Goal: Transaction & Acquisition: Purchase product/service

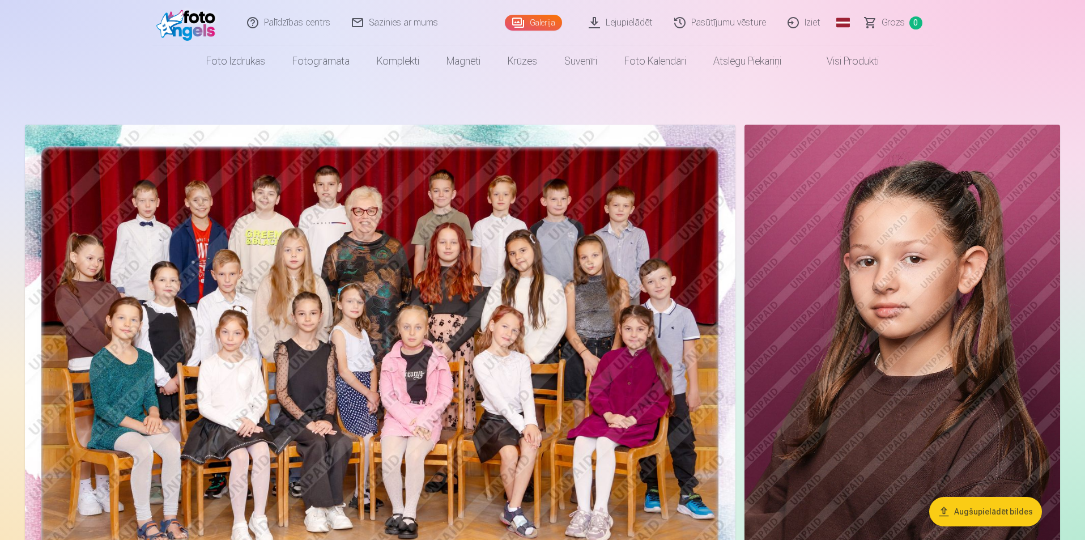
click at [849, 64] on link "Visi produkti" at bounding box center [843, 61] width 97 height 32
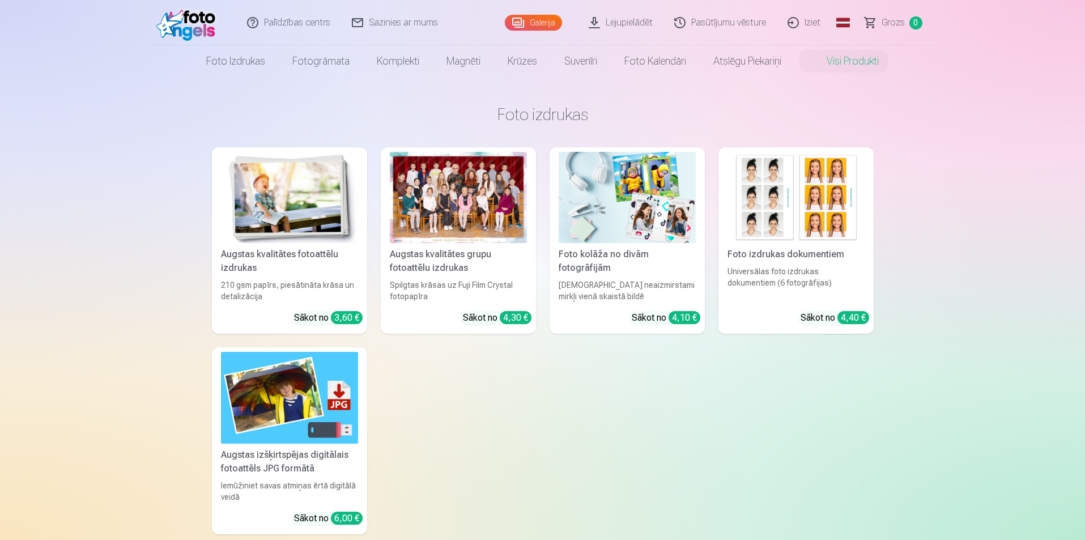
click at [439, 269] on div "Augstas kvalitātes grupu fotoattēlu izdrukas" at bounding box center [458, 261] width 146 height 27
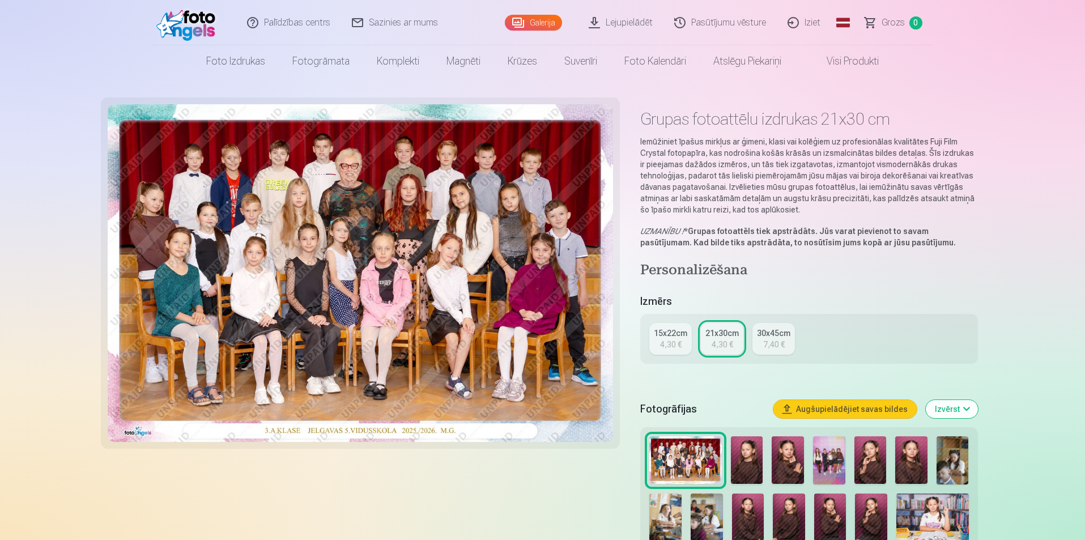
click at [665, 343] on div "4,30 €" at bounding box center [671, 344] width 22 height 11
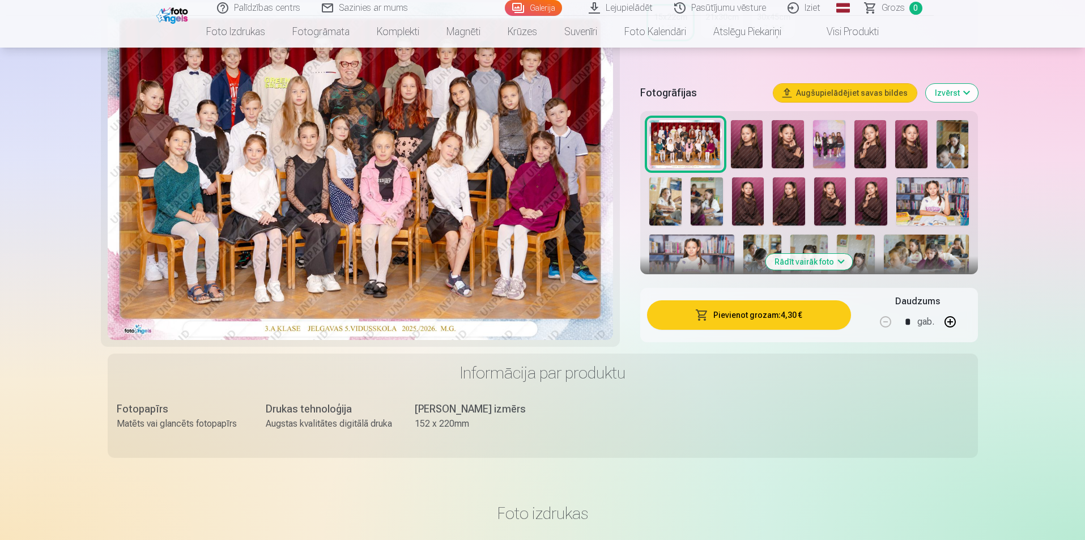
scroll to position [57, 0]
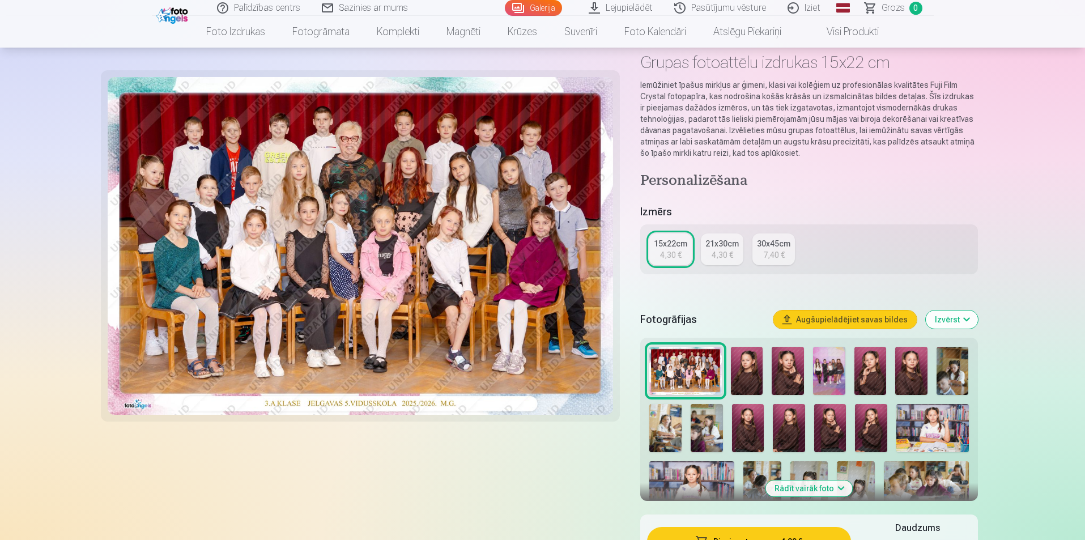
click at [745, 362] on img at bounding box center [747, 371] width 32 height 48
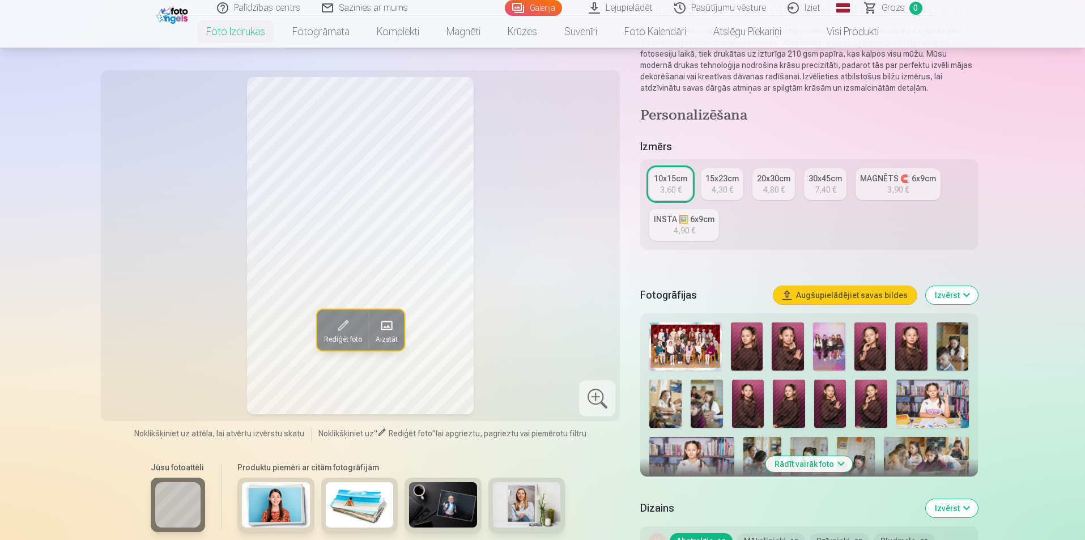
scroll to position [113, 0]
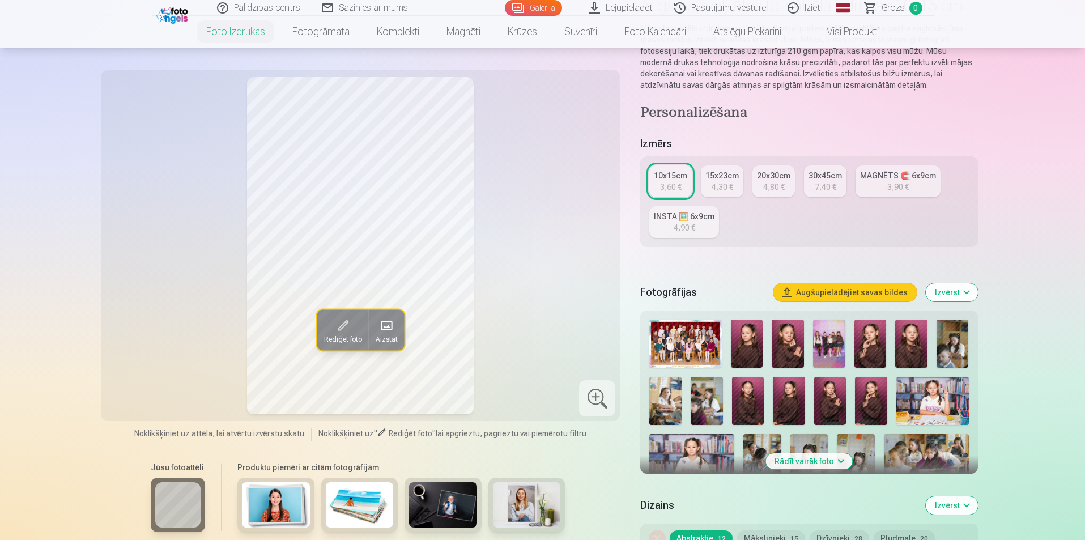
click at [697, 346] on img at bounding box center [685, 344] width 72 height 48
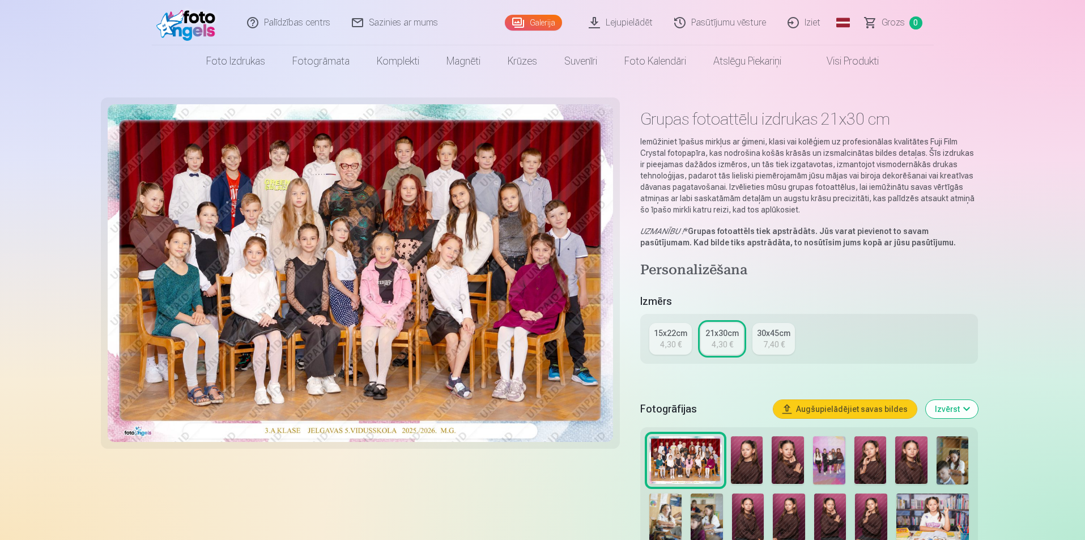
click at [674, 327] on link "15x22cm 4,30 €" at bounding box center [670, 339] width 42 height 32
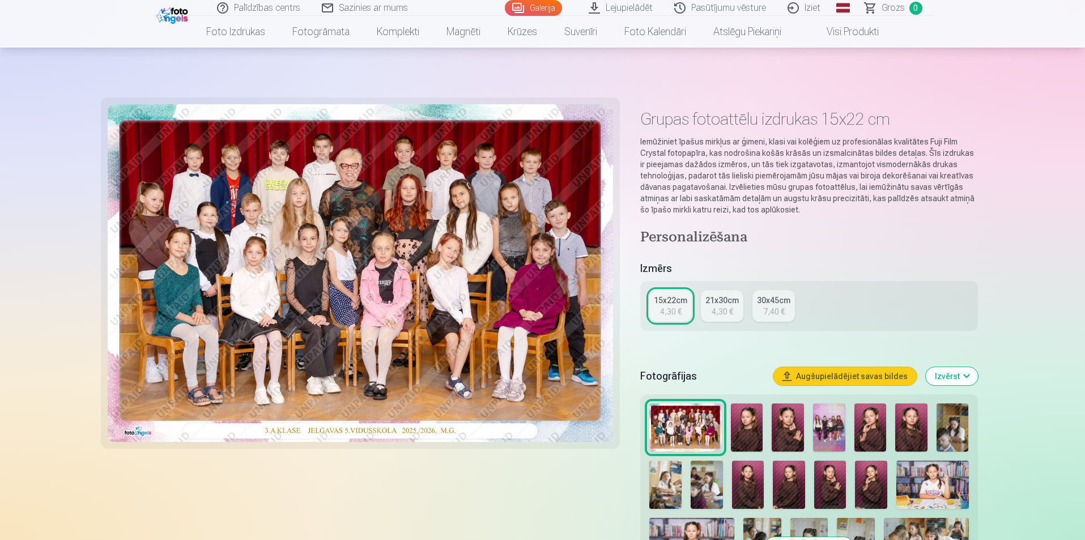
scroll to position [113, 0]
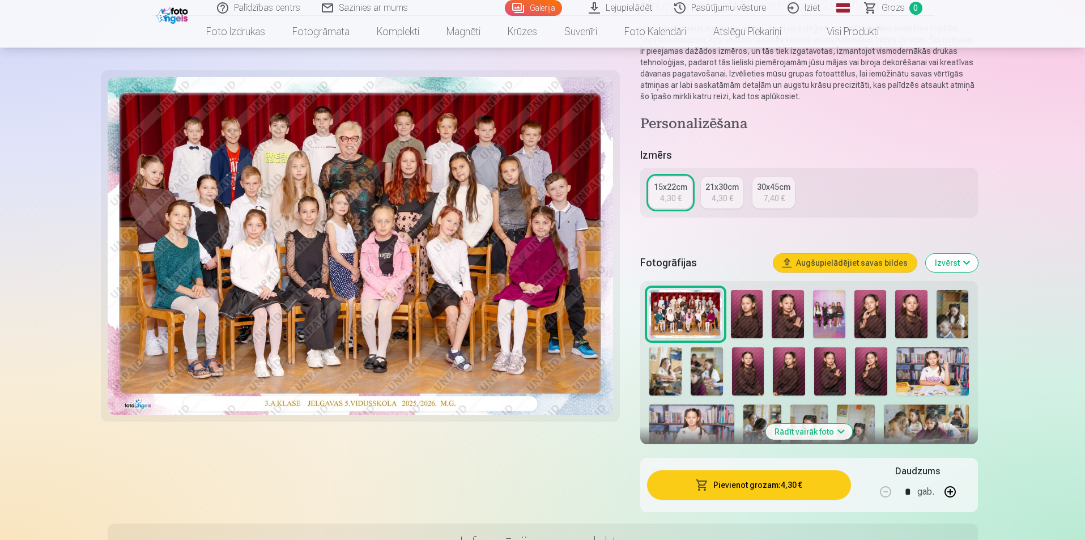
click at [680, 301] on img at bounding box center [685, 314] width 72 height 48
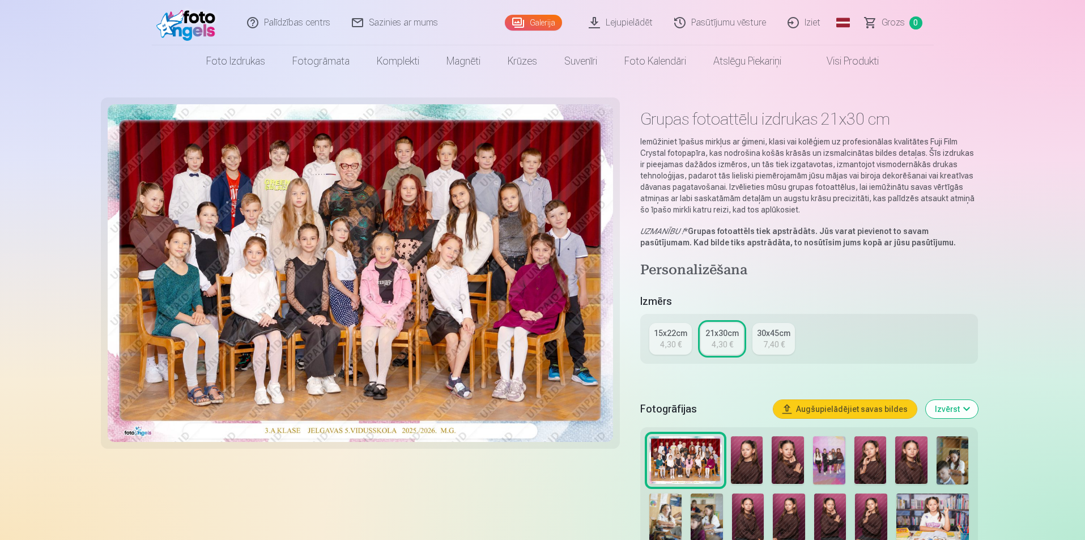
click at [673, 340] on div "4,30 €" at bounding box center [671, 344] width 22 height 11
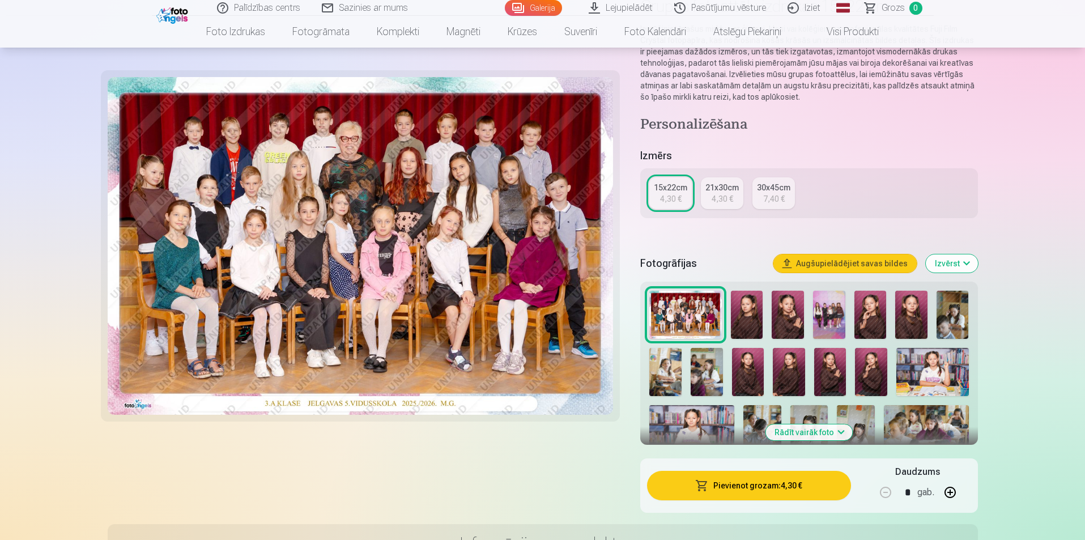
scroll to position [113, 0]
click at [757, 483] on button "Pievienot grozam : 4,30 €" at bounding box center [748, 484] width 203 height 29
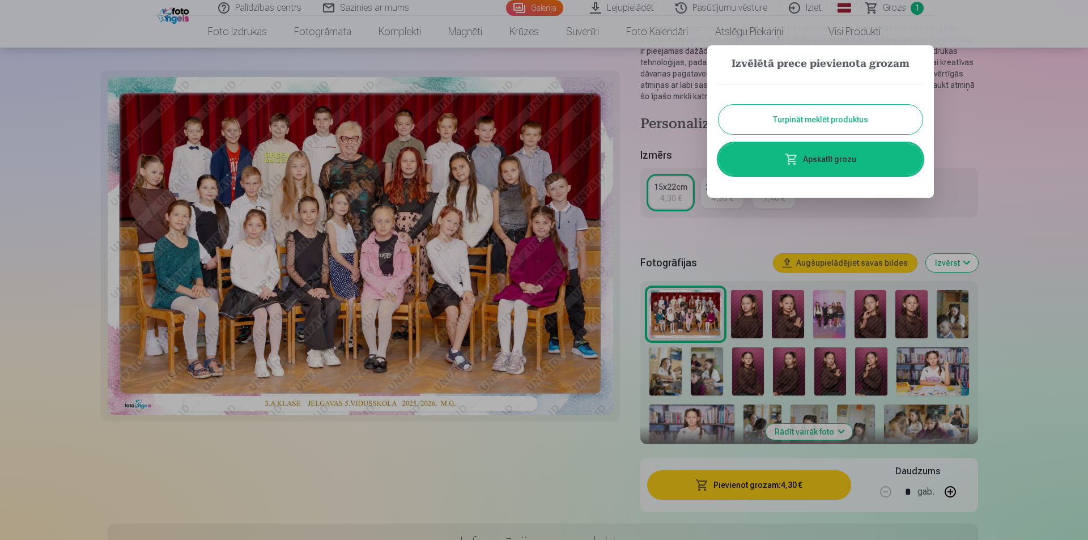
click at [833, 120] on button "Turpināt meklēt produktus" at bounding box center [820, 119] width 204 height 29
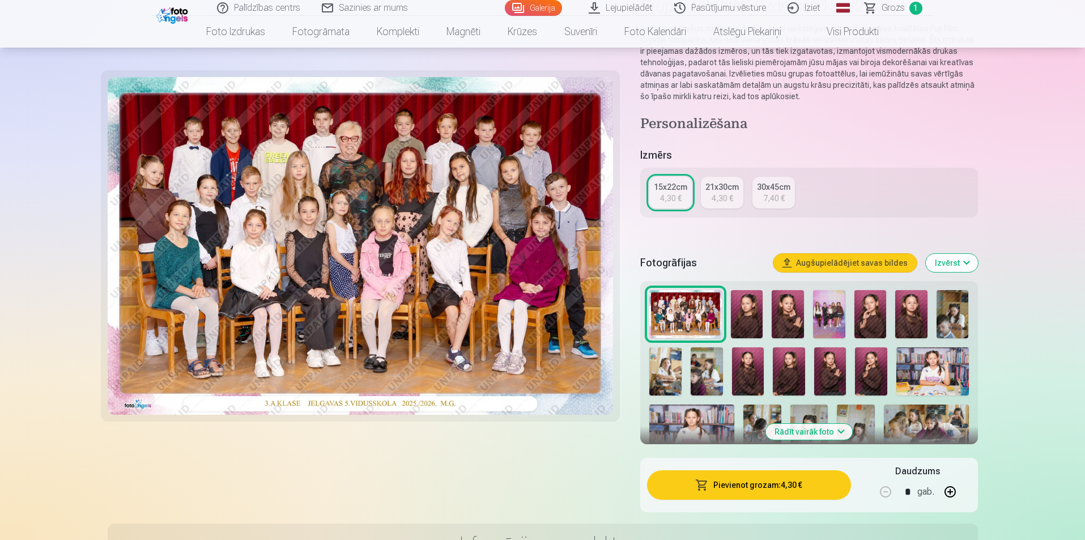
click at [748, 312] on img at bounding box center [747, 314] width 32 height 48
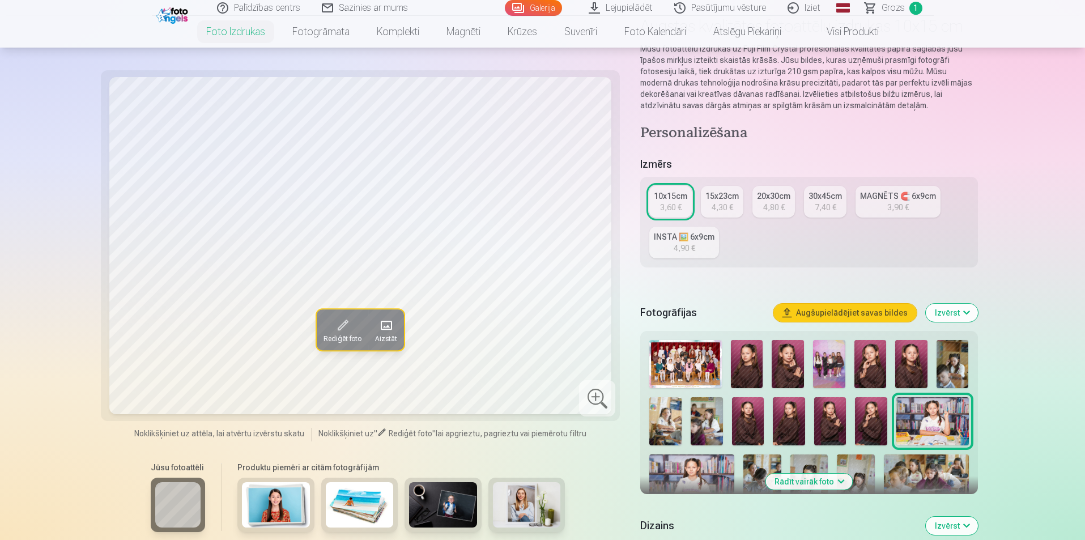
scroll to position [113, 0]
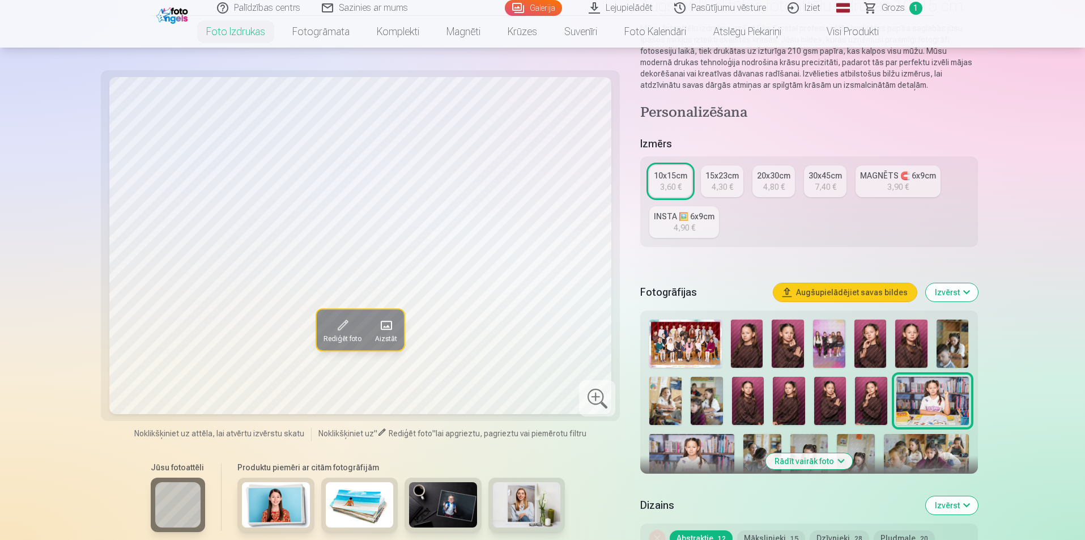
click at [686, 454] on img at bounding box center [691, 462] width 85 height 57
click at [933, 399] on img at bounding box center [932, 401] width 72 height 48
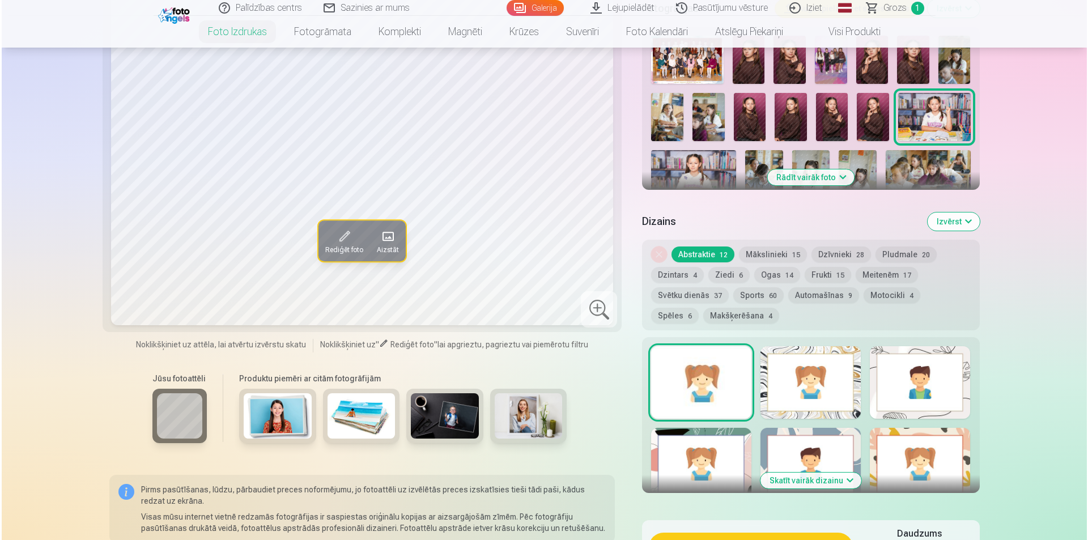
scroll to position [567, 0]
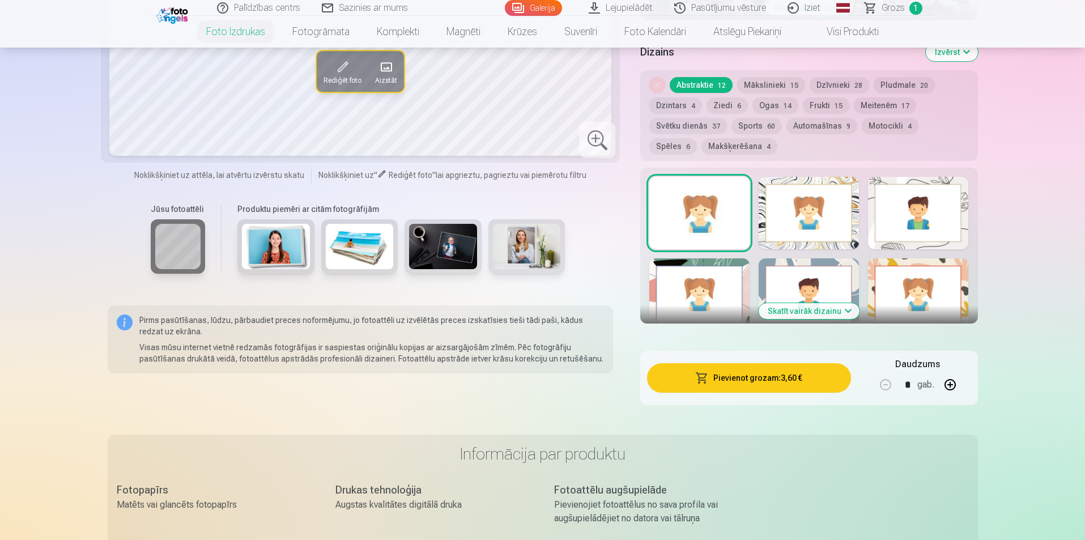
click at [742, 377] on button "Pievienot grozam : 3,60 €" at bounding box center [748, 377] width 203 height 29
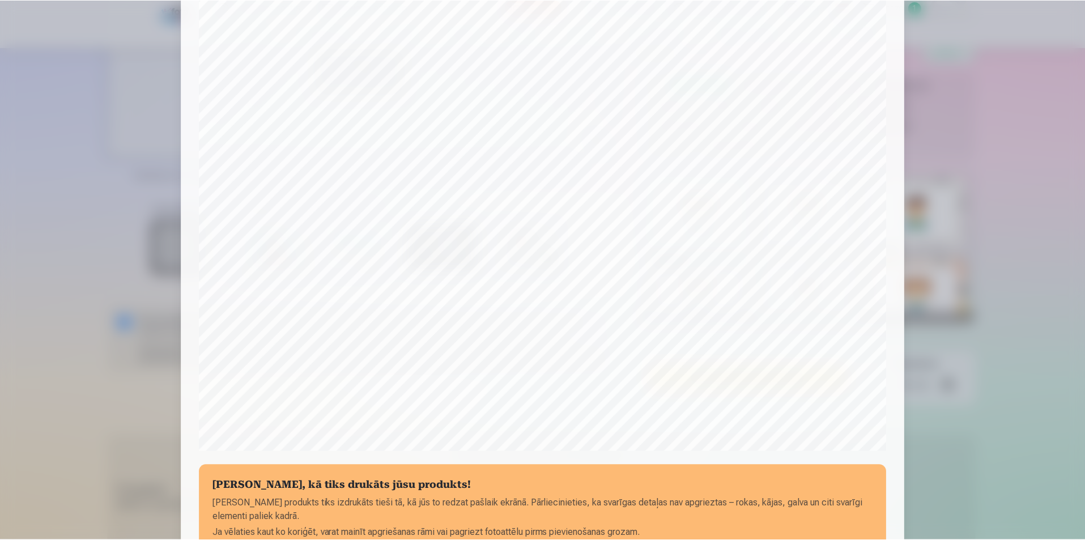
scroll to position [219, 0]
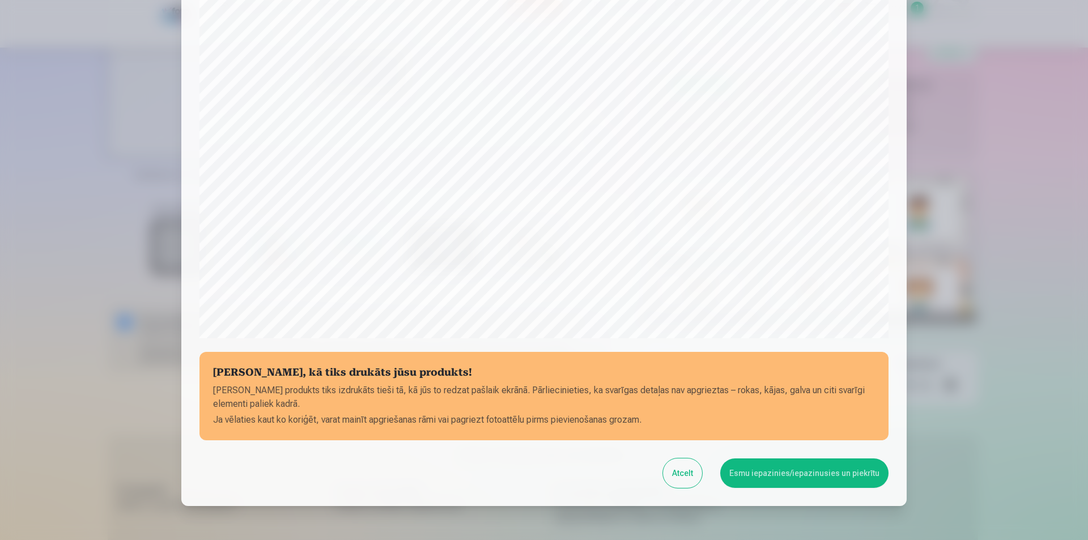
click at [786, 482] on button "Esmu iepazinies/iepazinusies un piekrītu" at bounding box center [804, 472] width 168 height 29
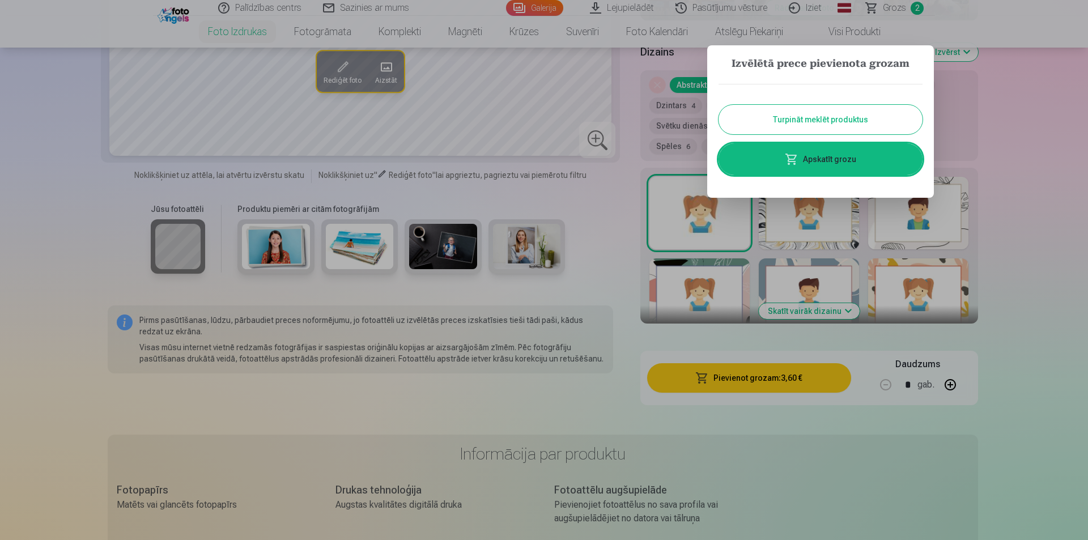
click at [872, 122] on button "Turpināt meklēt produktus" at bounding box center [820, 119] width 204 height 29
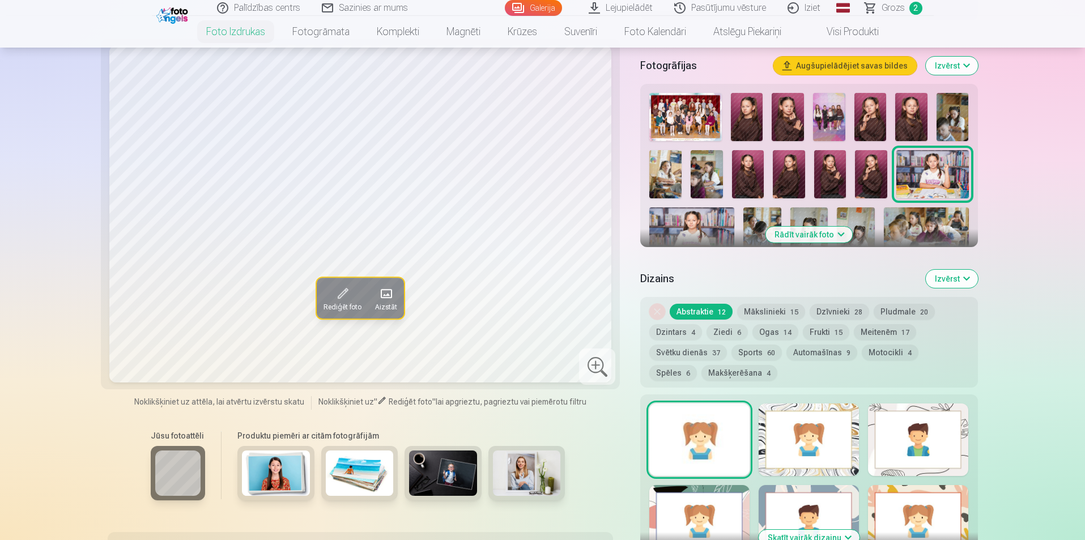
scroll to position [170, 0]
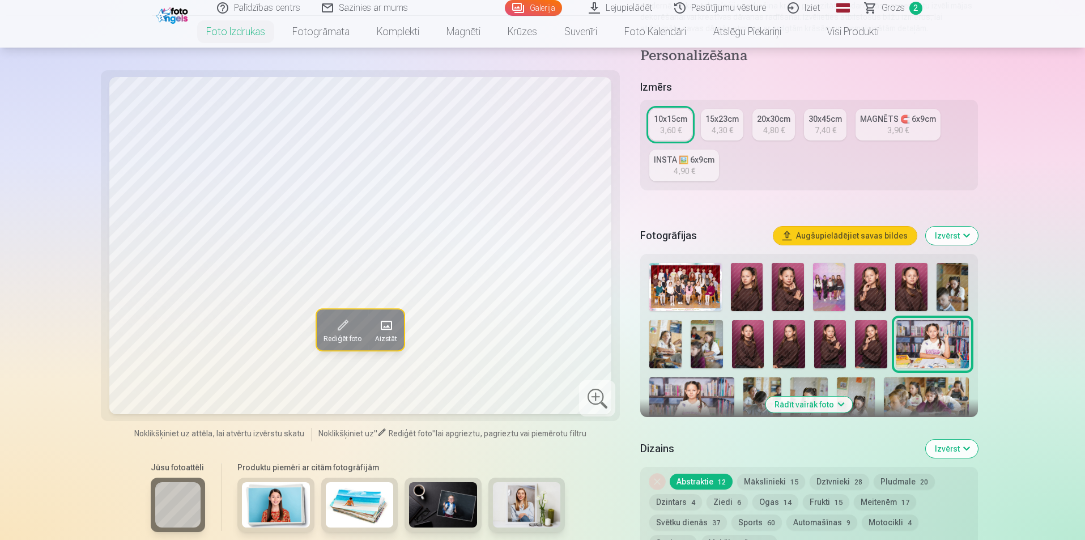
click at [748, 291] on img at bounding box center [747, 287] width 32 height 48
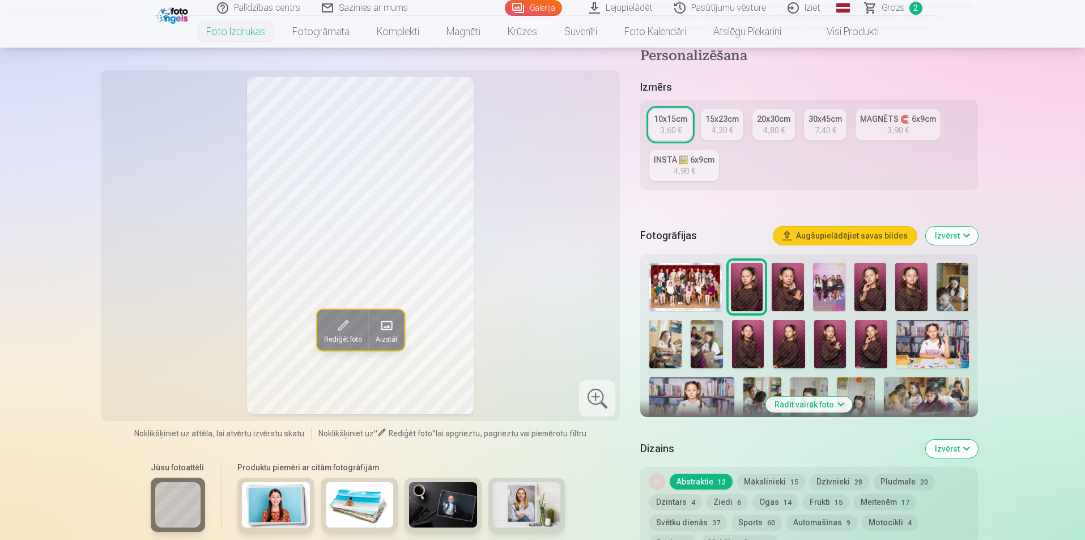
click at [781, 291] on img at bounding box center [788, 287] width 32 height 48
click at [887, 124] on div "MAGNĒTS 🧲 6x9cm" at bounding box center [898, 118] width 76 height 11
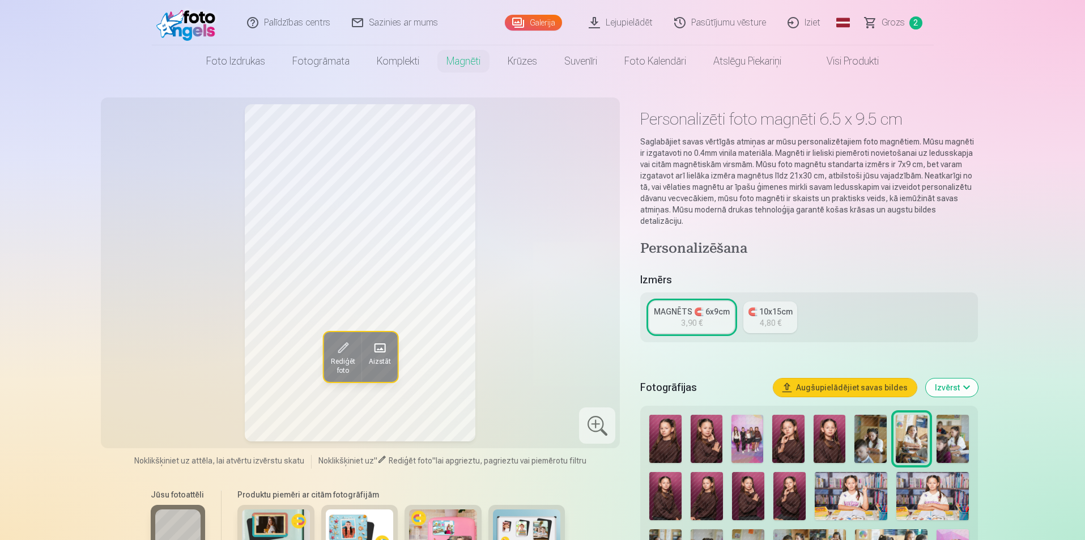
click at [670, 425] on img at bounding box center [665, 439] width 32 height 48
click at [701, 431] on img at bounding box center [707, 439] width 32 height 48
click at [791, 432] on img at bounding box center [788, 439] width 32 height 48
click at [823, 431] on img at bounding box center [830, 439] width 32 height 48
click at [674, 477] on img at bounding box center [665, 496] width 32 height 48
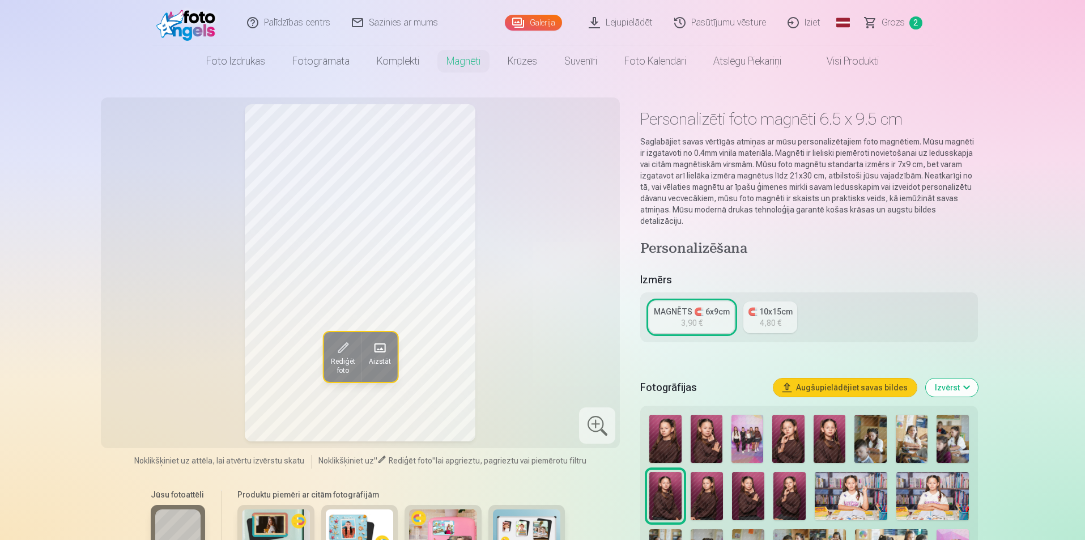
click at [699, 480] on img at bounding box center [707, 496] width 32 height 48
click at [746, 487] on img at bounding box center [748, 496] width 32 height 48
click at [784, 491] on img at bounding box center [789, 496] width 32 height 48
click at [657, 419] on img at bounding box center [665, 439] width 32 height 48
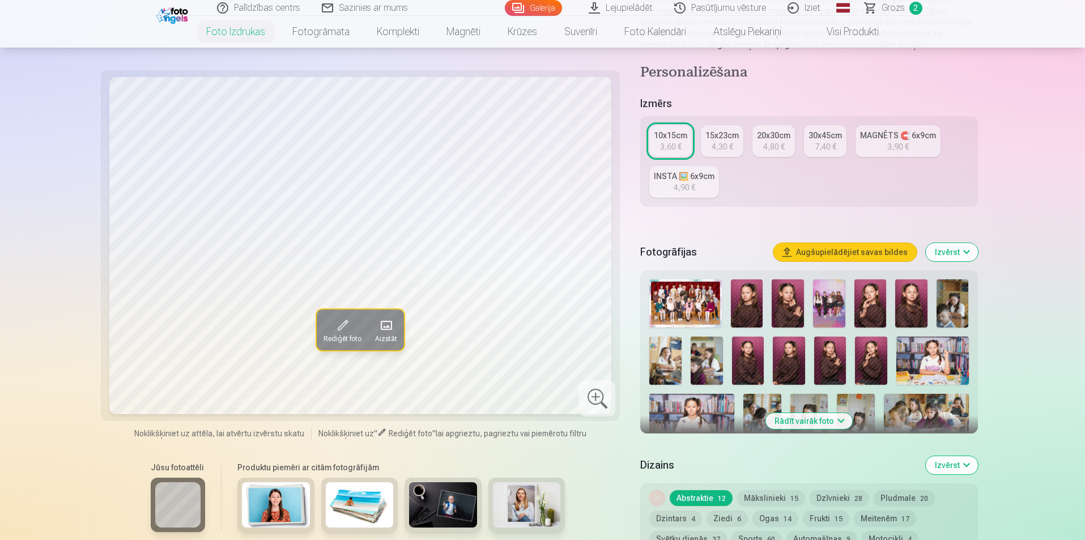
scroll to position [170, 0]
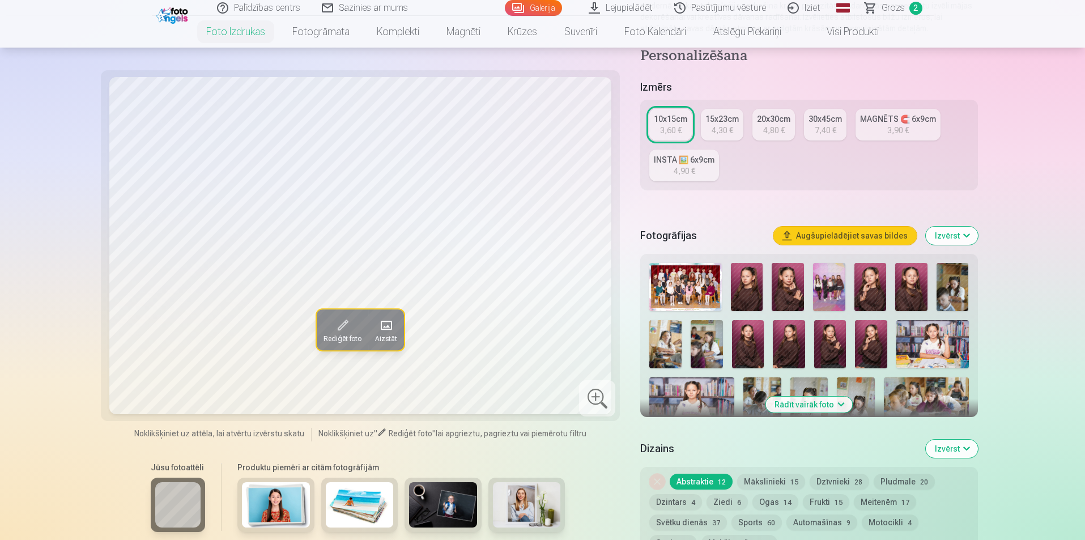
click at [743, 298] on img at bounding box center [747, 287] width 32 height 48
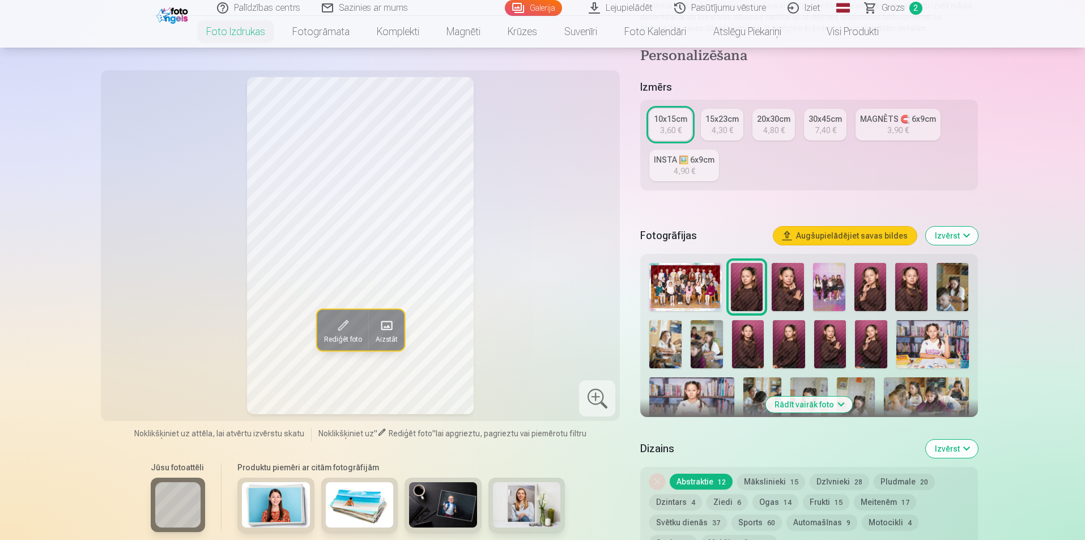
click at [781, 292] on img at bounding box center [788, 287] width 32 height 48
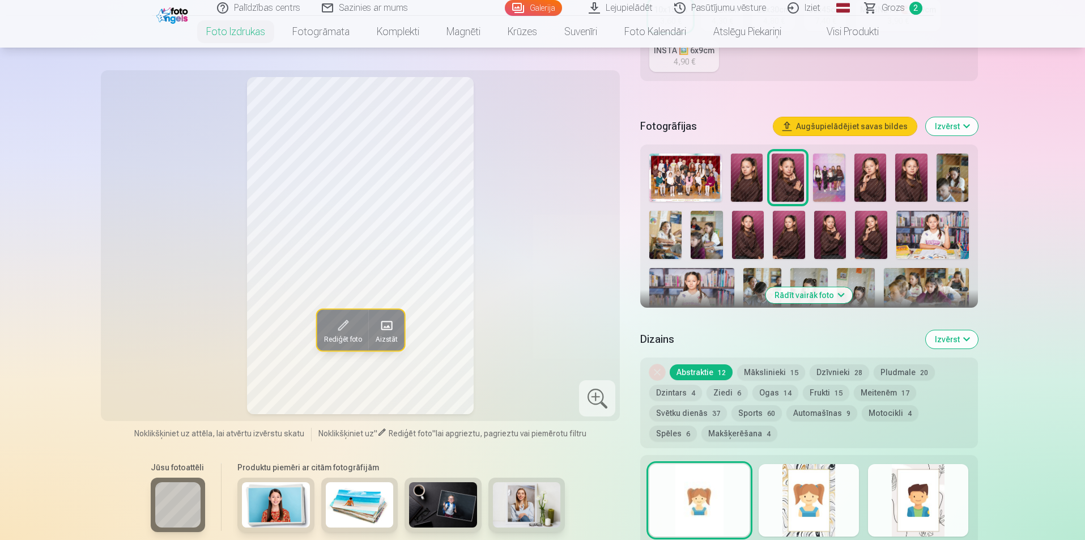
scroll to position [283, 0]
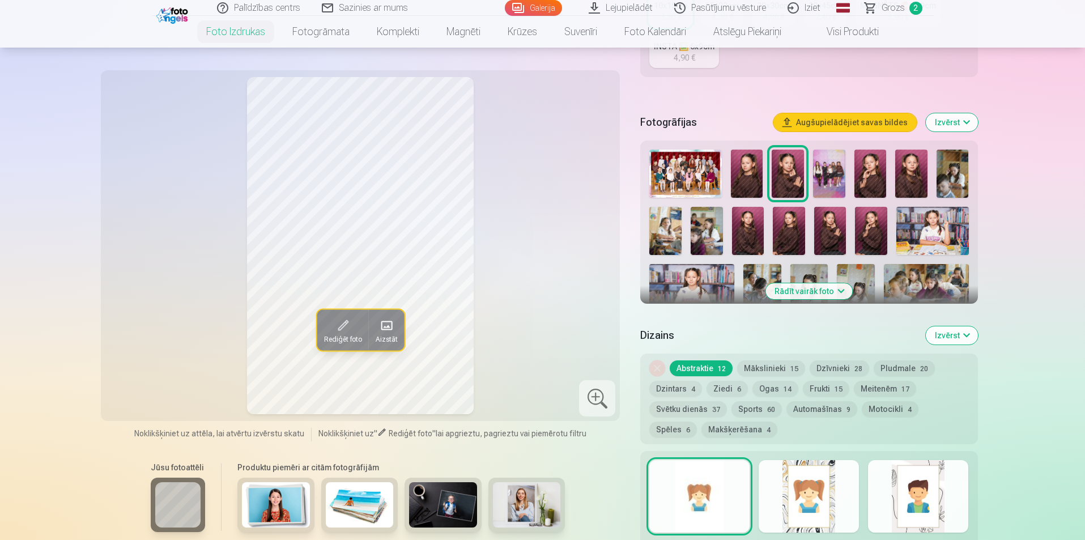
click at [796, 290] on button "Rādīt vairāk foto" at bounding box center [808, 291] width 87 height 16
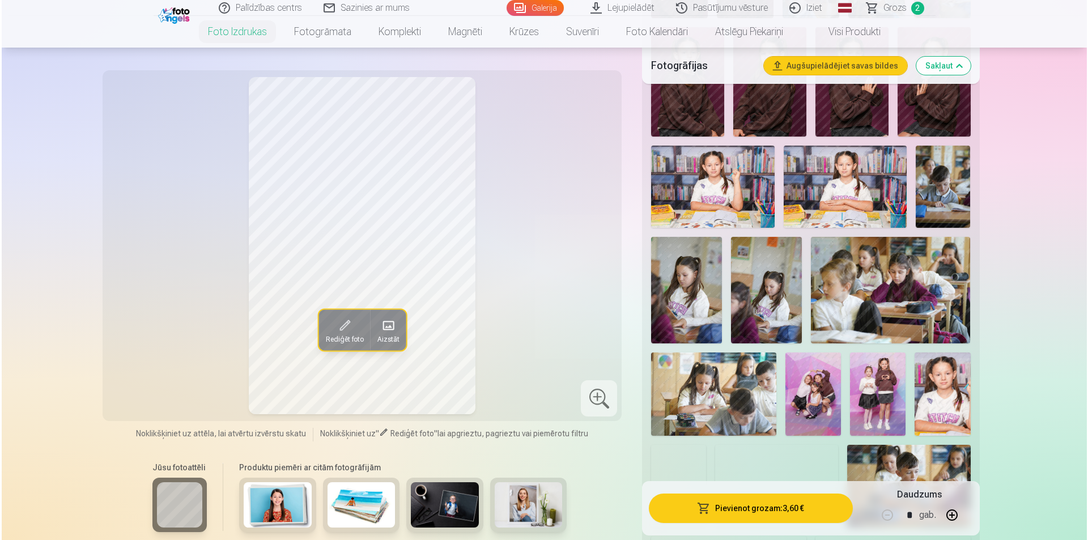
scroll to position [623, 0]
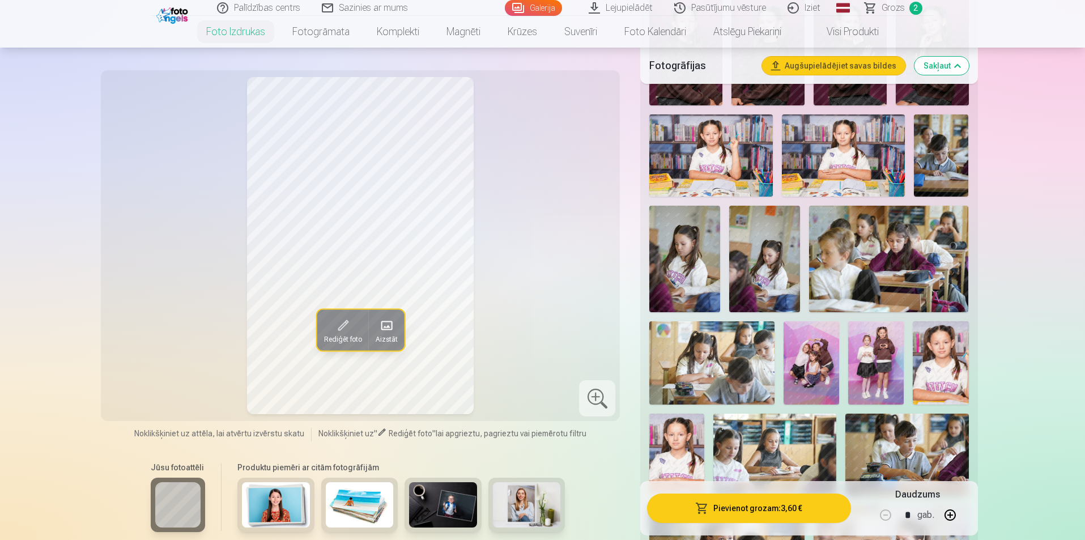
click at [942, 361] on img at bounding box center [941, 362] width 56 height 83
click at [807, 372] on img at bounding box center [812, 362] width 56 height 83
click at [874, 367] on img at bounding box center [876, 362] width 56 height 83
click at [765, 508] on button "Pievienot grozam : 3,60 €" at bounding box center [748, 508] width 203 height 29
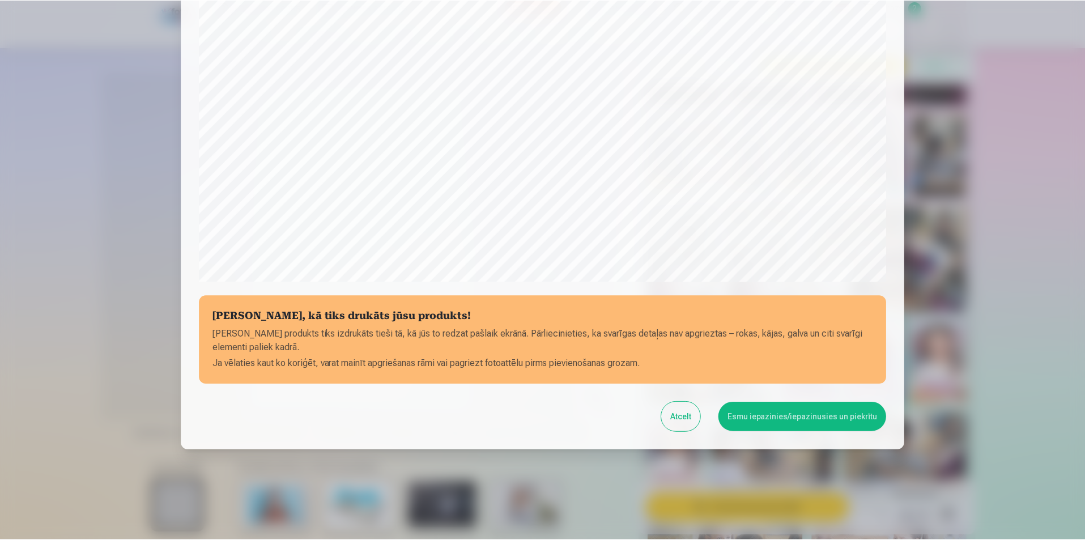
scroll to position [276, 0]
click at [758, 420] on button "Esmu iepazinies/iepazinusies un piekrītu" at bounding box center [804, 416] width 168 height 29
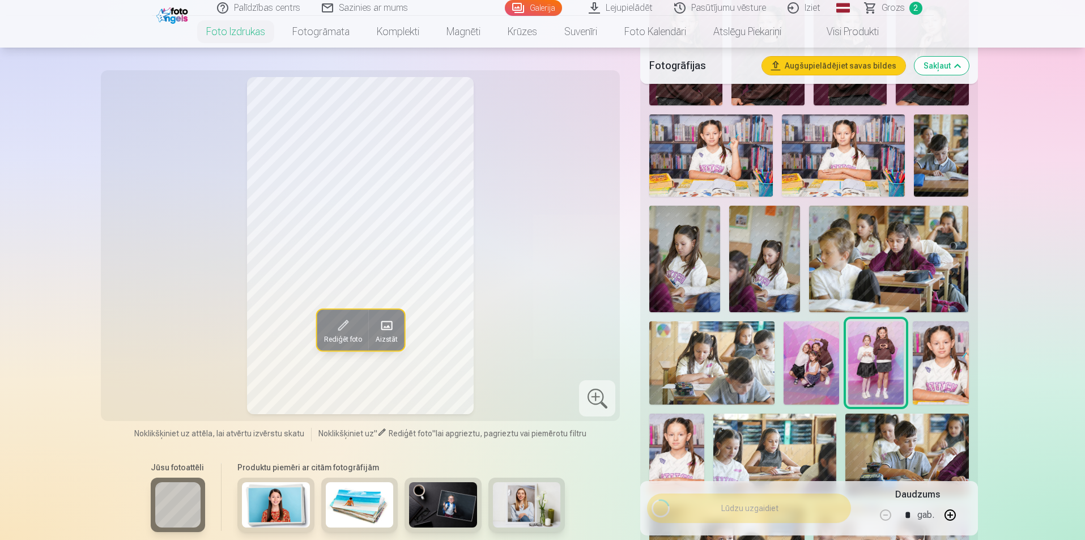
click at [805, 367] on img at bounding box center [812, 362] width 56 height 83
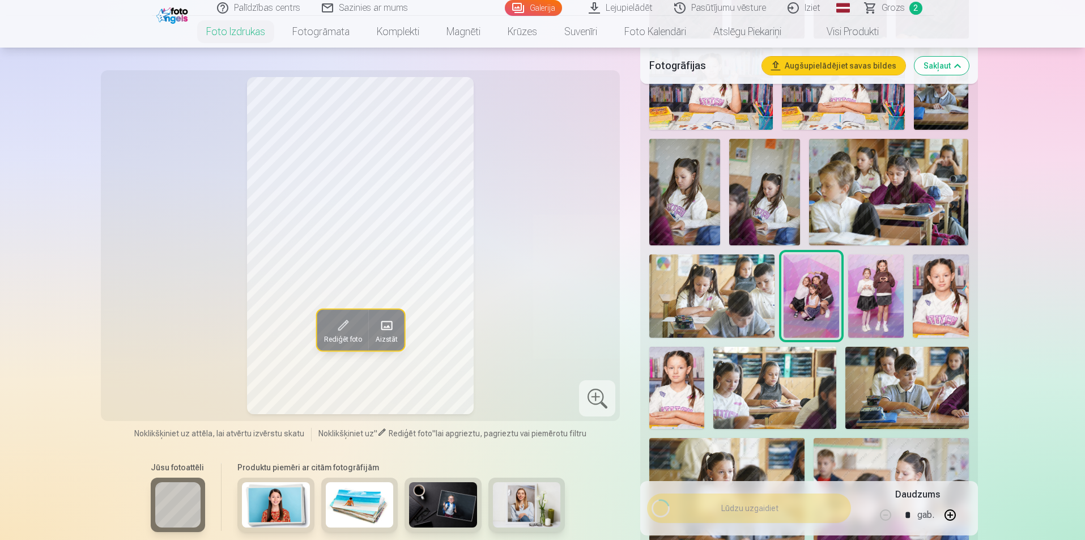
scroll to position [793, 0]
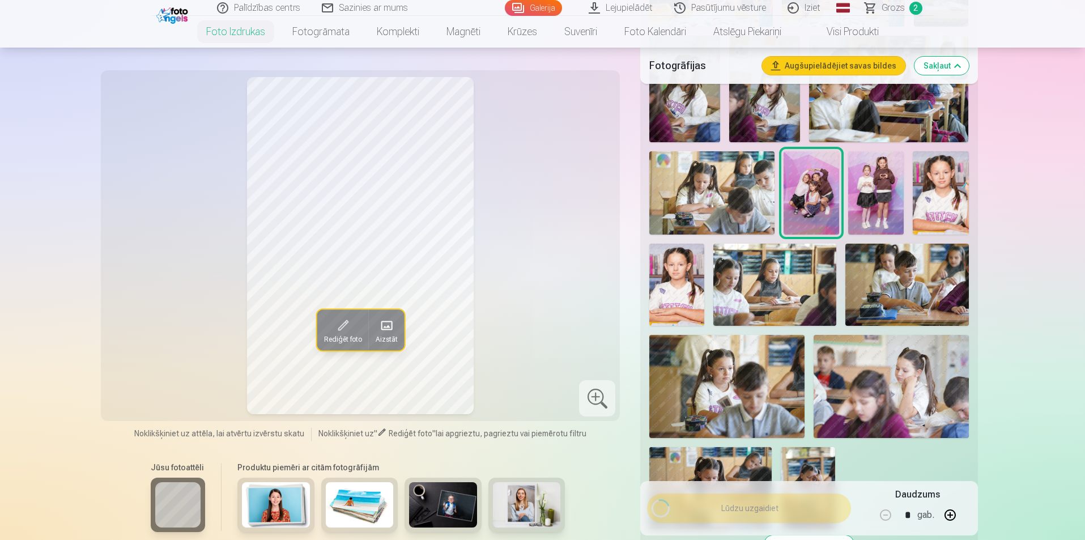
click at [601, 395] on div at bounding box center [597, 398] width 36 height 36
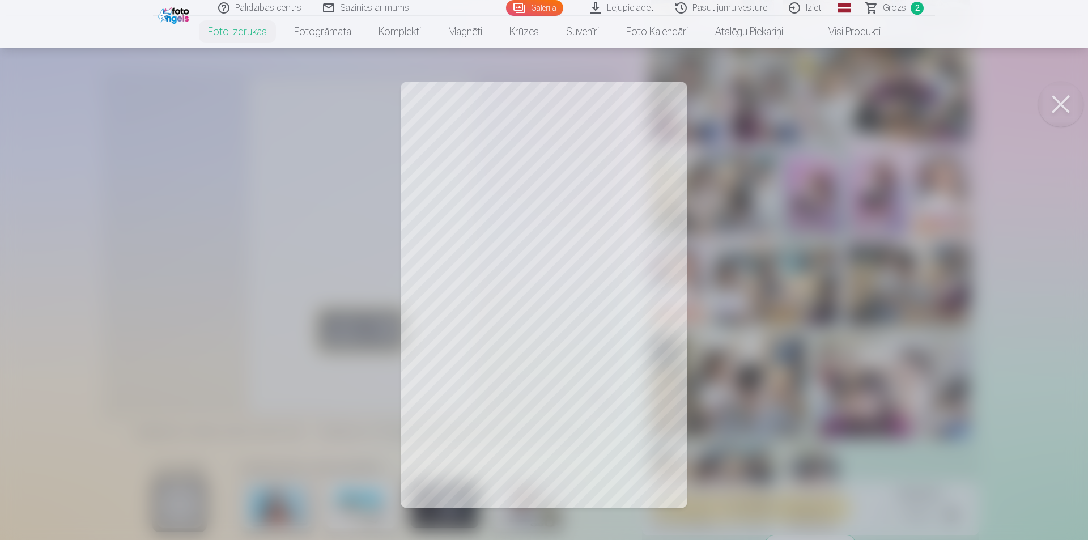
click at [1056, 97] on button at bounding box center [1060, 104] width 45 height 45
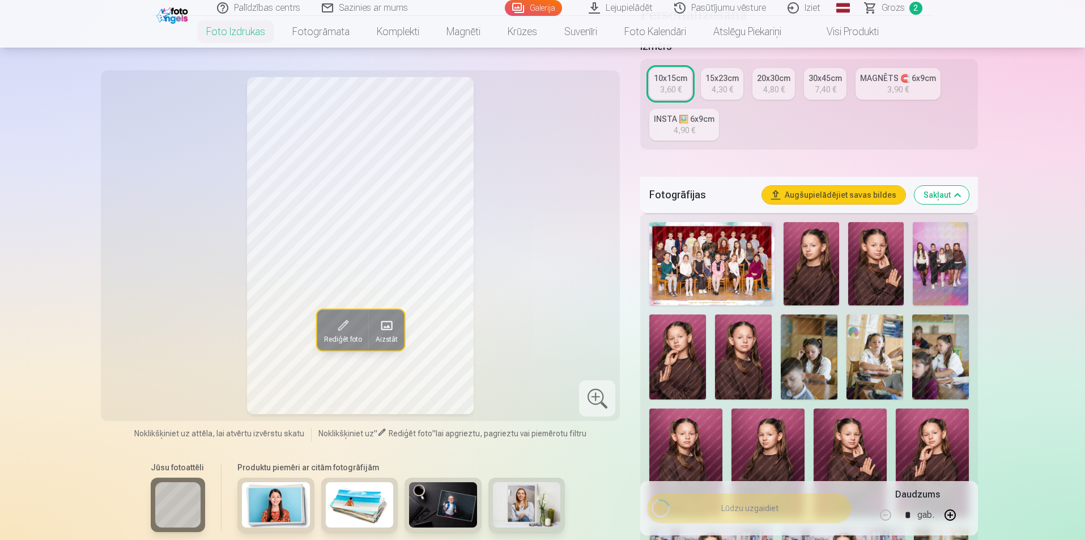
scroll to position [57, 0]
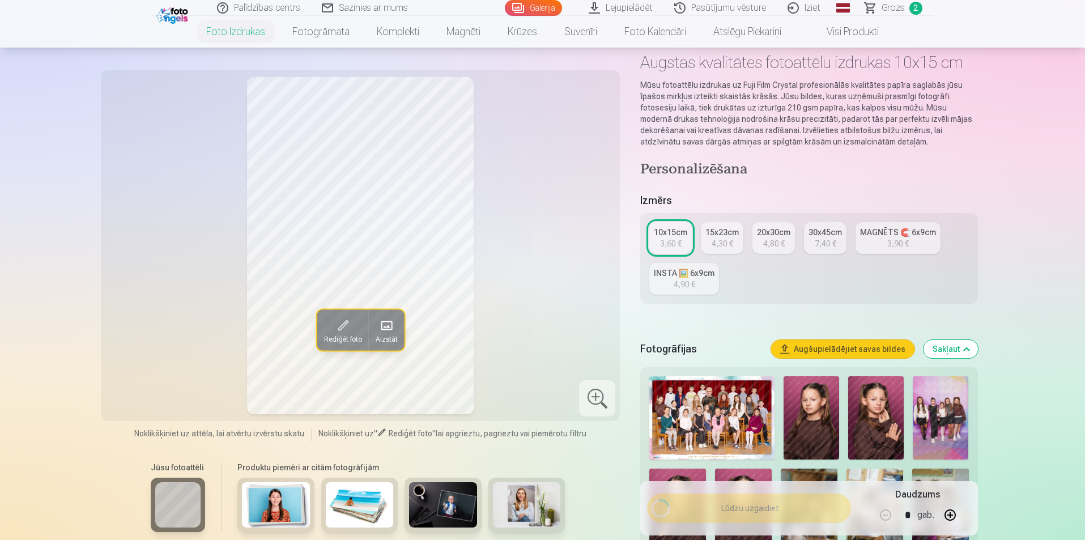
click at [657, 278] on div "INSTA 🖼️ 6x9cm" at bounding box center [684, 272] width 61 height 11
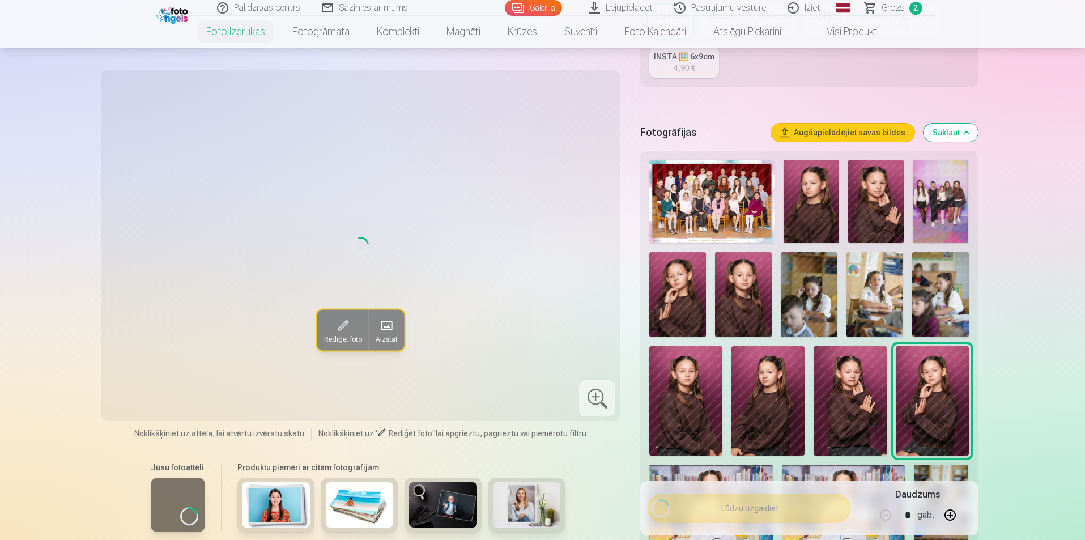
scroll to position [283, 0]
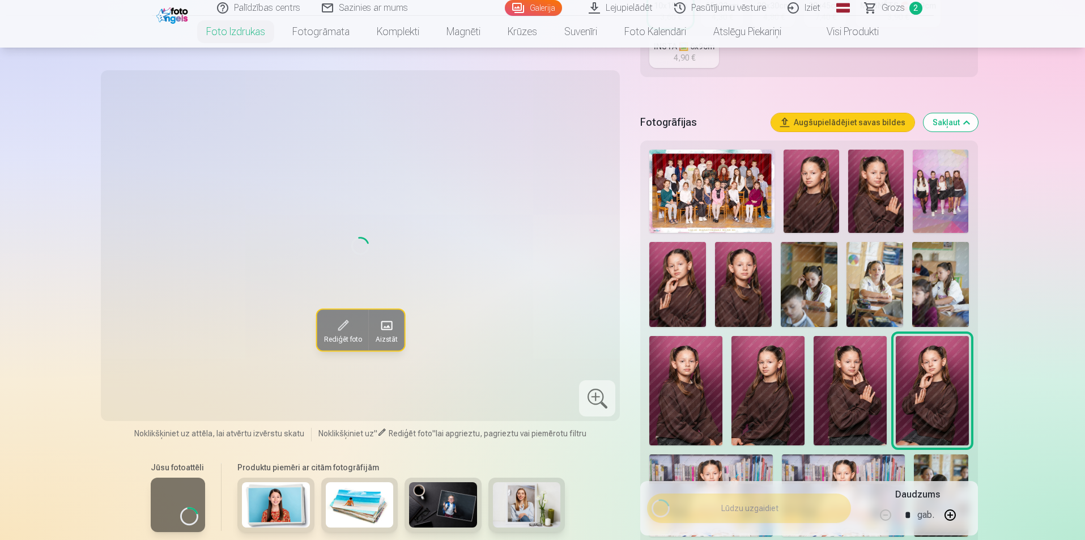
click at [941, 391] on img at bounding box center [932, 390] width 73 height 109
click at [937, 175] on img at bounding box center [941, 191] width 56 height 83
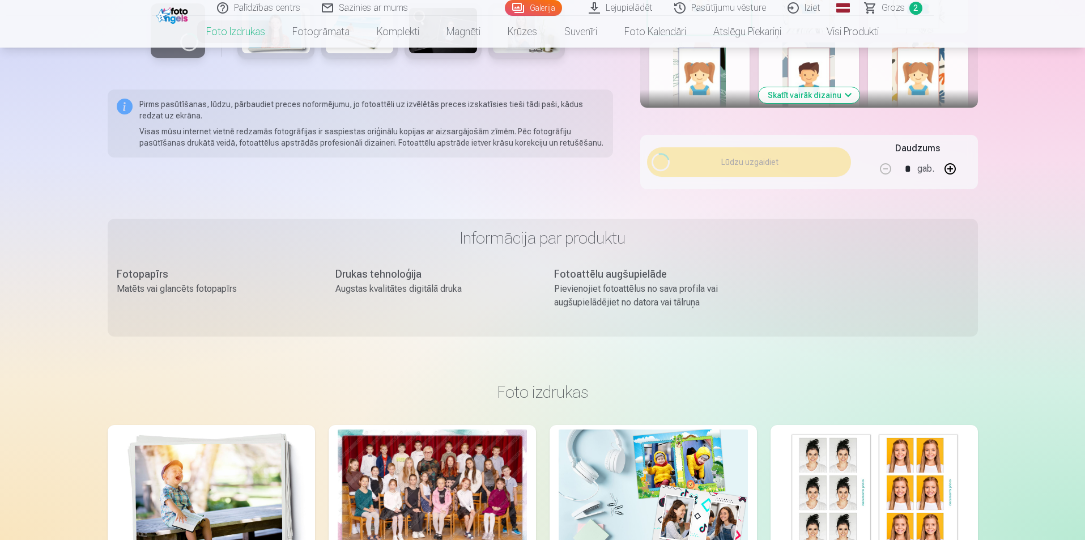
scroll to position [1756, 0]
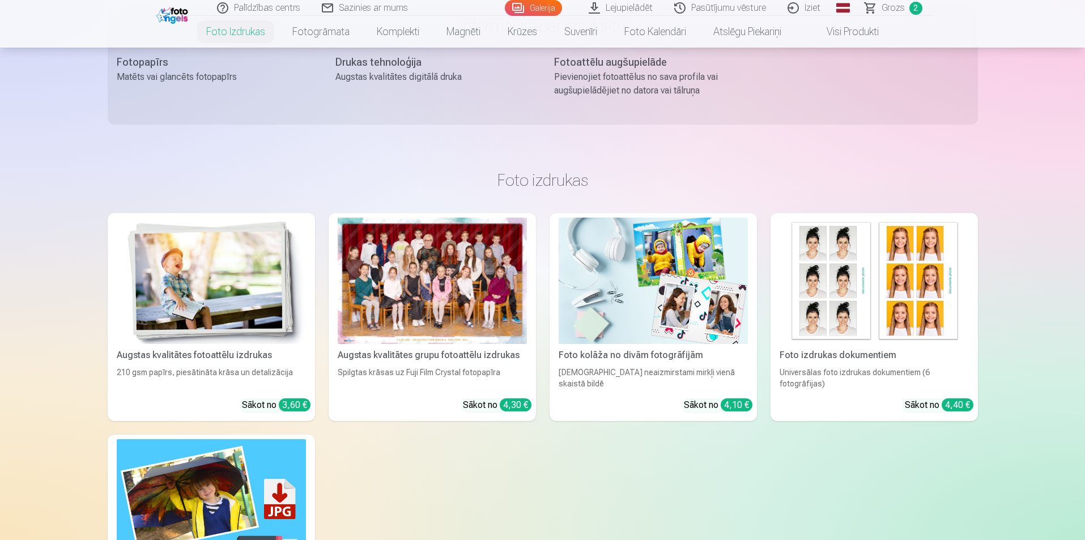
click at [601, 364] on link "Foto kolāža no divām fotogrāfijām Divi neaizmirstami mirkļi vienā skaistā bildē…" at bounding box center [653, 317] width 207 height 208
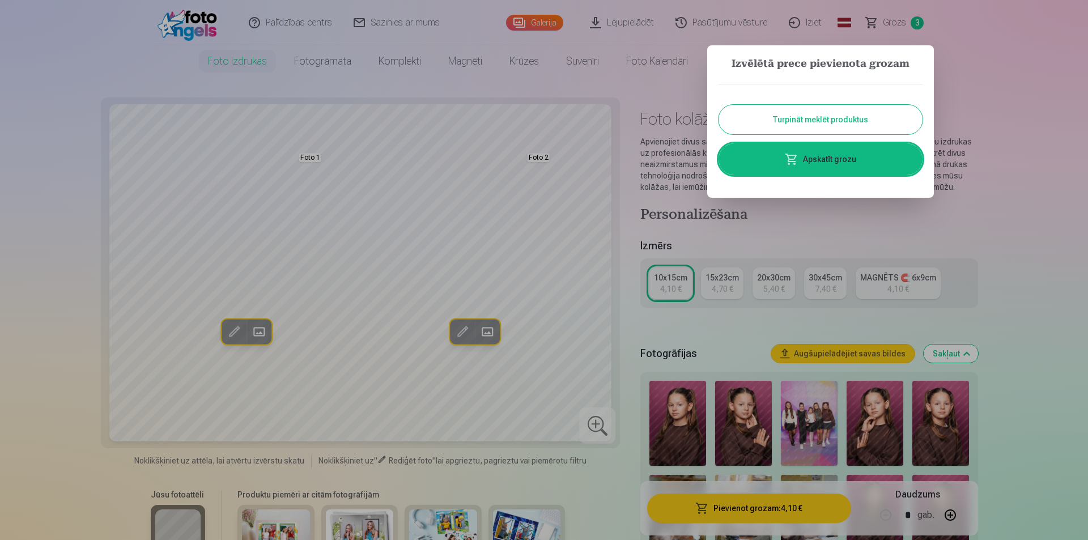
click at [832, 112] on button "Turpināt meklēt produktus" at bounding box center [820, 119] width 204 height 29
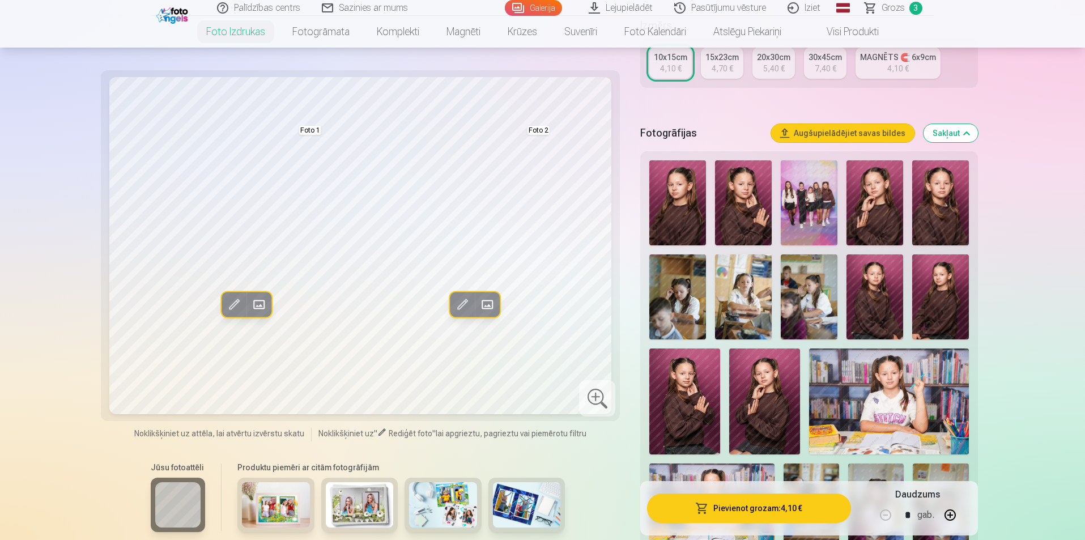
scroll to position [227, 0]
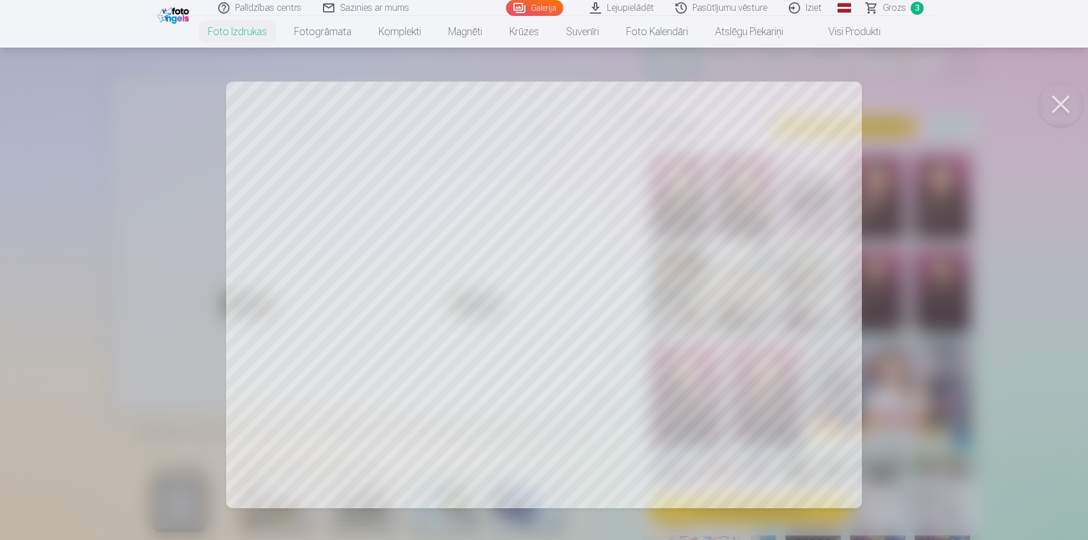
click at [1058, 104] on button at bounding box center [1060, 104] width 45 height 45
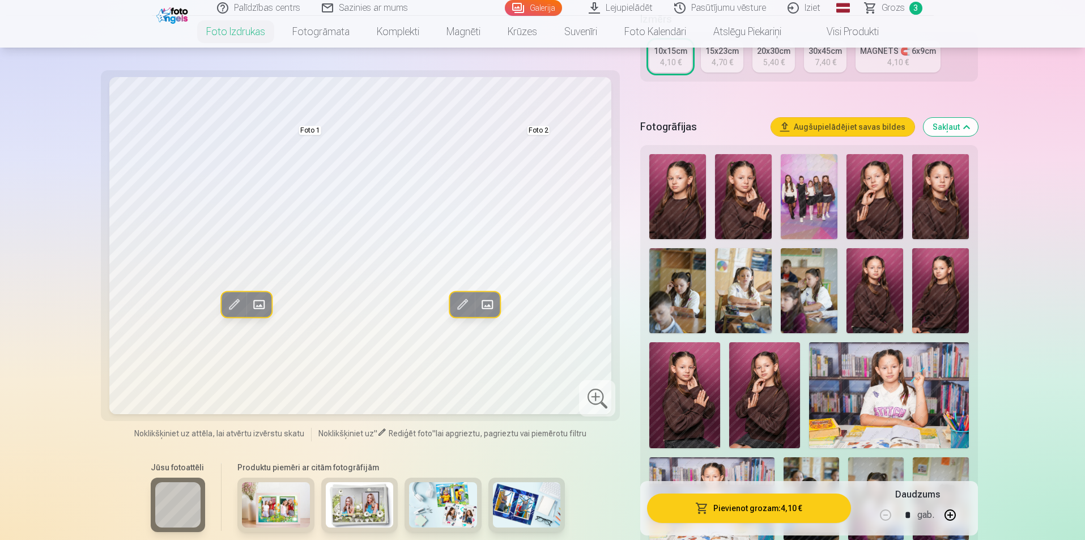
click at [694, 398] on img at bounding box center [684, 395] width 71 height 107
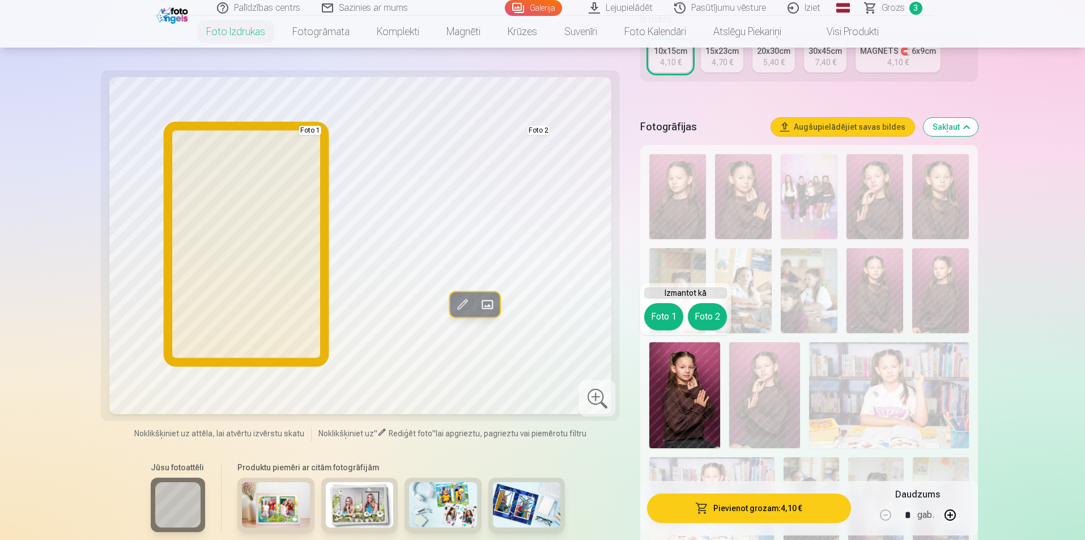
click at [663, 315] on button "Foto 1" at bounding box center [663, 316] width 39 height 27
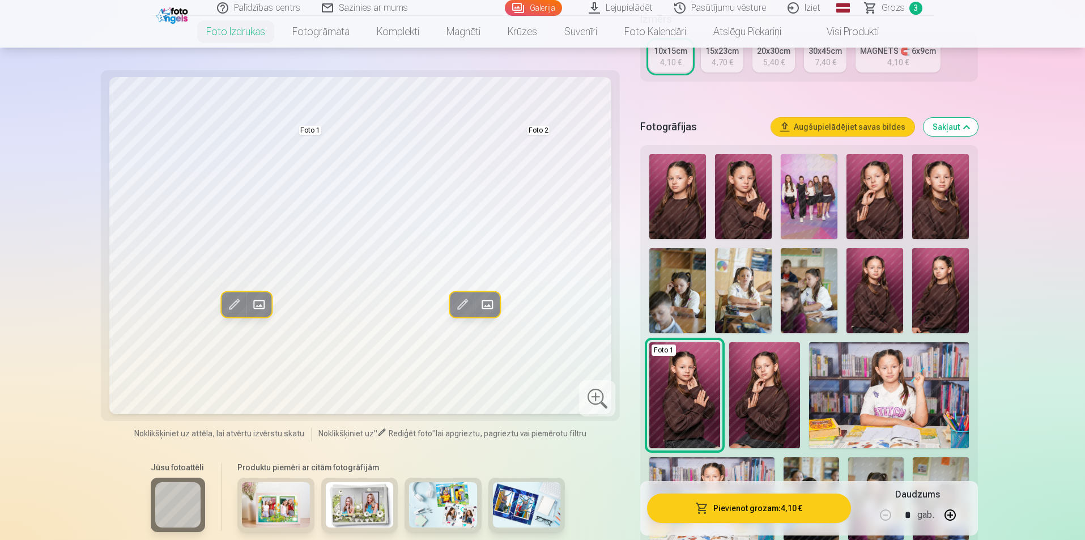
click at [749, 291] on img at bounding box center [743, 290] width 57 height 85
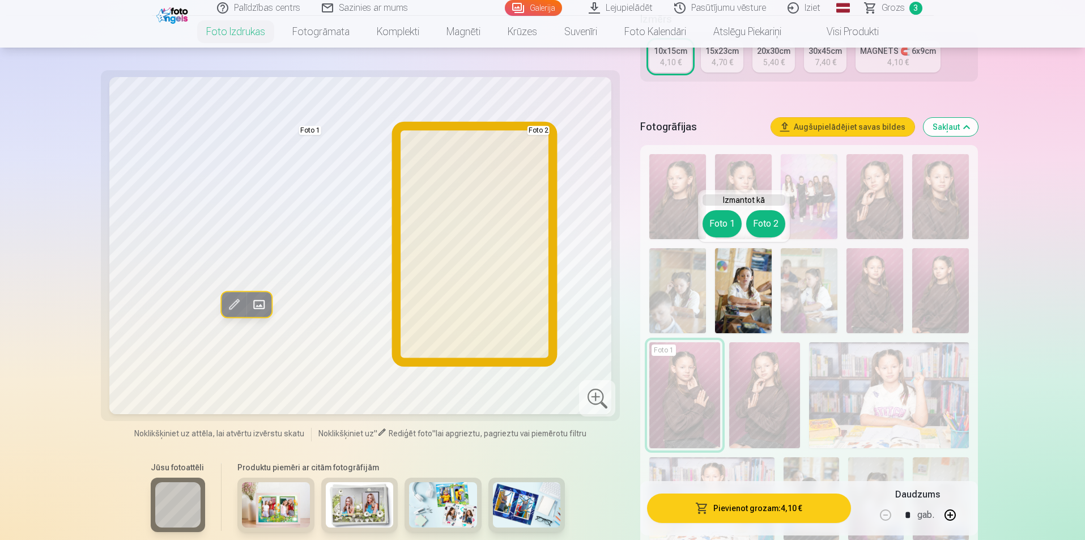
click at [766, 226] on button "Foto 2" at bounding box center [765, 223] width 39 height 27
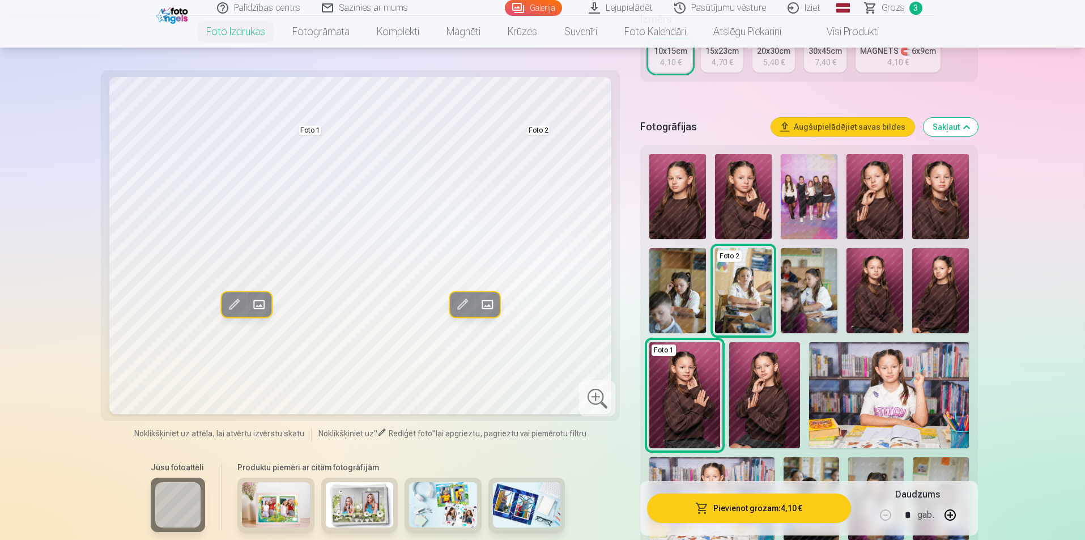
click at [816, 286] on img at bounding box center [809, 290] width 57 height 85
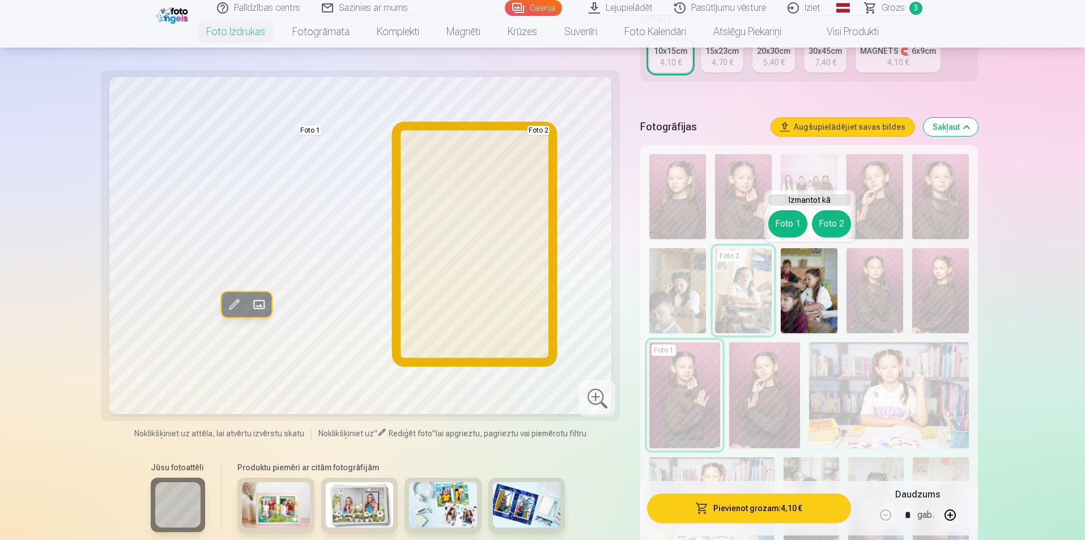
click at [835, 210] on div "Izmantot kā Foto 1 Foto 2" at bounding box center [810, 216] width 92 height 52
click at [826, 223] on button "Foto 2" at bounding box center [831, 223] width 39 height 27
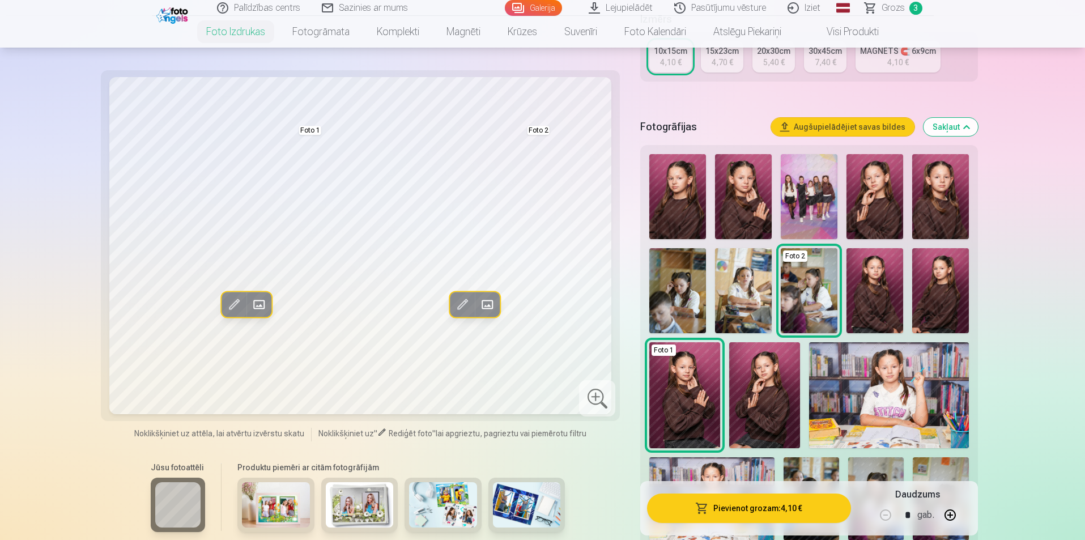
click at [679, 284] on img at bounding box center [677, 290] width 57 height 85
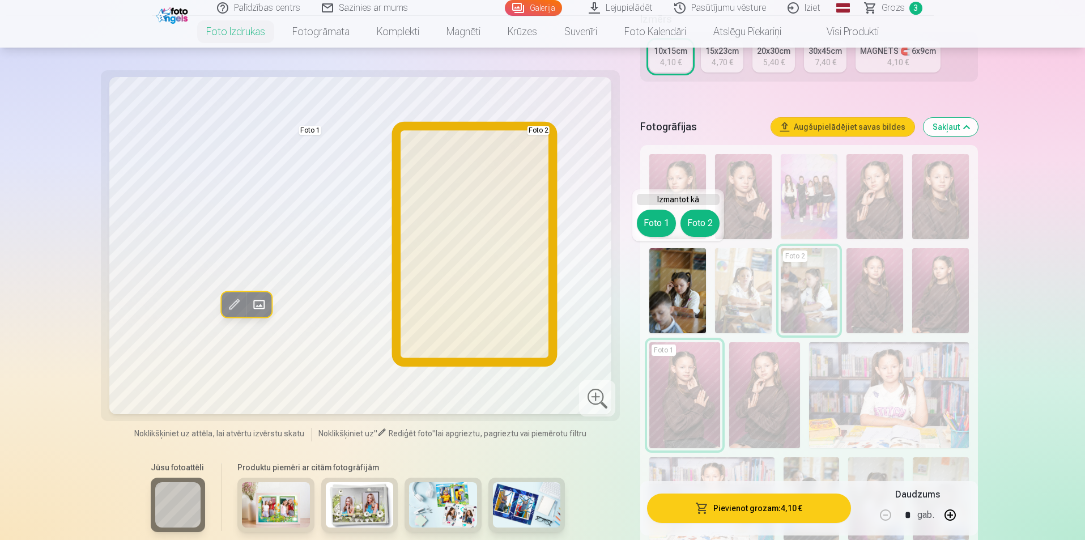
click at [701, 223] on button "Foto 2" at bounding box center [699, 223] width 39 height 27
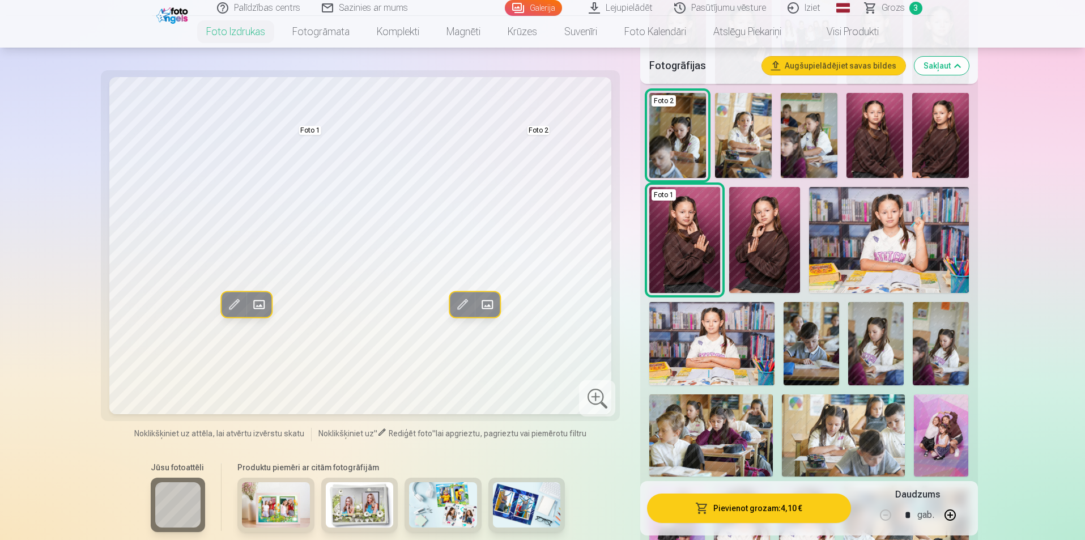
scroll to position [453, 0]
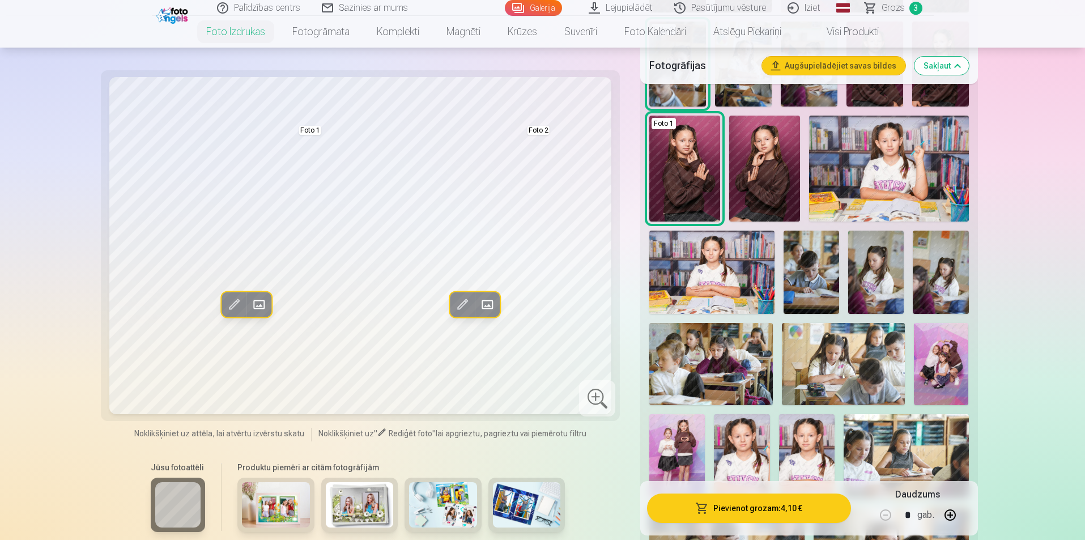
click at [948, 282] on img at bounding box center [941, 272] width 56 height 83
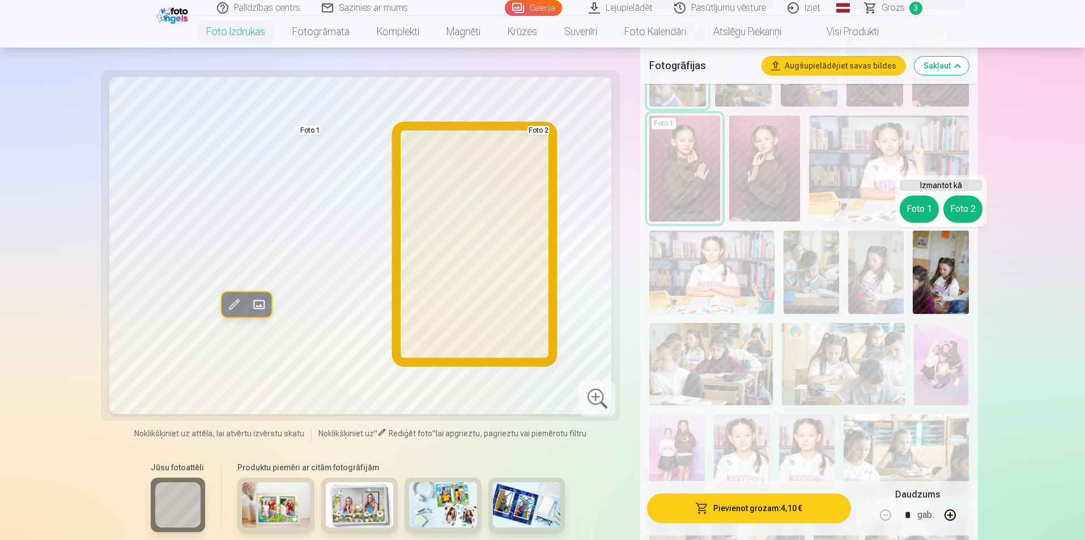
click at [965, 209] on button "Foto 2" at bounding box center [962, 208] width 39 height 27
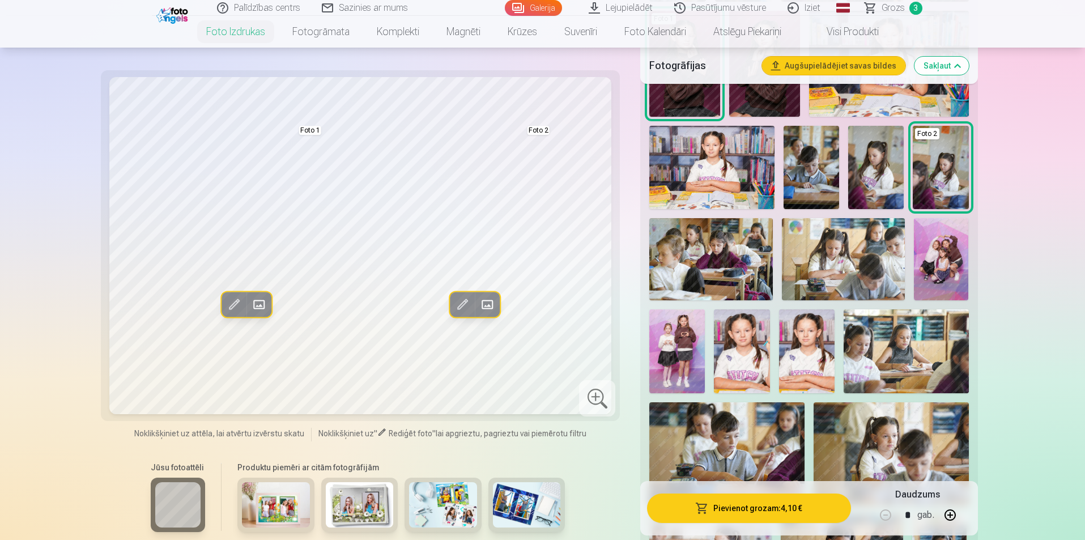
scroll to position [567, 0]
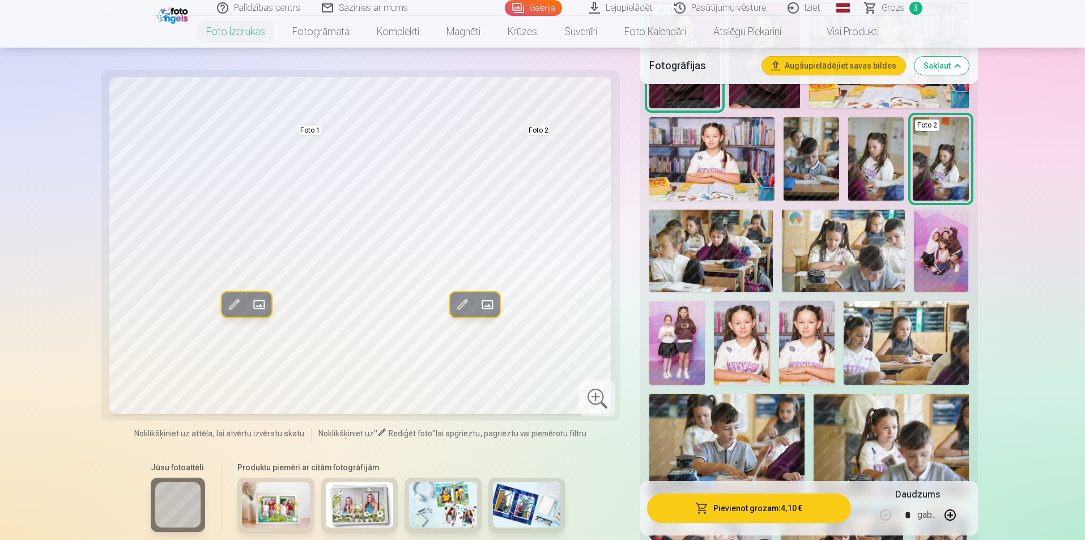
click at [812, 343] on img at bounding box center [807, 342] width 56 height 83
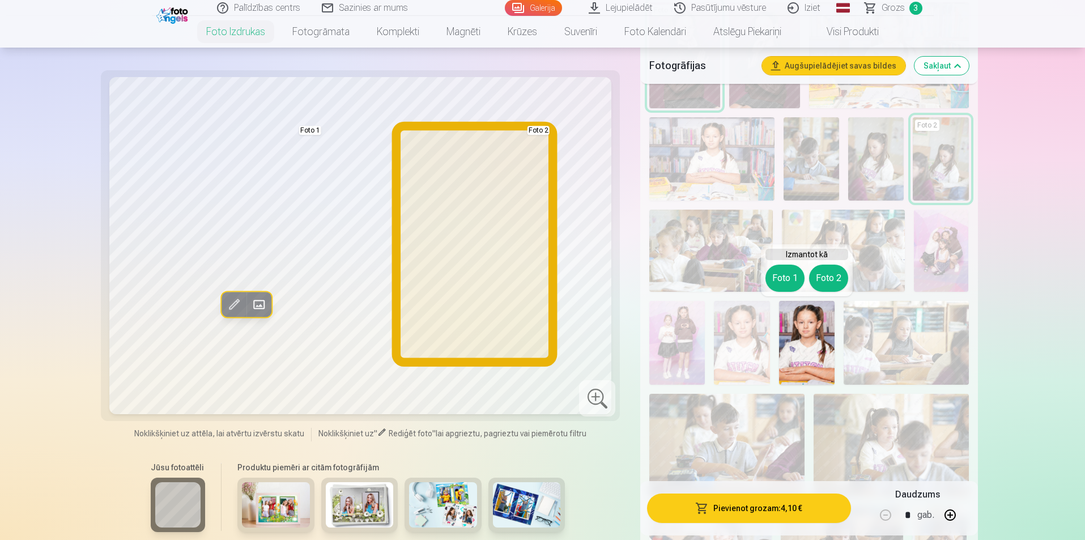
click at [828, 276] on button "Foto 2" at bounding box center [828, 278] width 39 height 27
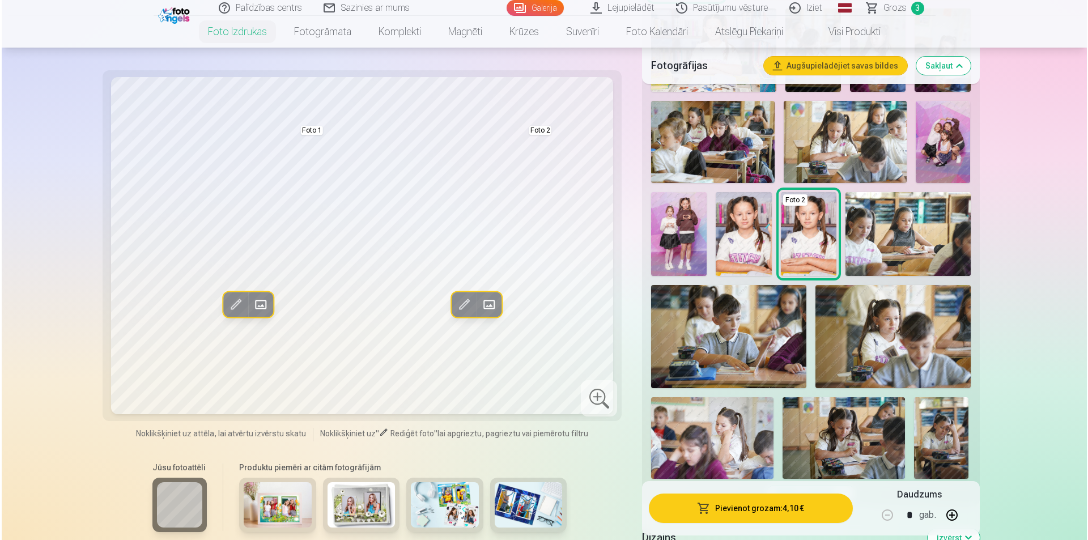
scroll to position [680, 0]
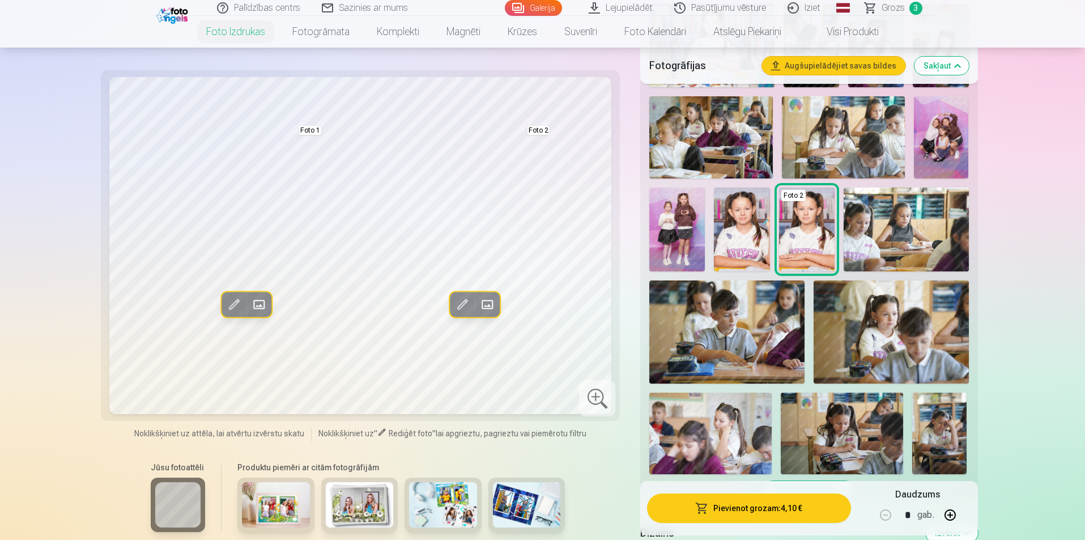
click at [779, 511] on button "Pievienot grozam : 4,10 €" at bounding box center [748, 508] width 203 height 29
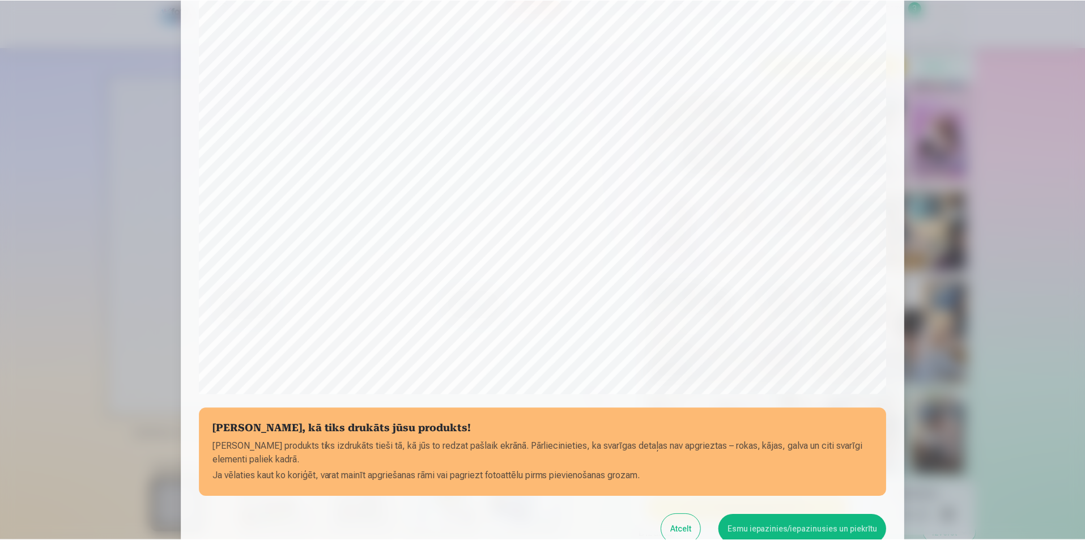
scroll to position [276, 0]
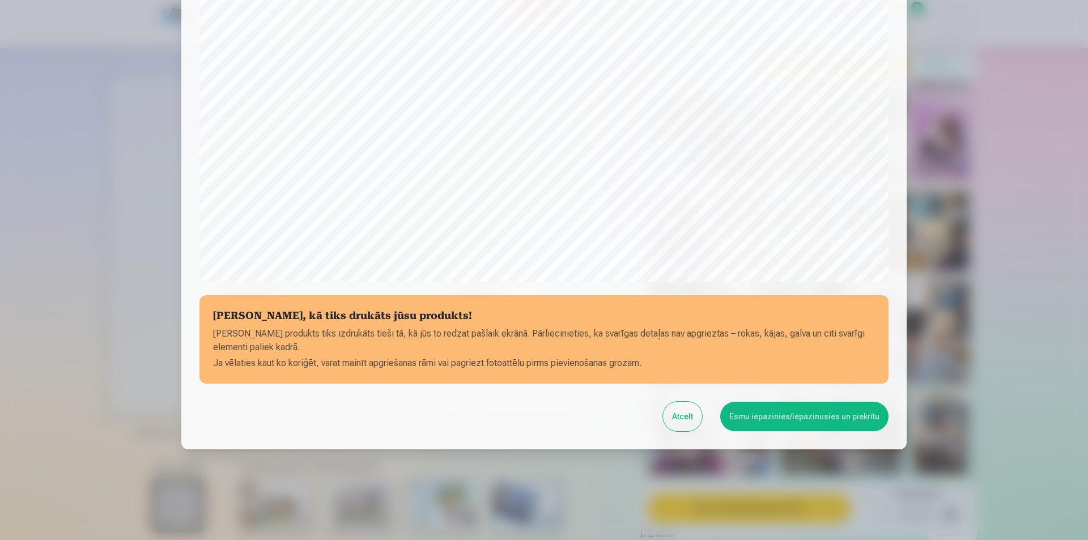
click at [775, 415] on button "Esmu iepazinies/iepazinusies un piekrītu" at bounding box center [804, 416] width 168 height 29
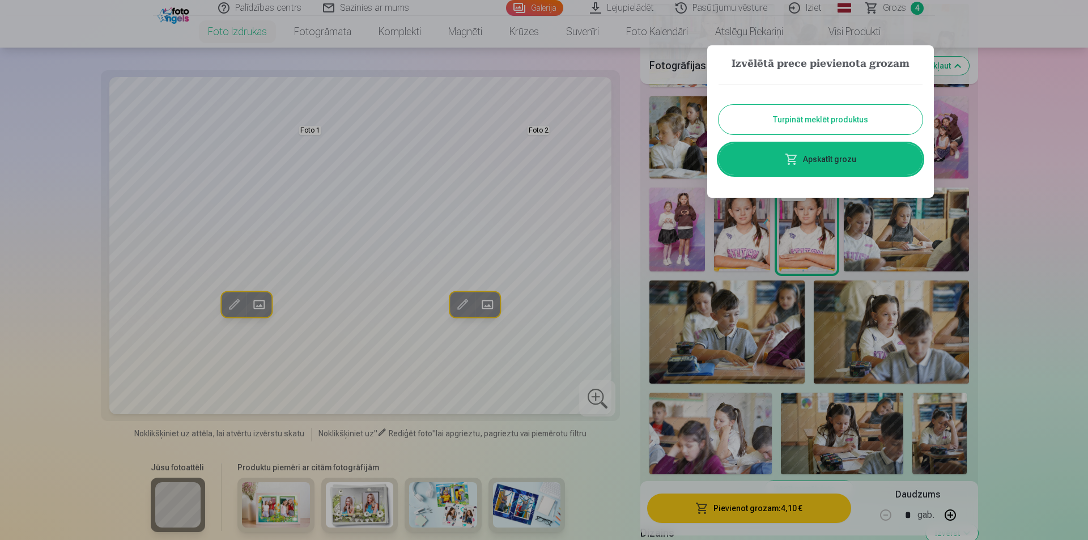
click at [808, 123] on button "Turpināt meklēt produktus" at bounding box center [820, 119] width 204 height 29
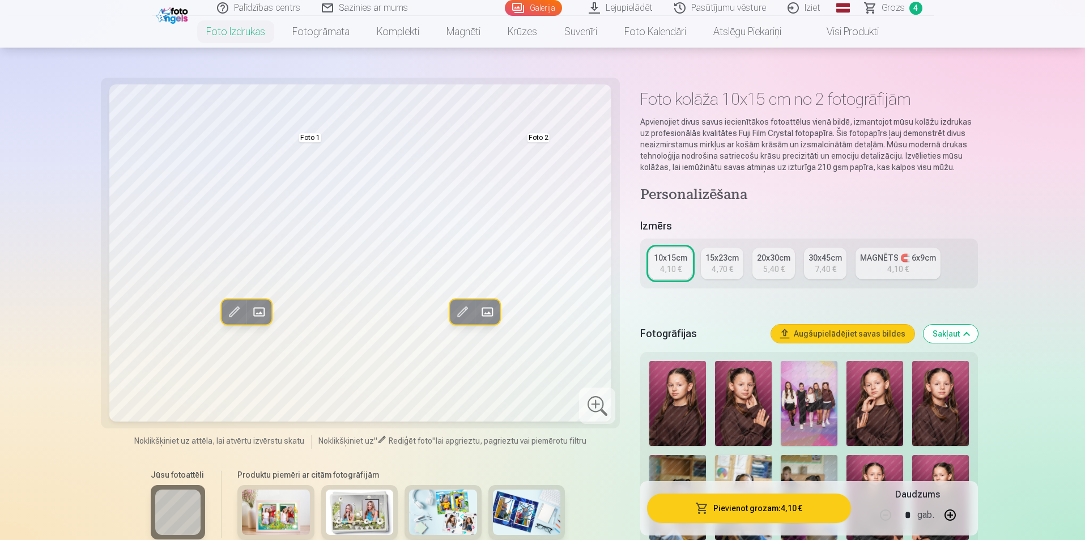
scroll to position [0, 0]
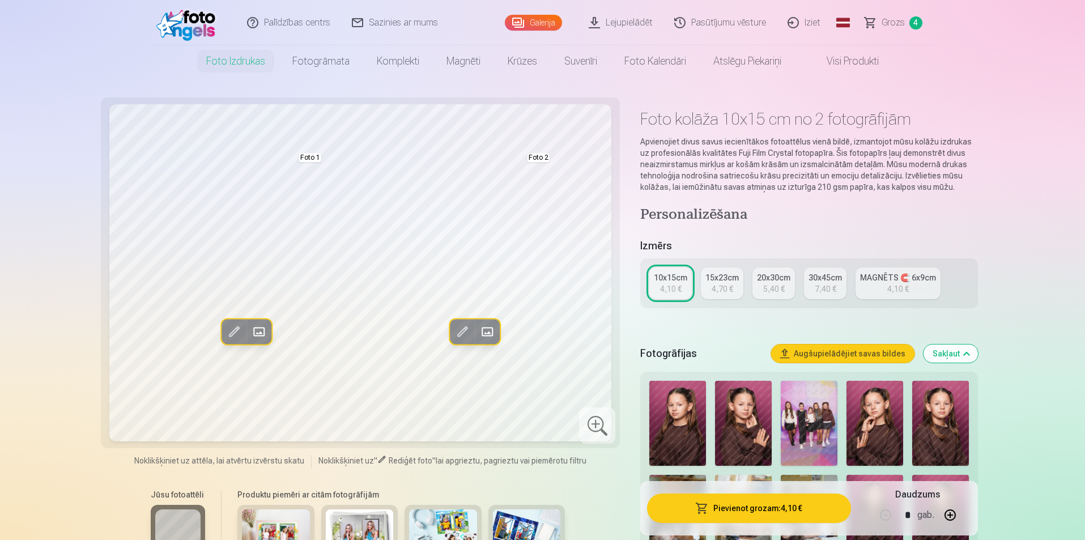
click at [871, 60] on link "Visi produkti" at bounding box center [843, 61] width 97 height 32
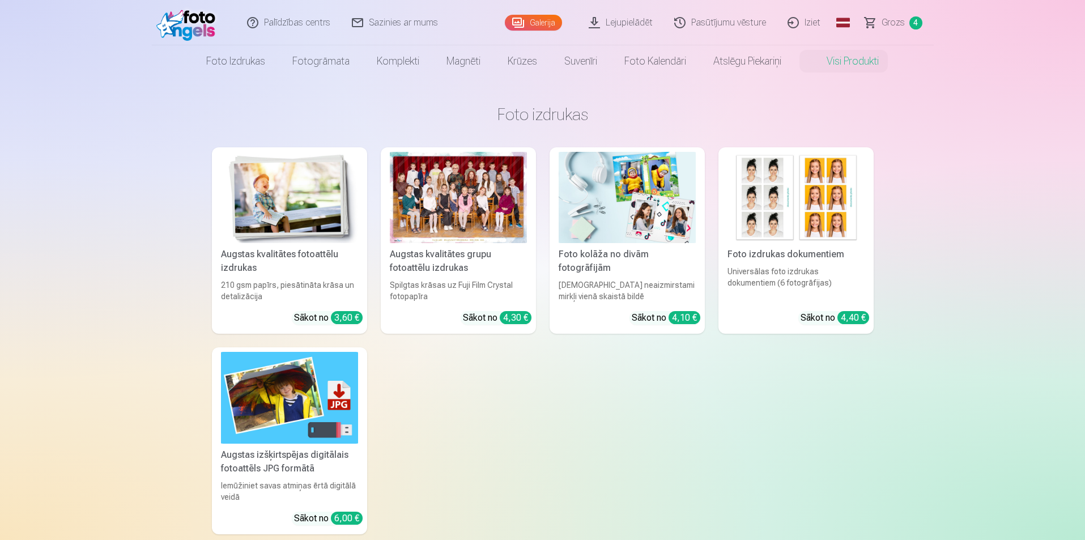
click at [871, 60] on link "Visi produkti" at bounding box center [843, 61] width 97 height 32
click at [607, 278] on link "Foto kolāža no divām fotogrāfijām Divi neaizmirstami mirkļi vienā skaistā bildē…" at bounding box center [627, 240] width 155 height 186
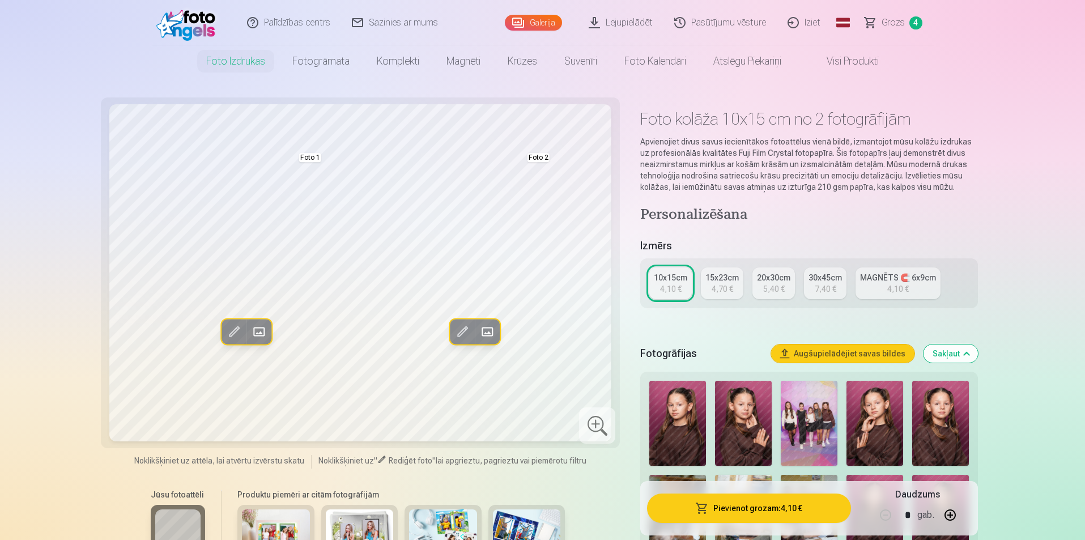
click at [850, 61] on link "Visi produkti" at bounding box center [843, 61] width 97 height 32
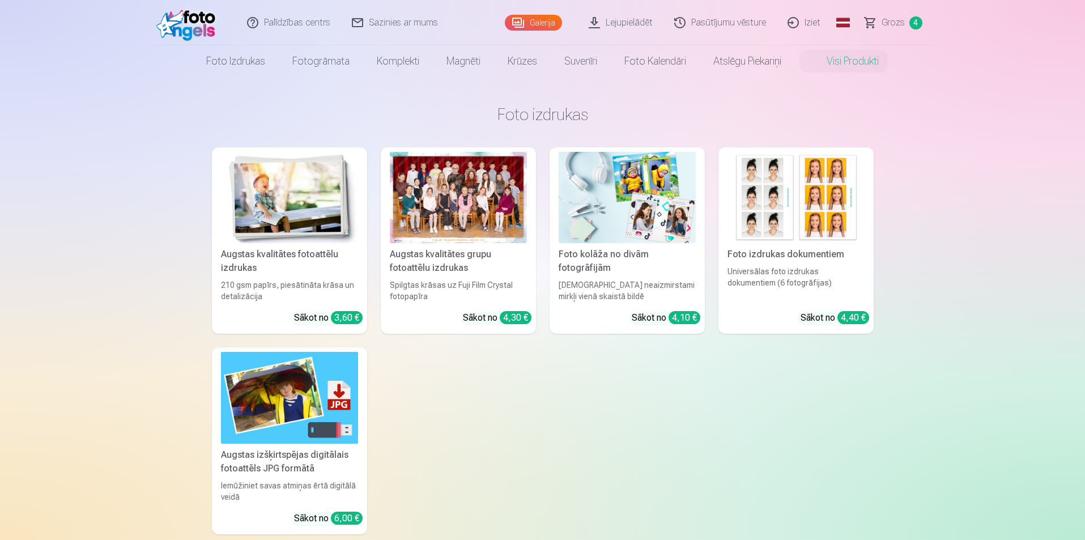
click at [286, 266] on div "Augstas kvalitātes fotoattēlu izdrukas" at bounding box center [289, 261] width 146 height 27
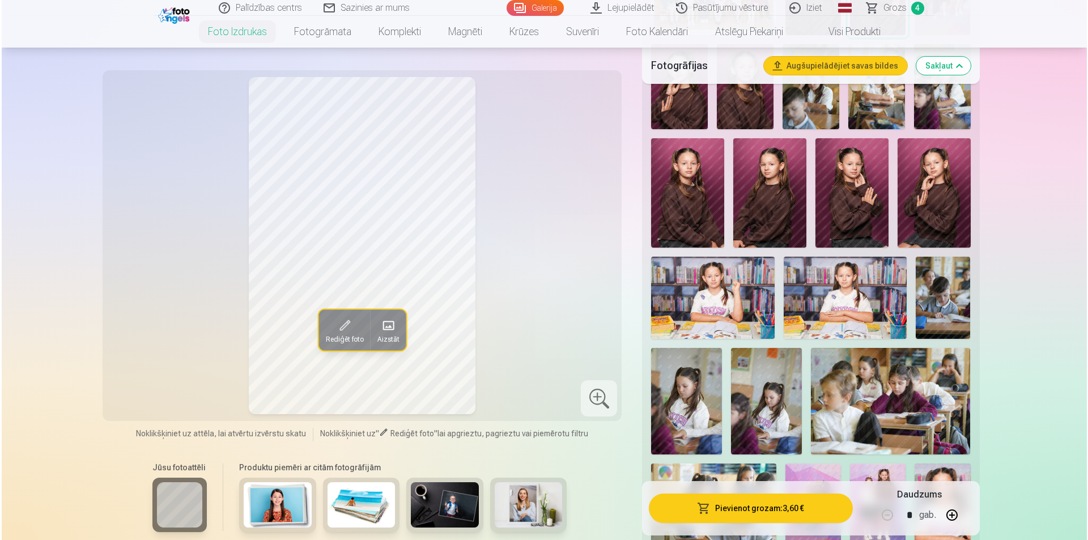
scroll to position [510, 0]
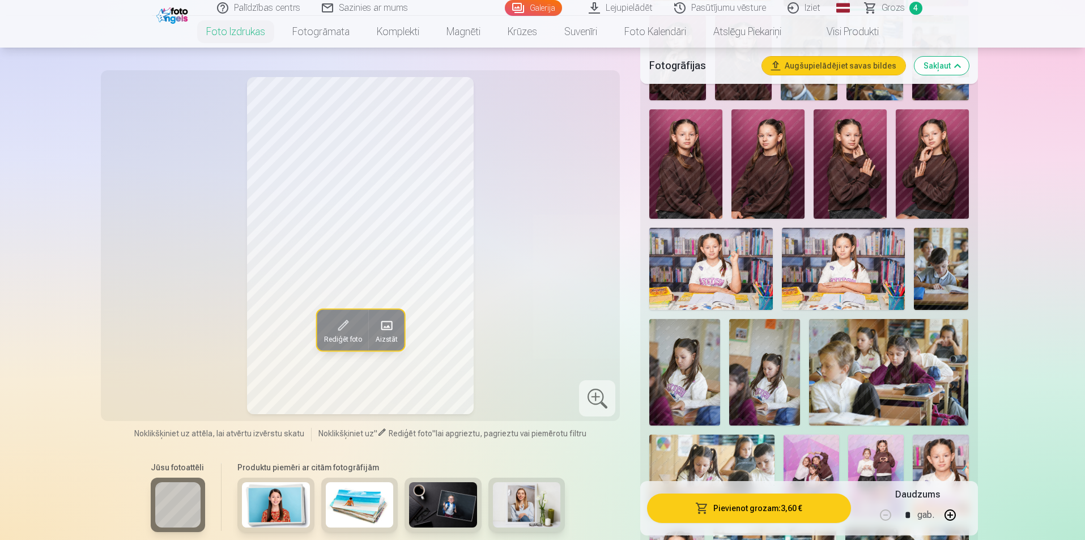
click at [716, 278] on img at bounding box center [710, 269] width 123 height 82
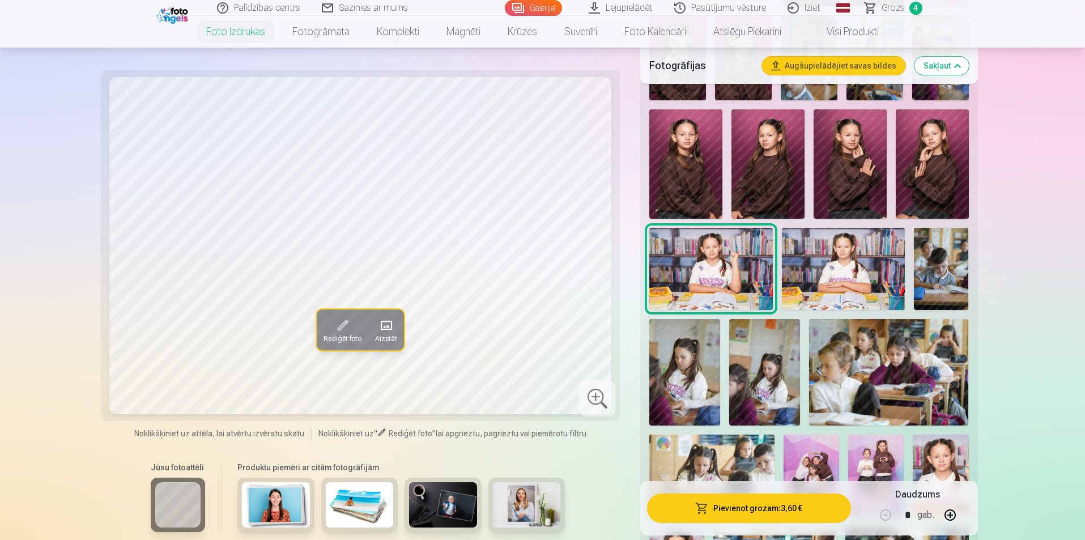
click at [874, 278] on img at bounding box center [843, 269] width 123 height 82
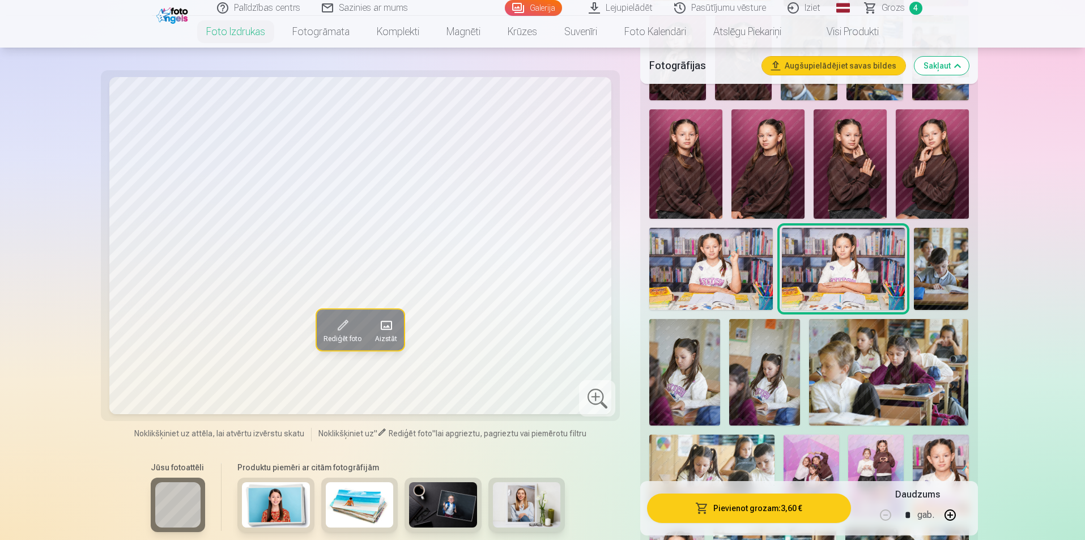
click at [711, 516] on button "Pievienot grozam : 3,60 €" at bounding box center [748, 508] width 203 height 29
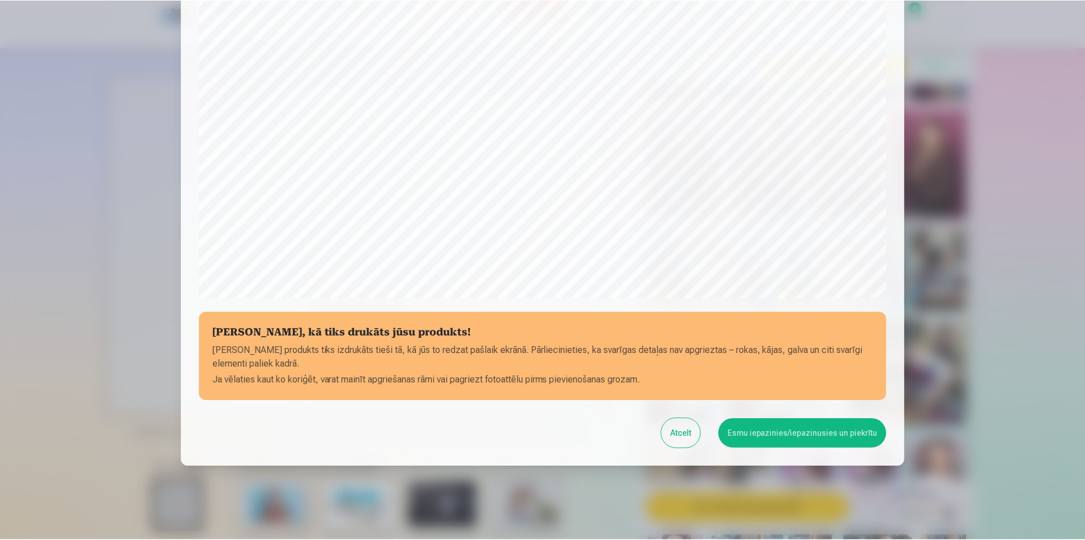
scroll to position [276, 0]
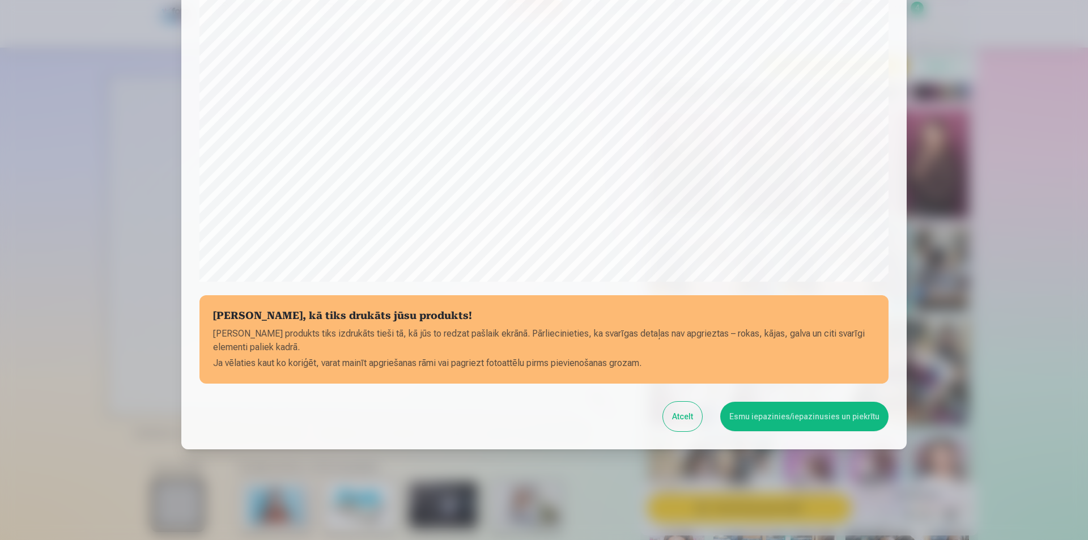
click at [826, 414] on button "Esmu iepazinies/iepazinusies un piekrītu" at bounding box center [804, 416] width 168 height 29
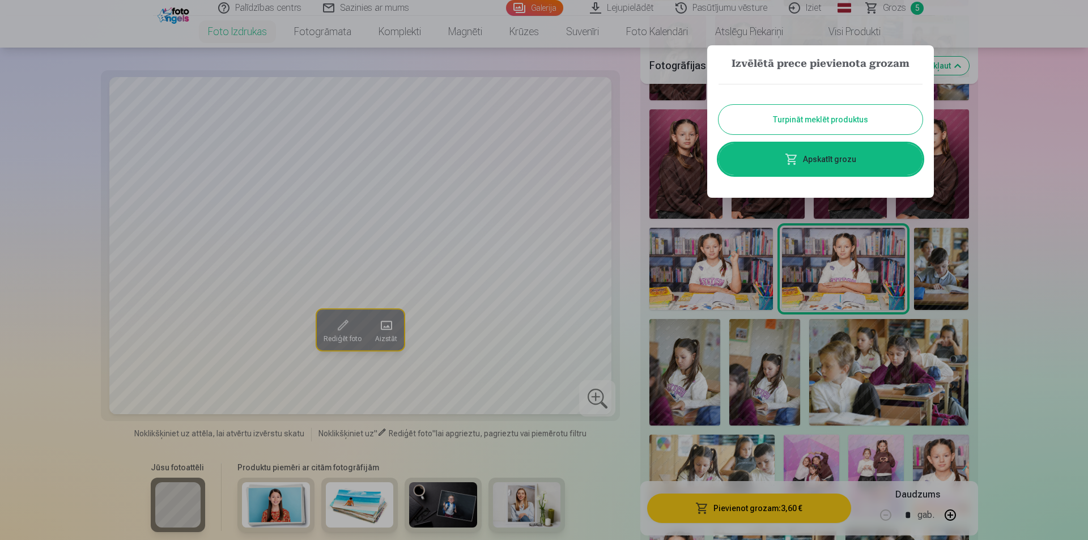
click at [822, 118] on button "Turpināt meklēt produktus" at bounding box center [820, 119] width 204 height 29
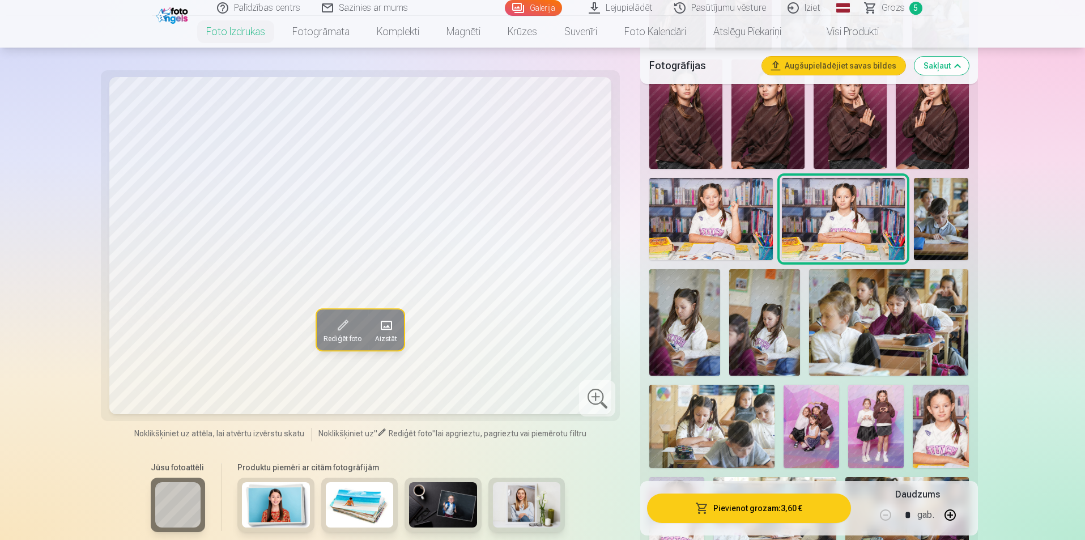
scroll to position [680, 0]
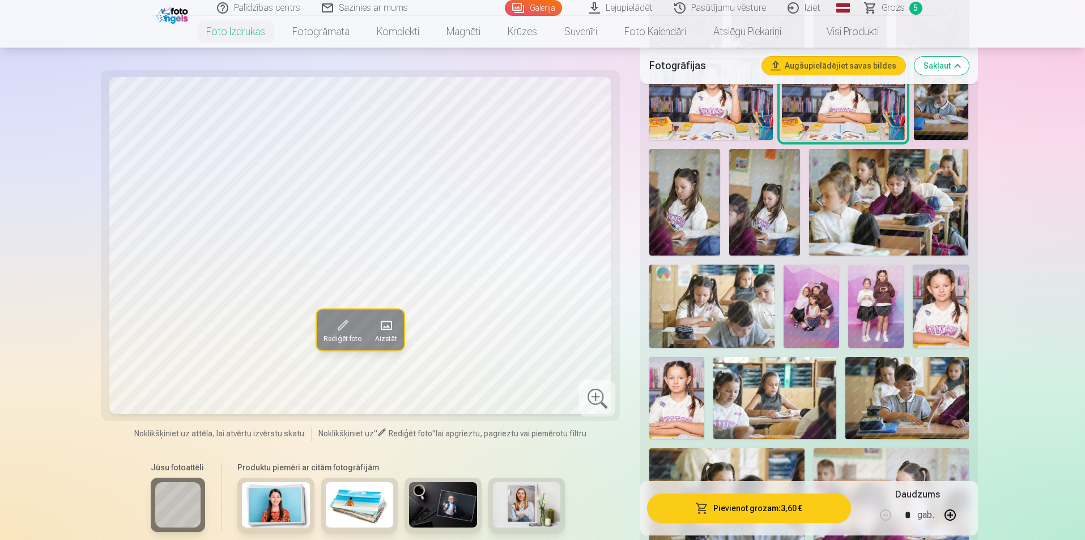
click at [815, 313] on img at bounding box center [812, 306] width 56 height 83
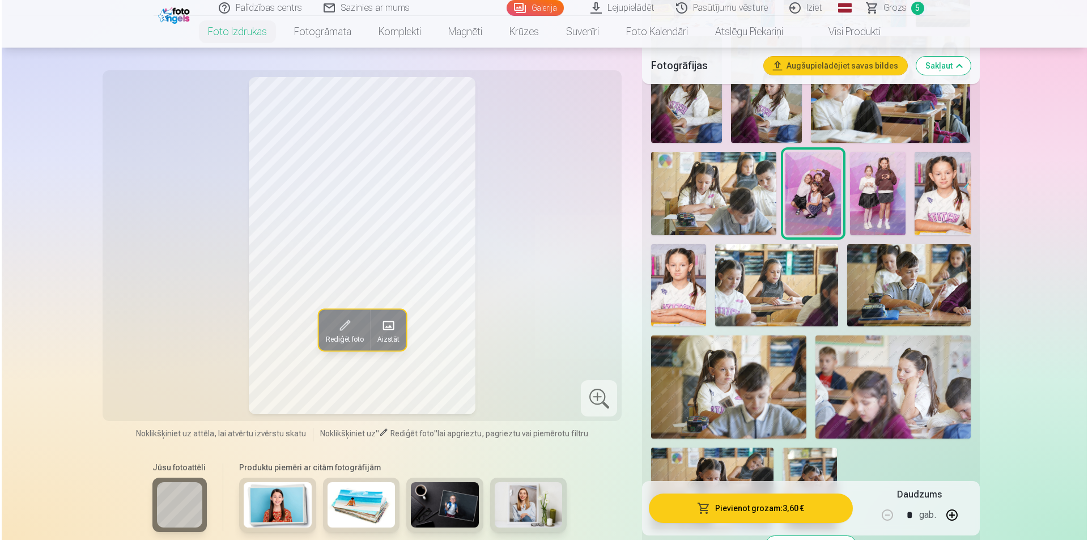
scroll to position [793, 0]
click at [730, 508] on button "Pievienot grozam : 3,60 €" at bounding box center [748, 508] width 203 height 29
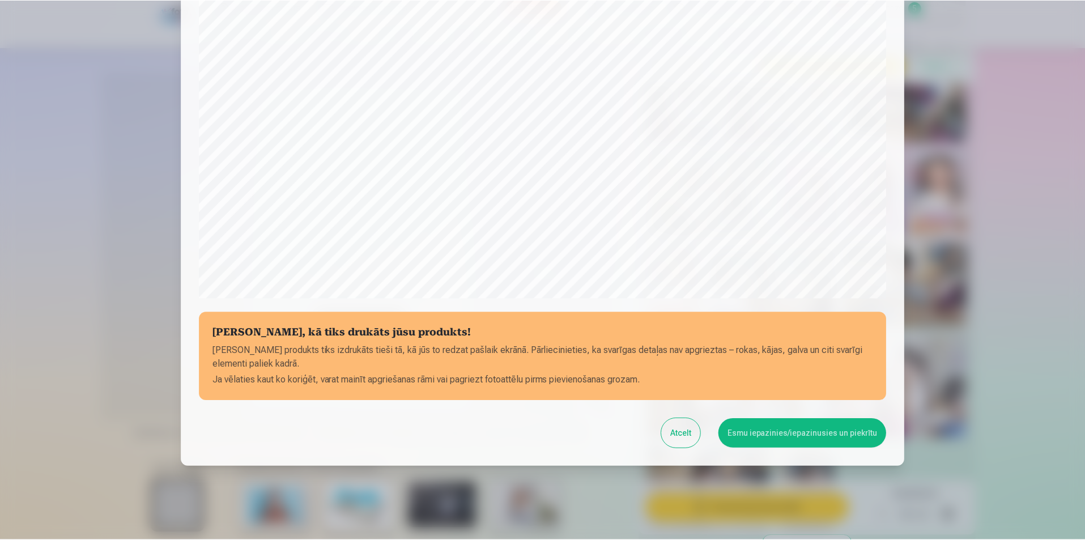
scroll to position [276, 0]
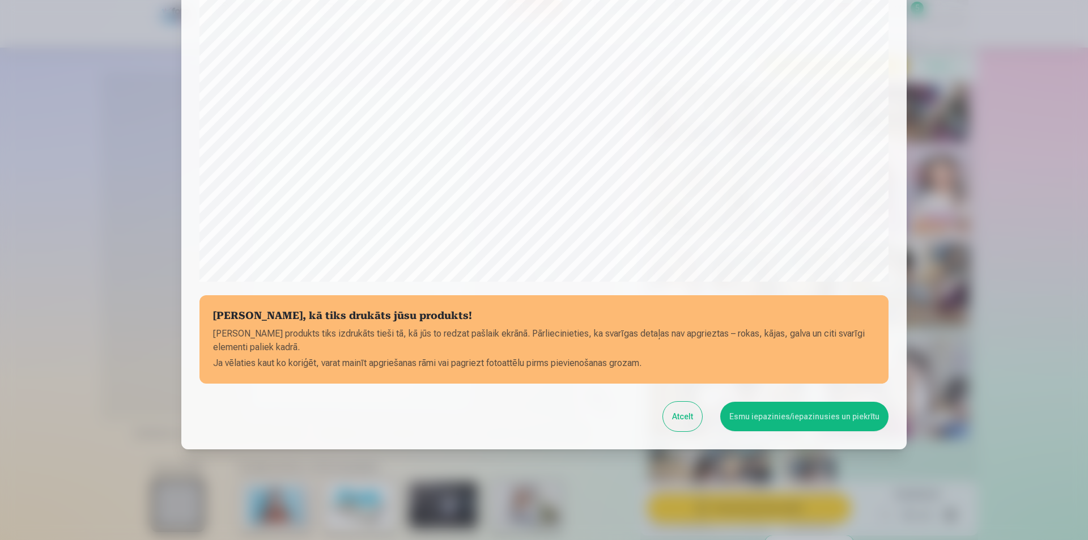
click at [758, 409] on button "Esmu iepazinies/iepazinusies un piekrītu" at bounding box center [804, 416] width 168 height 29
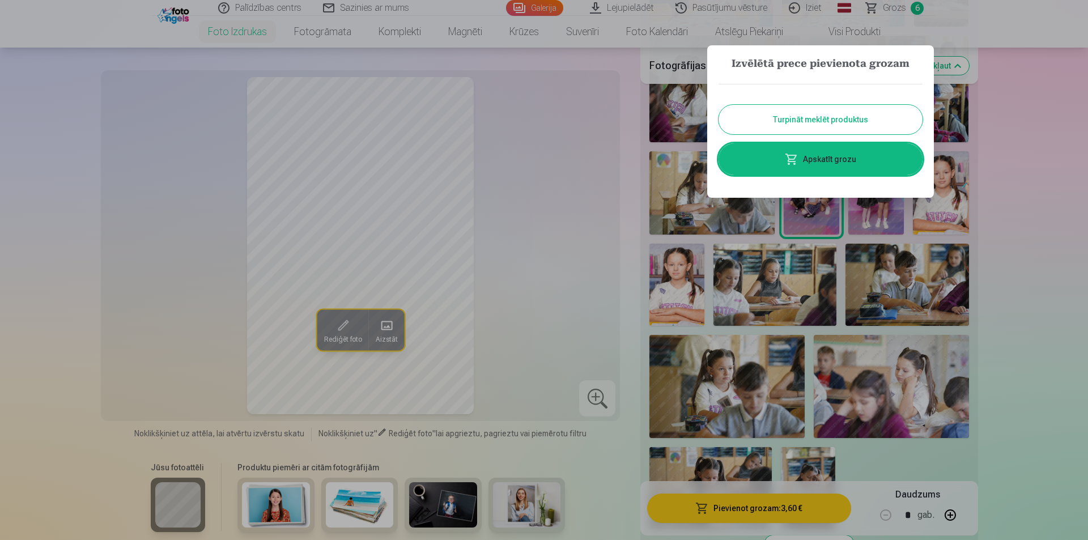
click at [812, 108] on button "Turpināt meklēt produktus" at bounding box center [820, 119] width 204 height 29
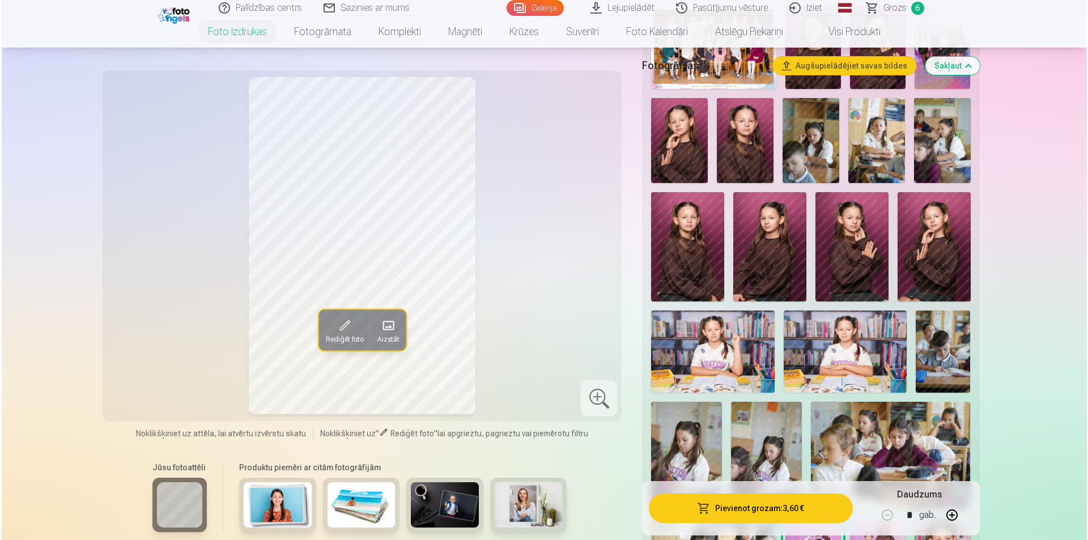
scroll to position [283, 0]
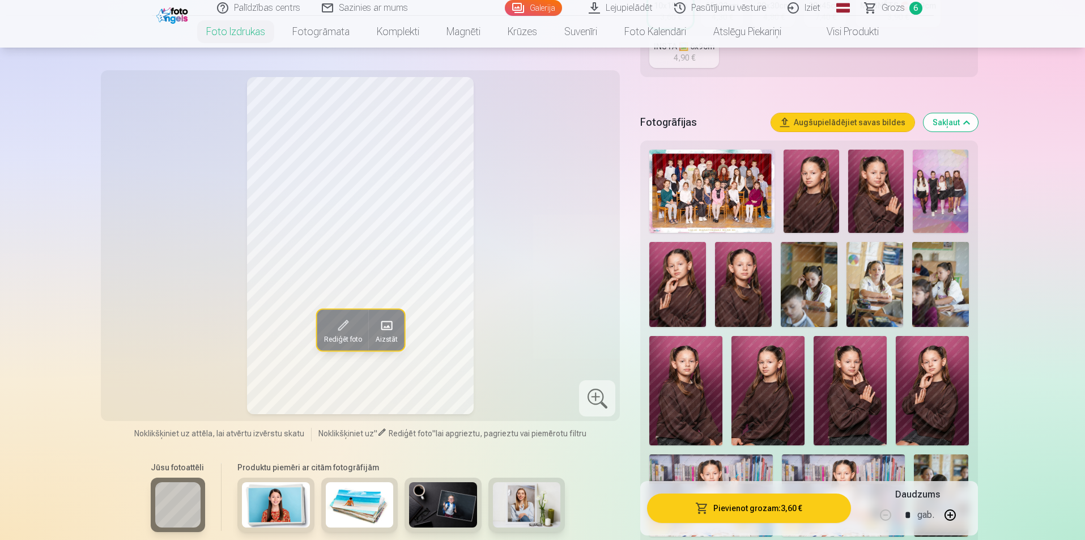
click at [943, 180] on img at bounding box center [941, 191] width 56 height 83
click at [762, 508] on button "Pievienot grozam : 3,60 €" at bounding box center [748, 508] width 203 height 29
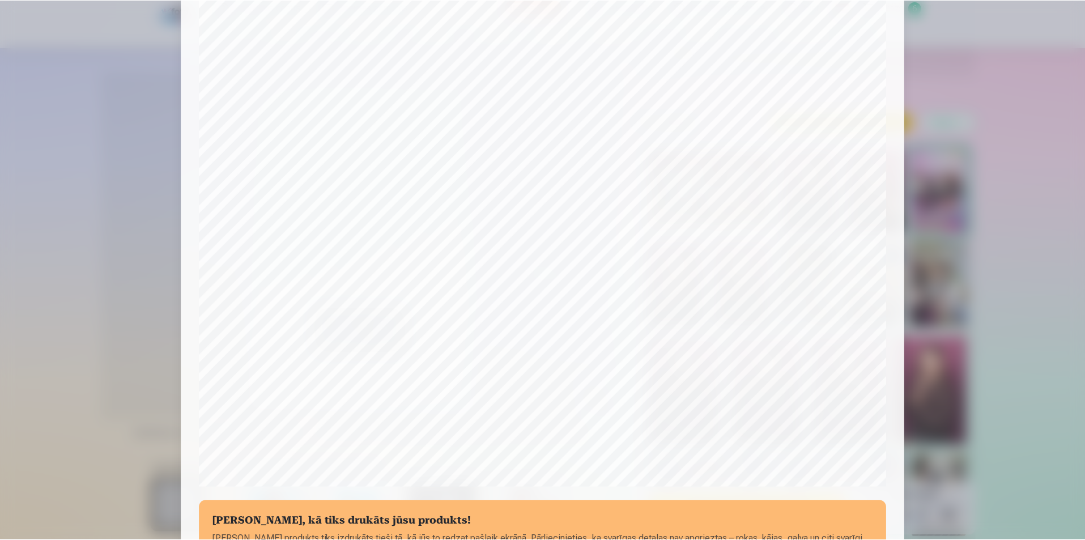
scroll to position [227, 0]
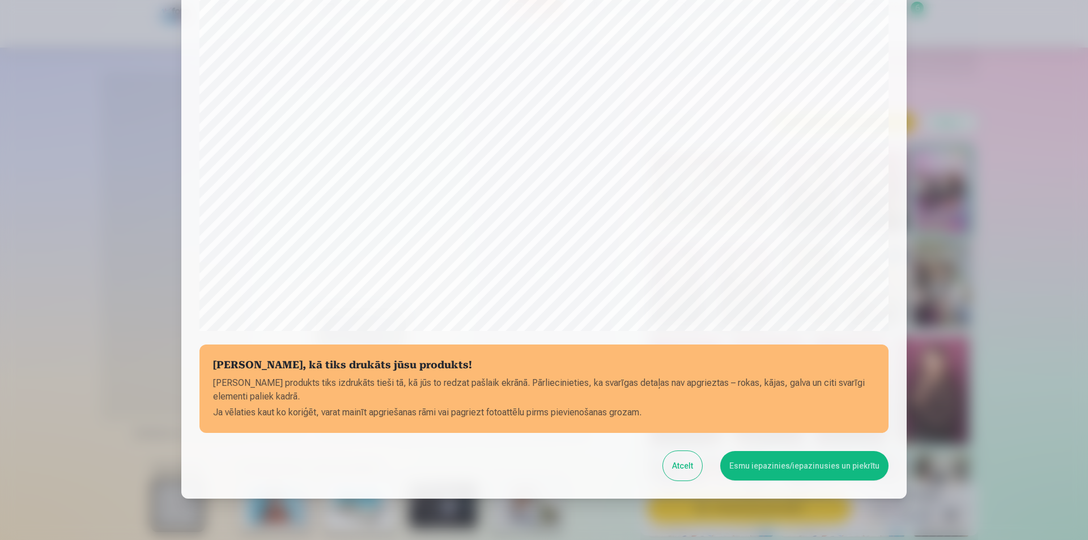
click at [775, 465] on button "Esmu iepazinies/iepazinusies un piekrītu" at bounding box center [804, 465] width 168 height 29
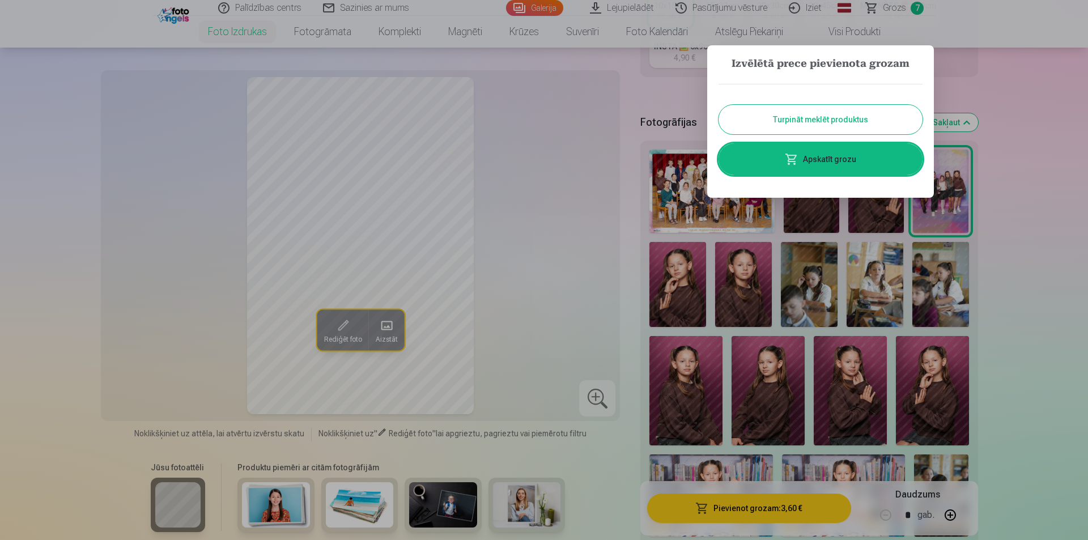
click at [823, 112] on button "Turpināt meklēt produktus" at bounding box center [820, 119] width 204 height 29
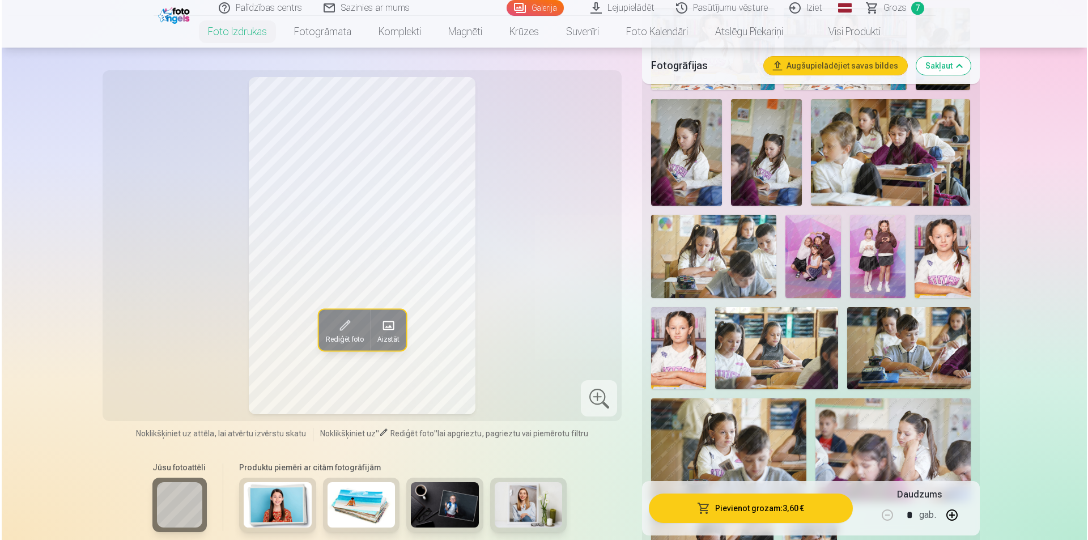
scroll to position [737, 0]
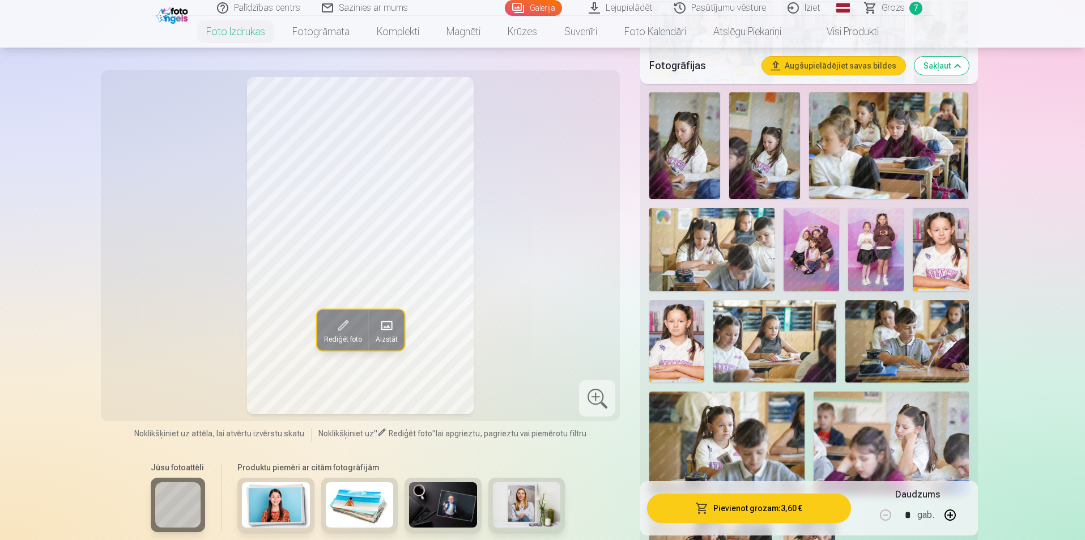
click at [673, 352] on img at bounding box center [676, 341] width 55 height 82
click at [764, 498] on button "Pievienot grozam : 3,60 €" at bounding box center [748, 508] width 203 height 29
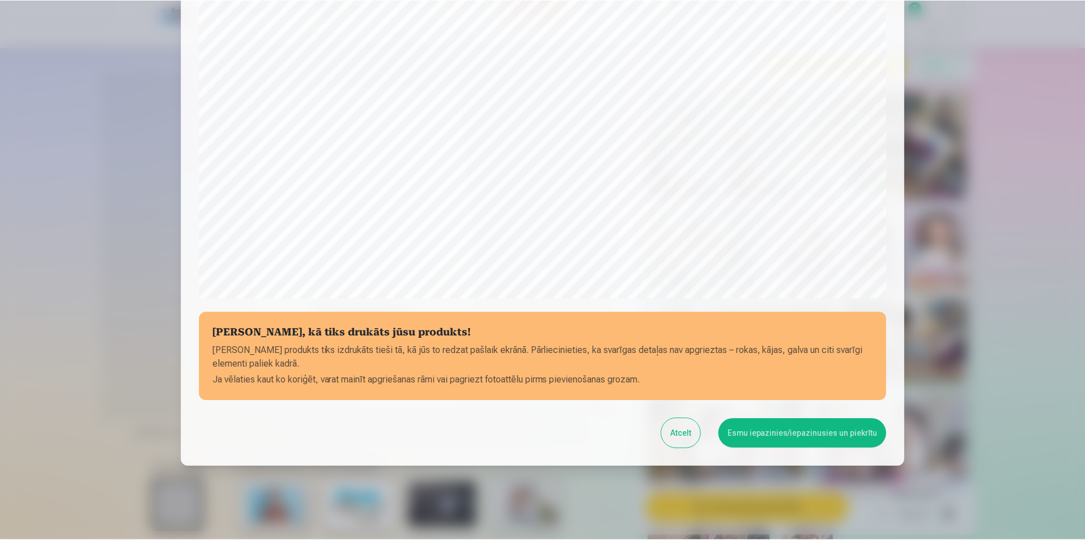
scroll to position [276, 0]
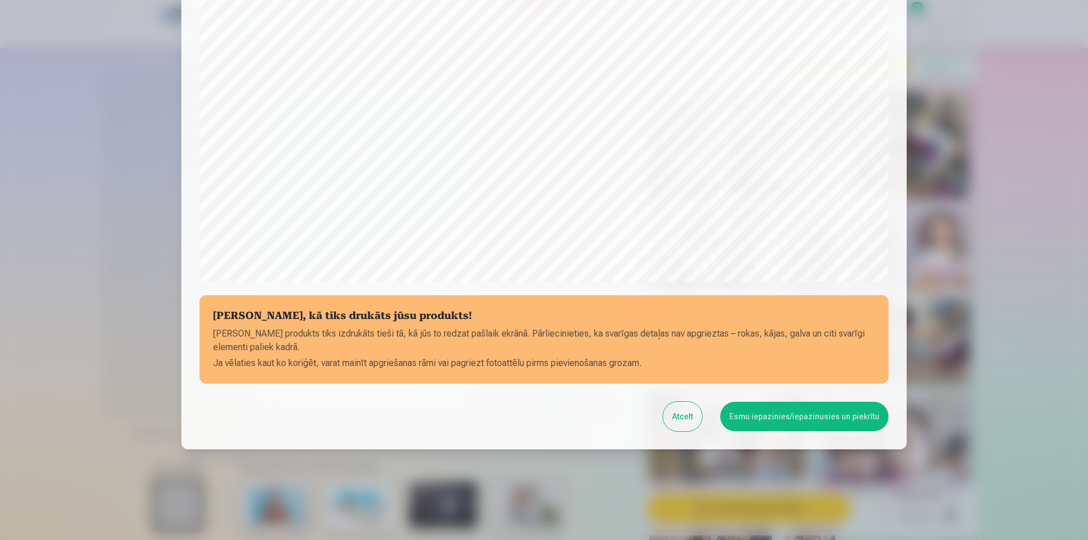
click at [782, 422] on button "Esmu iepazinies/iepazinusies un piekrītu" at bounding box center [804, 416] width 168 height 29
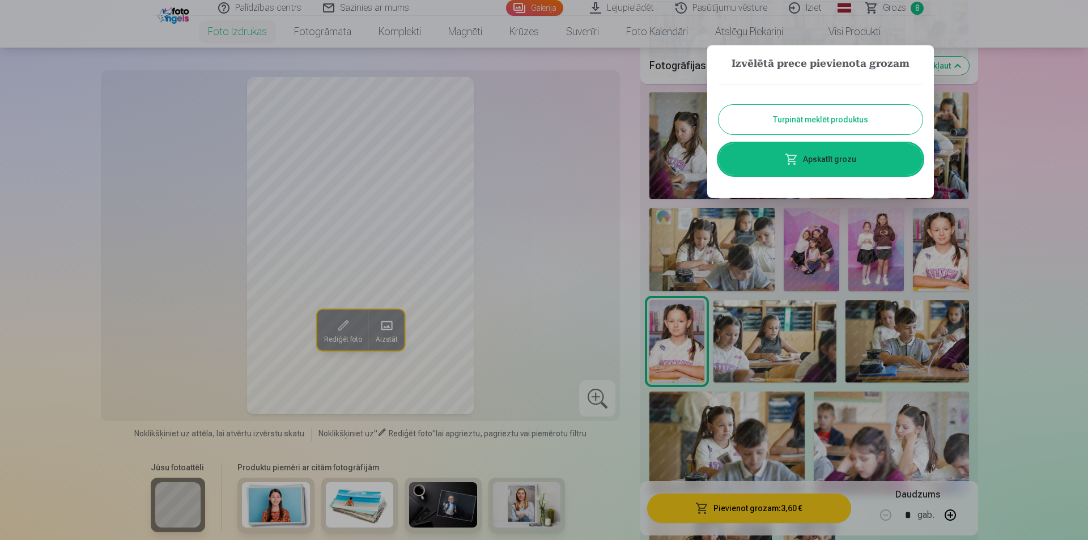
click at [816, 117] on button "Turpināt meklēt produktus" at bounding box center [820, 119] width 204 height 29
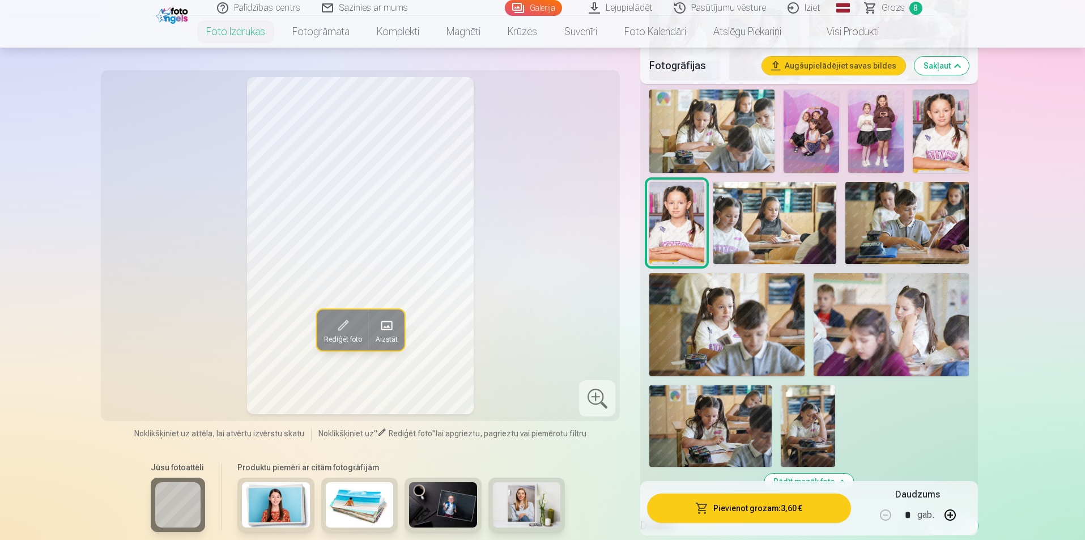
scroll to position [793, 0]
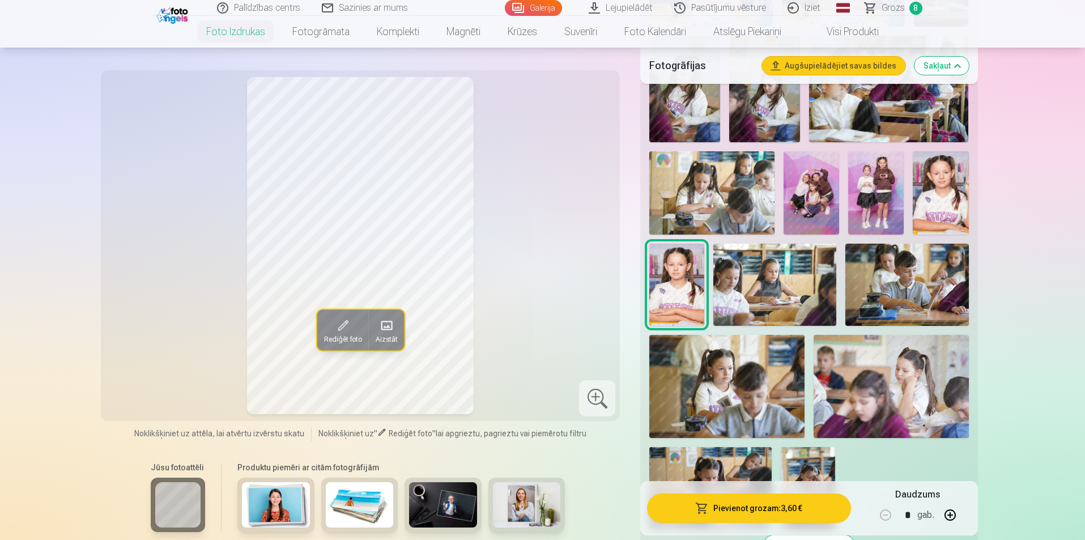
click at [713, 395] on img at bounding box center [726, 386] width 155 height 103
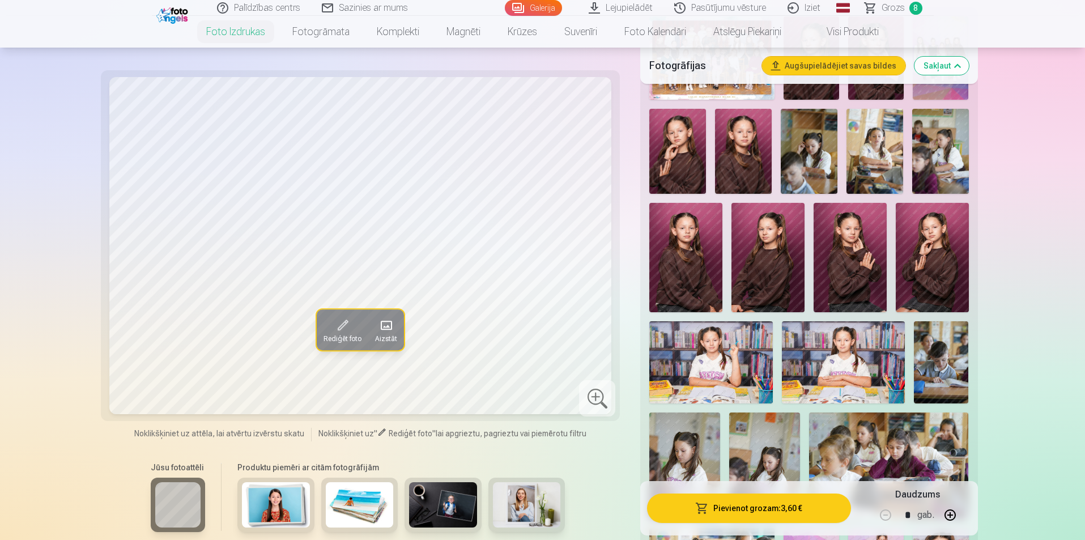
scroll to position [397, 0]
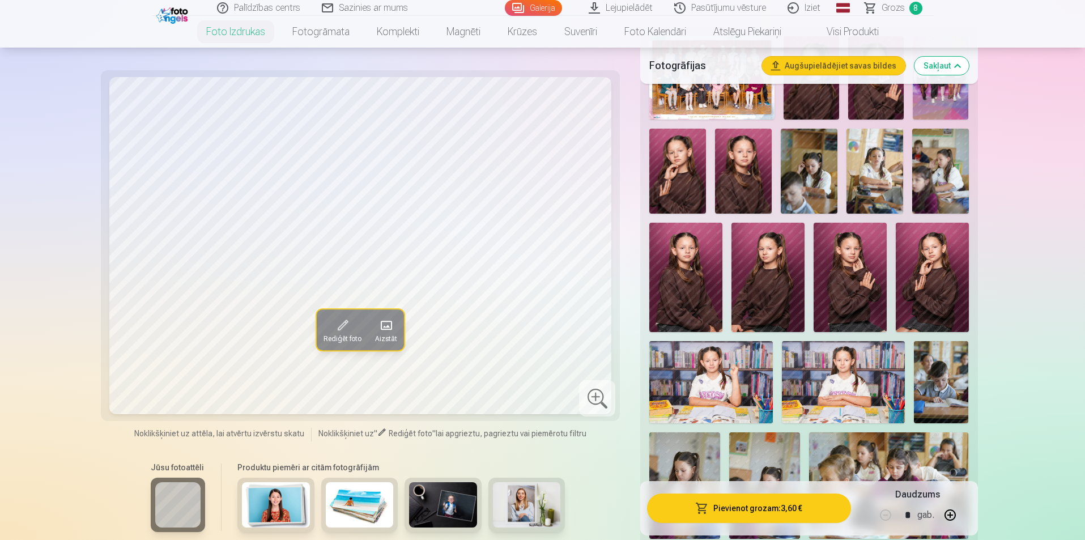
click at [859, 280] on img at bounding box center [850, 277] width 73 height 109
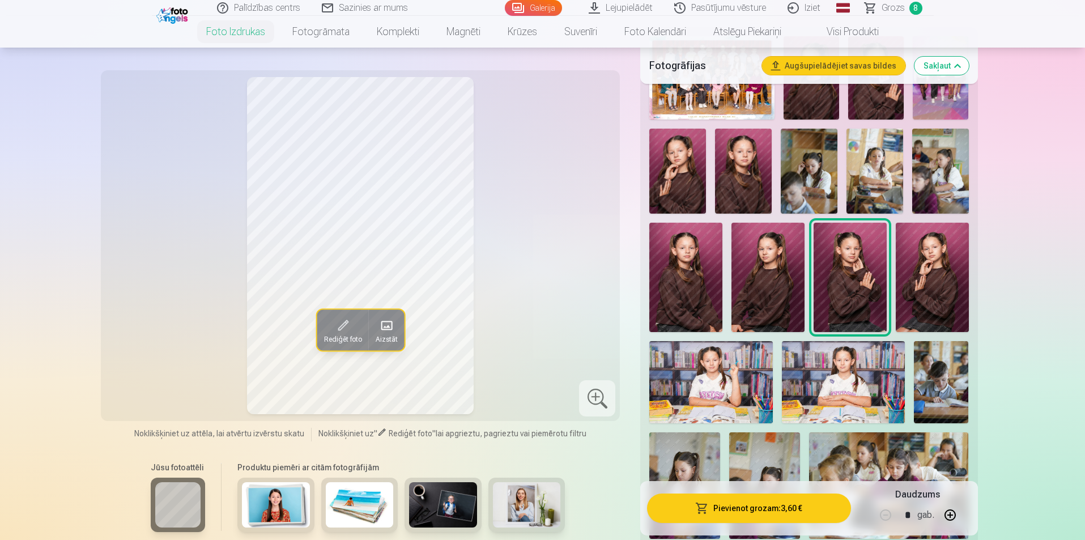
click at [770, 293] on img at bounding box center [767, 277] width 73 height 109
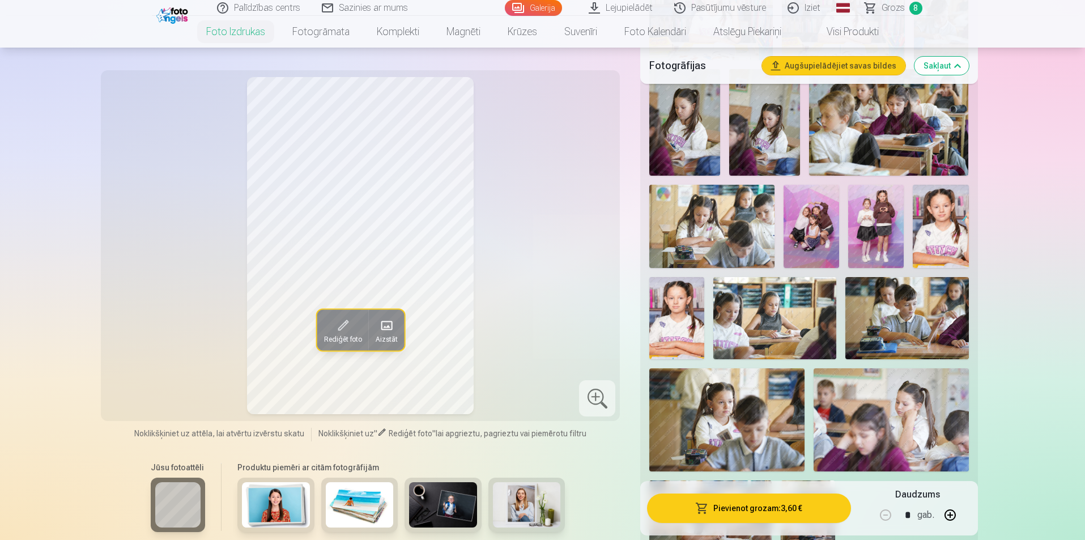
scroll to position [680, 0]
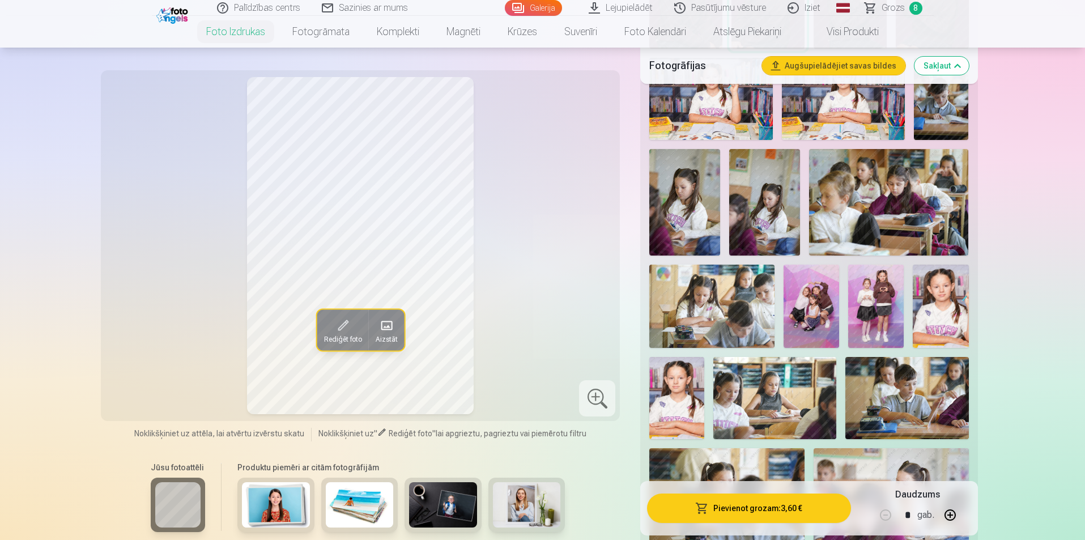
click at [665, 185] on img at bounding box center [684, 202] width 71 height 107
click at [597, 386] on div at bounding box center [597, 398] width 36 height 36
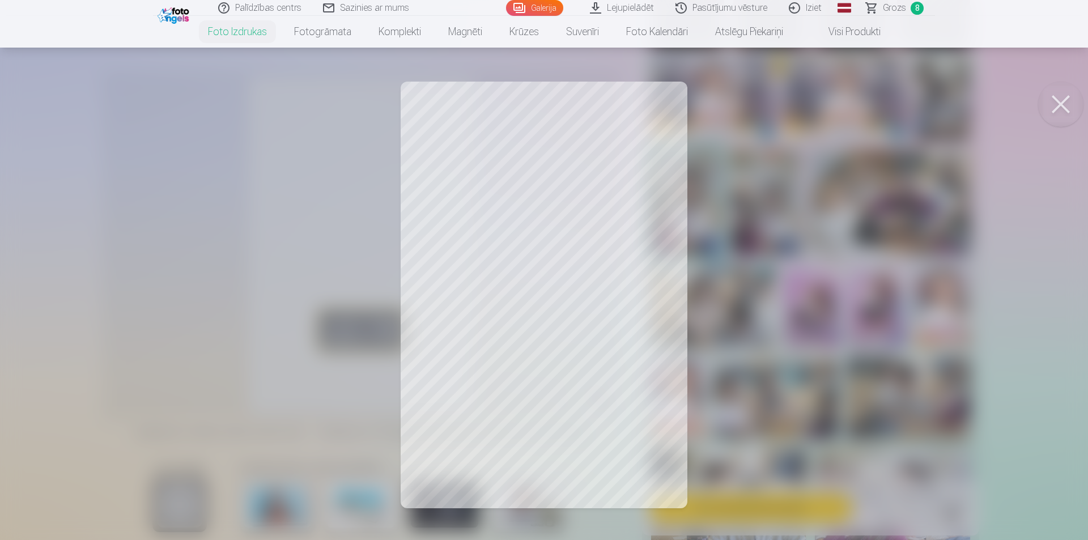
click at [1055, 103] on button at bounding box center [1060, 104] width 45 height 45
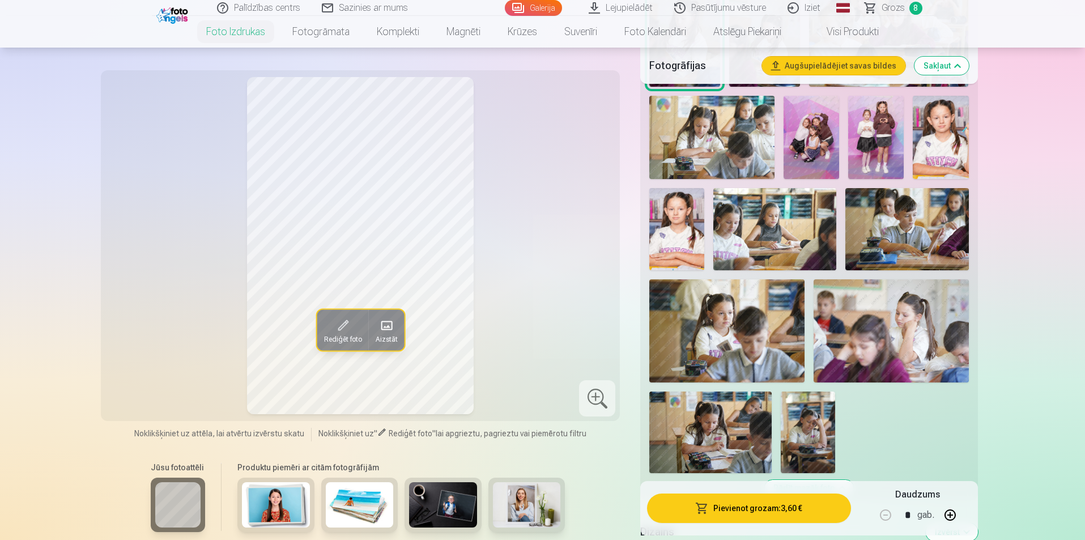
scroll to position [850, 0]
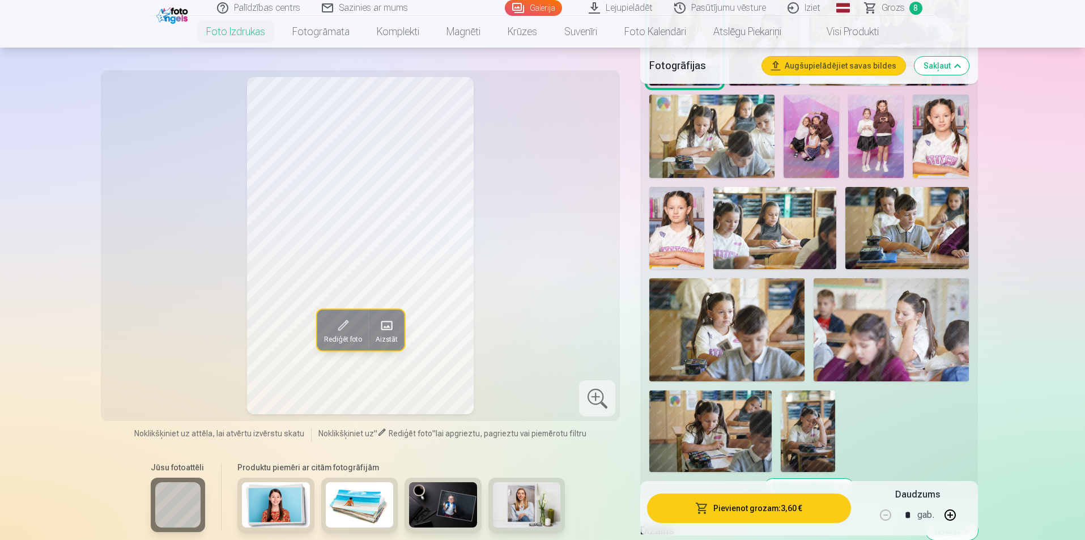
click at [697, 315] on img at bounding box center [726, 329] width 155 height 103
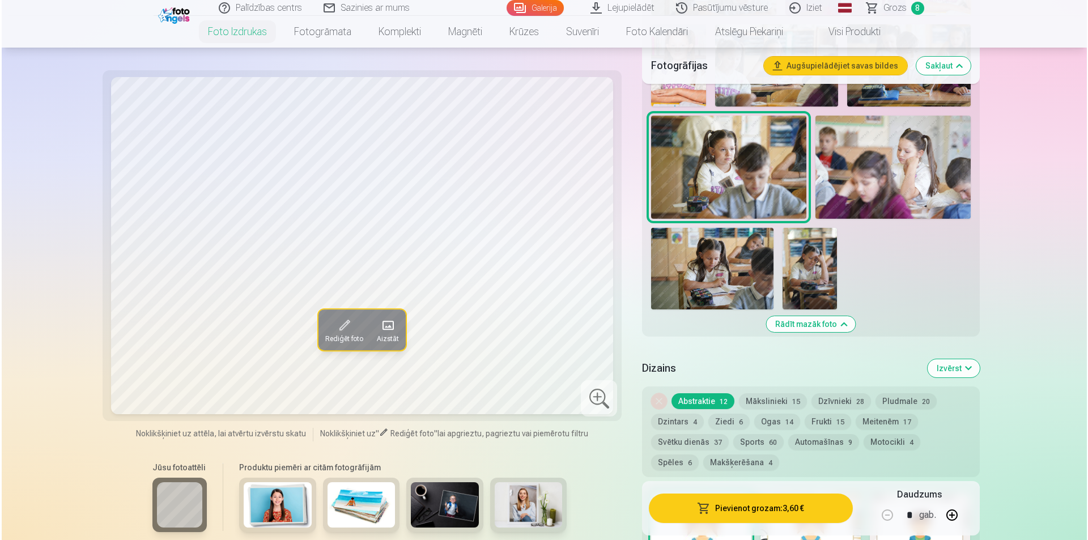
scroll to position [1020, 0]
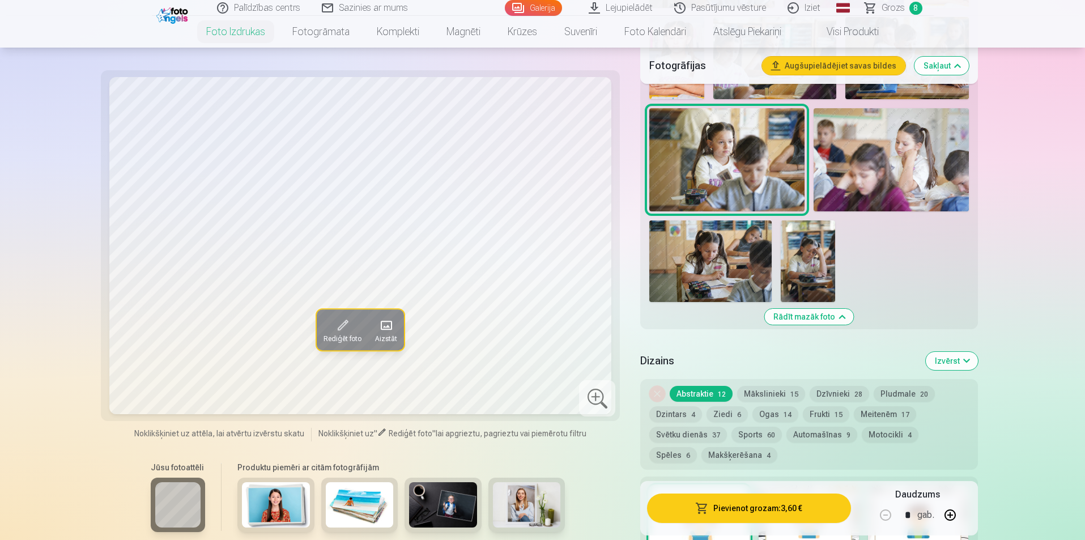
click at [812, 263] on img at bounding box center [808, 261] width 54 height 82
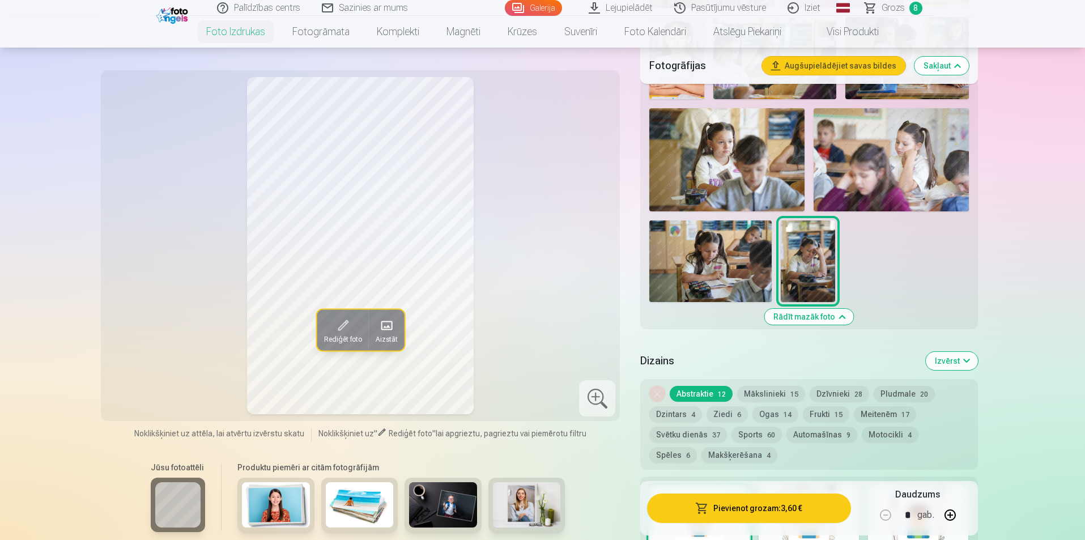
click at [778, 512] on button "Pievienot grozam : 3,60 €" at bounding box center [748, 508] width 203 height 29
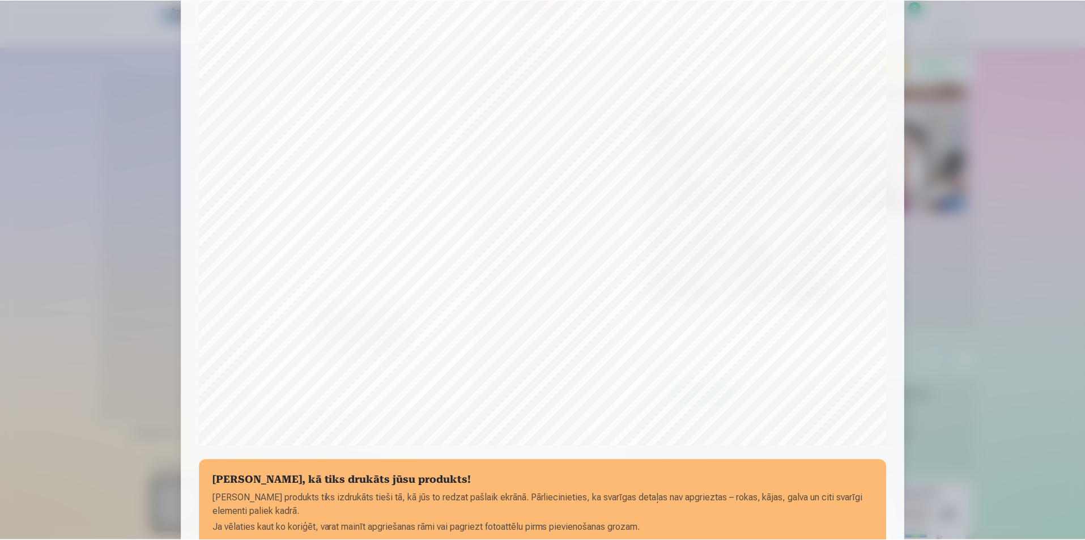
scroll to position [276, 0]
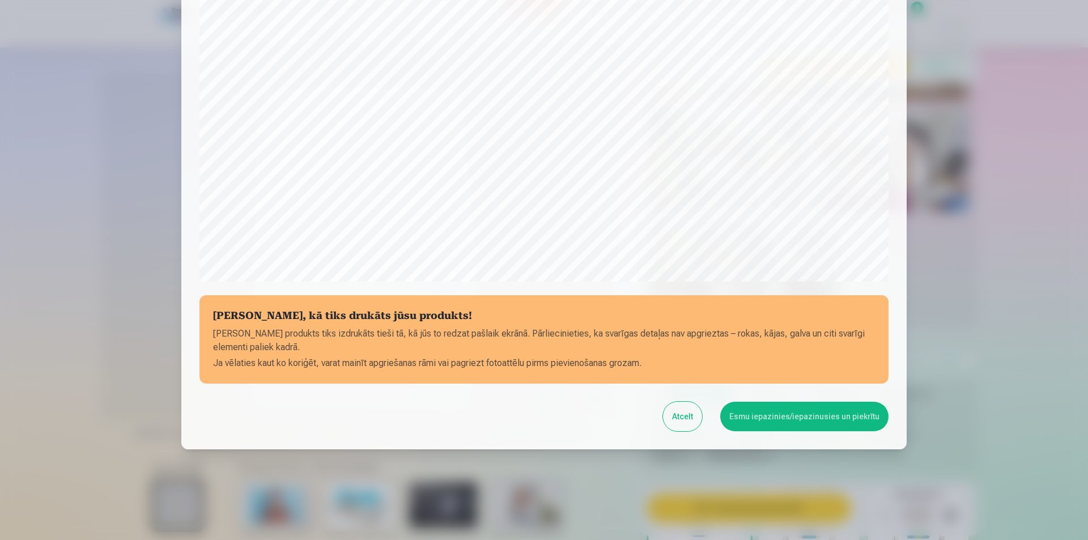
click at [781, 416] on button "Esmu iepazinies/iepazinusies un piekrītu" at bounding box center [804, 416] width 168 height 29
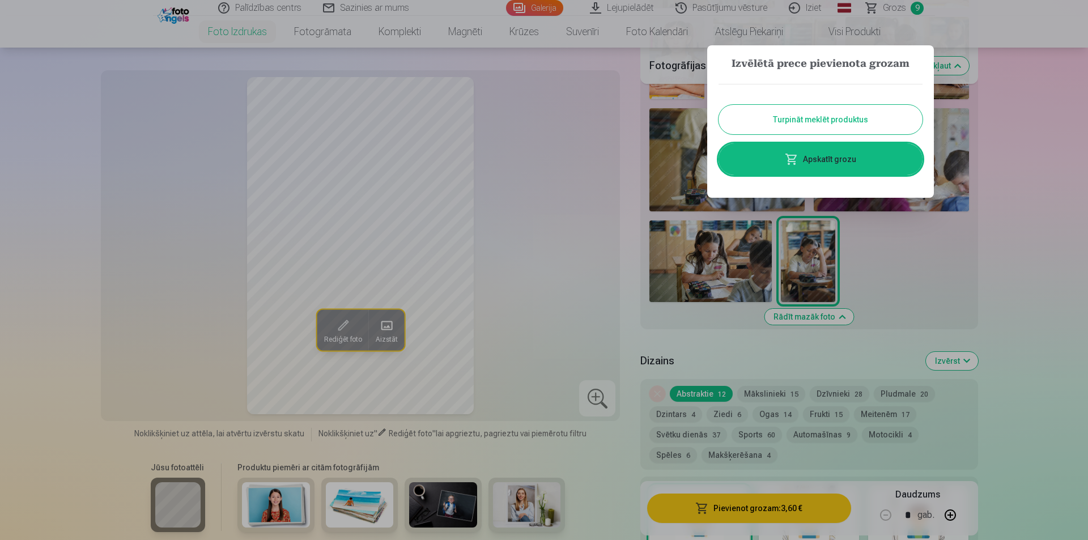
click at [842, 125] on button "Turpināt meklēt produktus" at bounding box center [820, 119] width 204 height 29
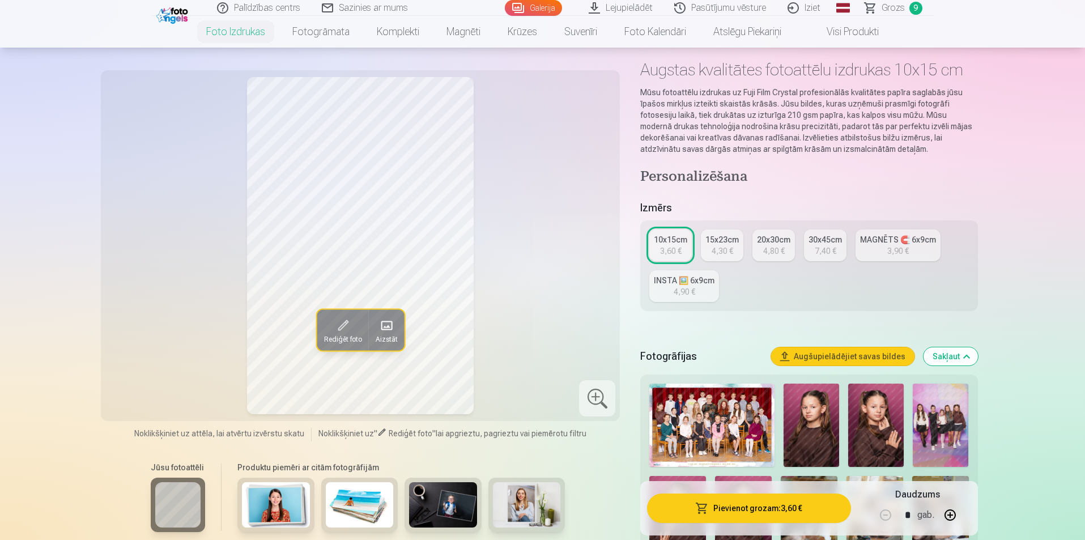
scroll to position [0, 0]
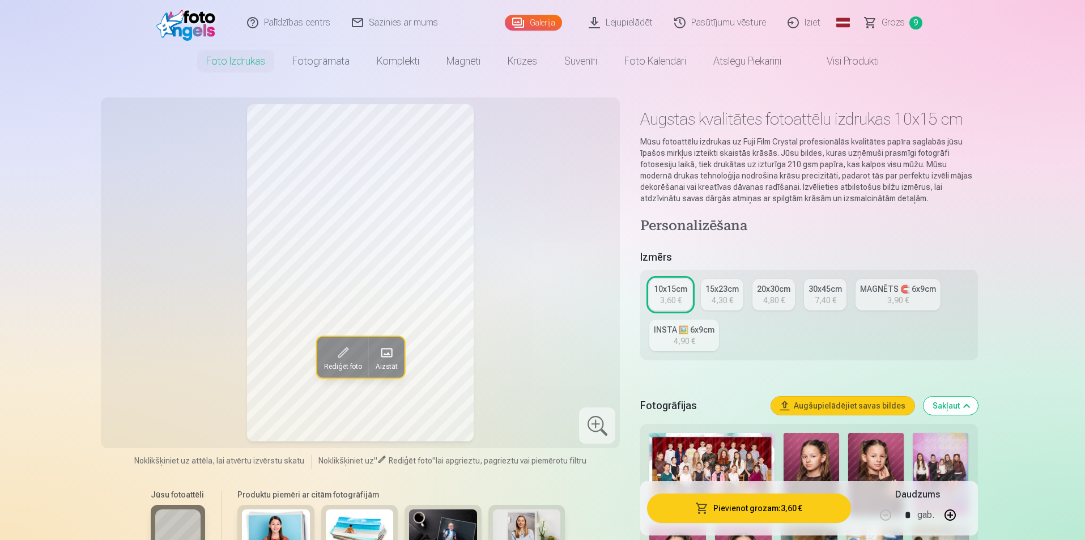
click at [903, 22] on span "Grozs" at bounding box center [893, 23] width 23 height 14
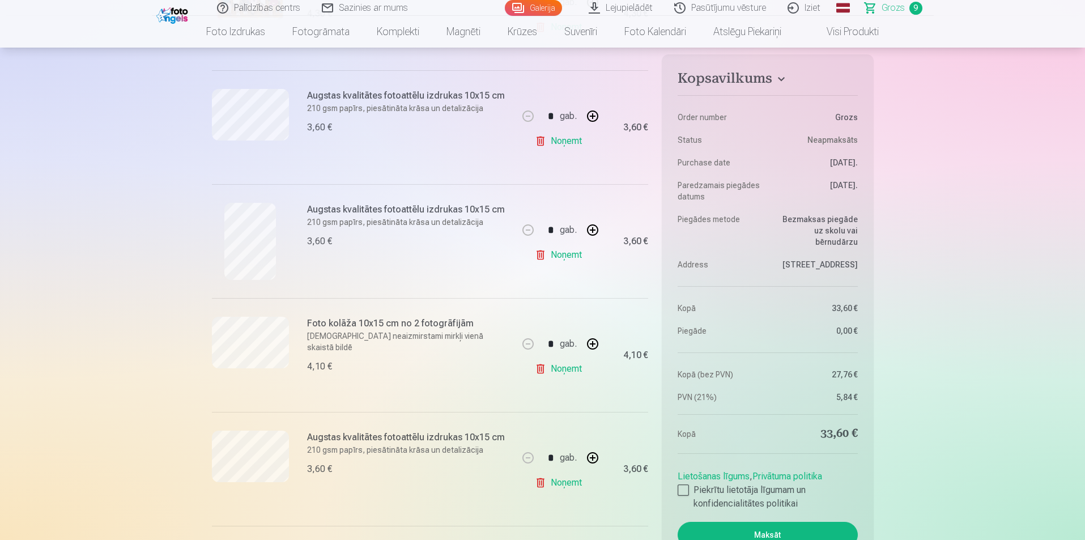
scroll to position [340, 0]
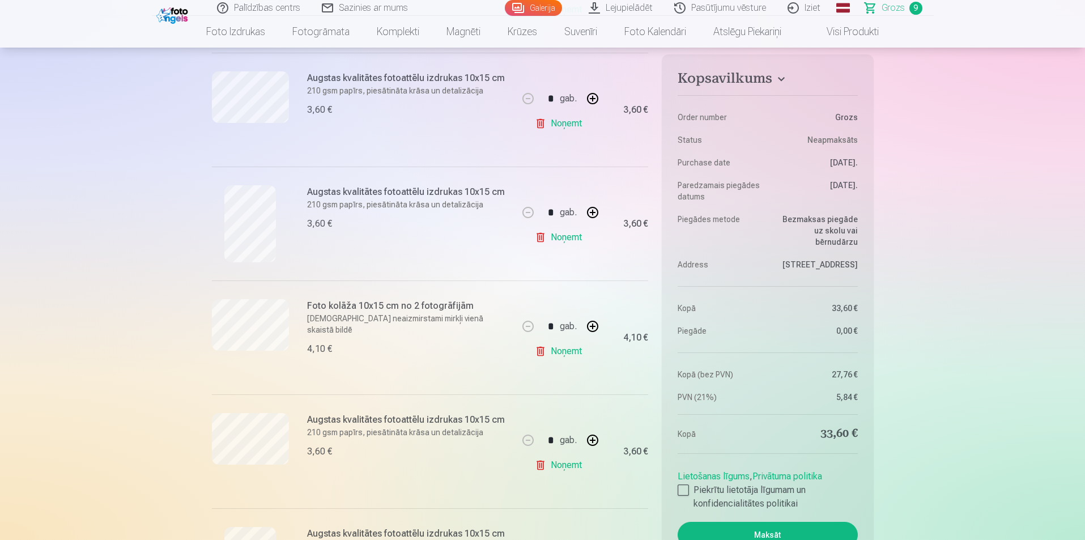
click at [587, 435] on button "button" at bounding box center [592, 440] width 27 height 27
click at [528, 433] on button "button" at bounding box center [527, 440] width 27 height 27
type input "*"
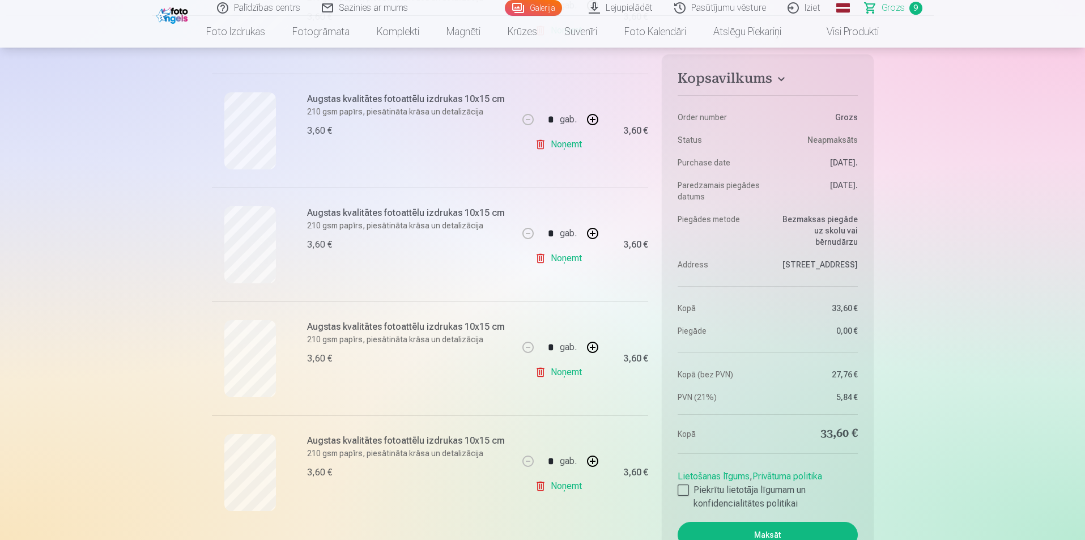
scroll to position [793, 0]
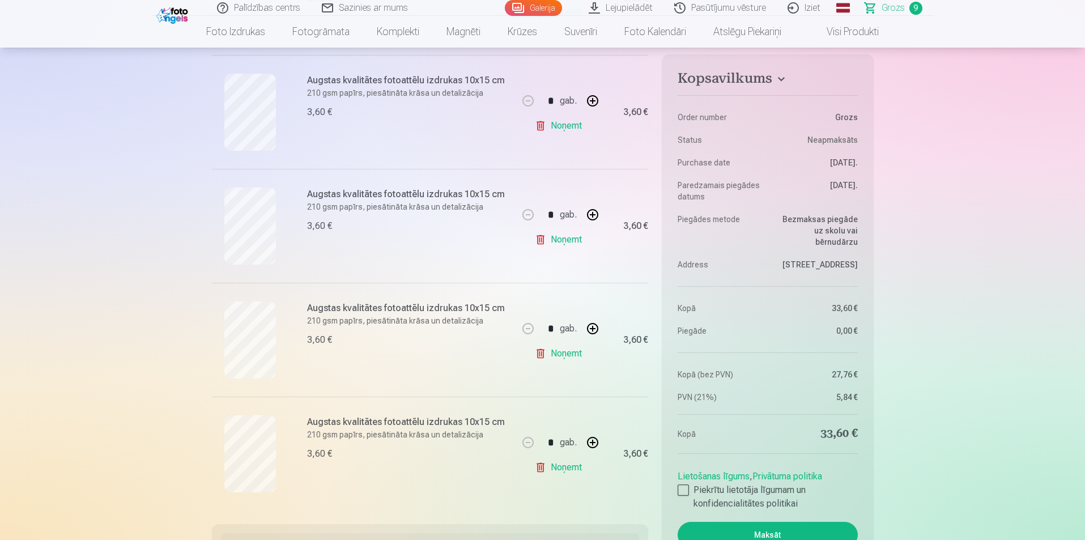
click at [597, 326] on button "button" at bounding box center [592, 328] width 27 height 27
type input "*"
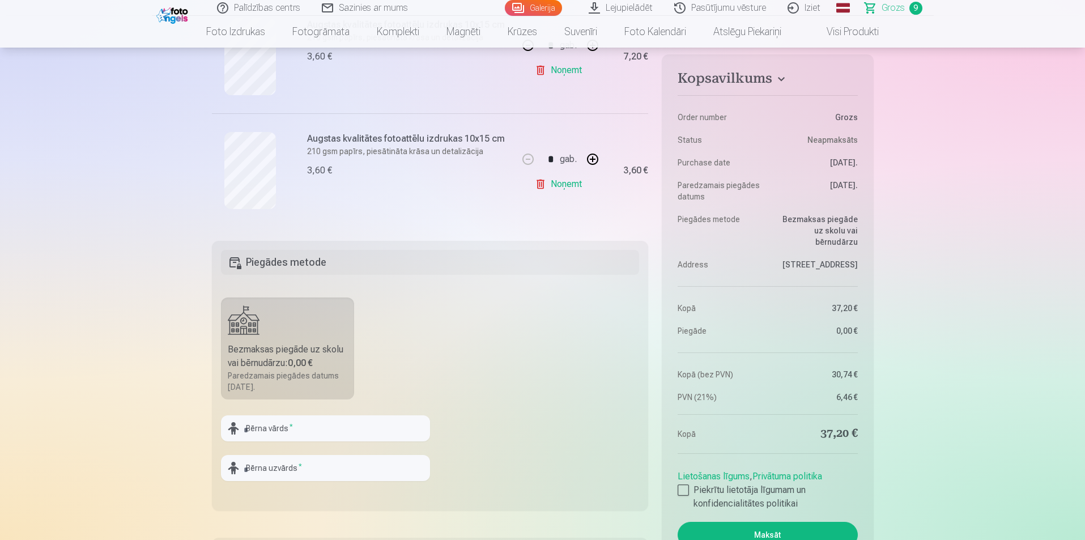
scroll to position [963, 0]
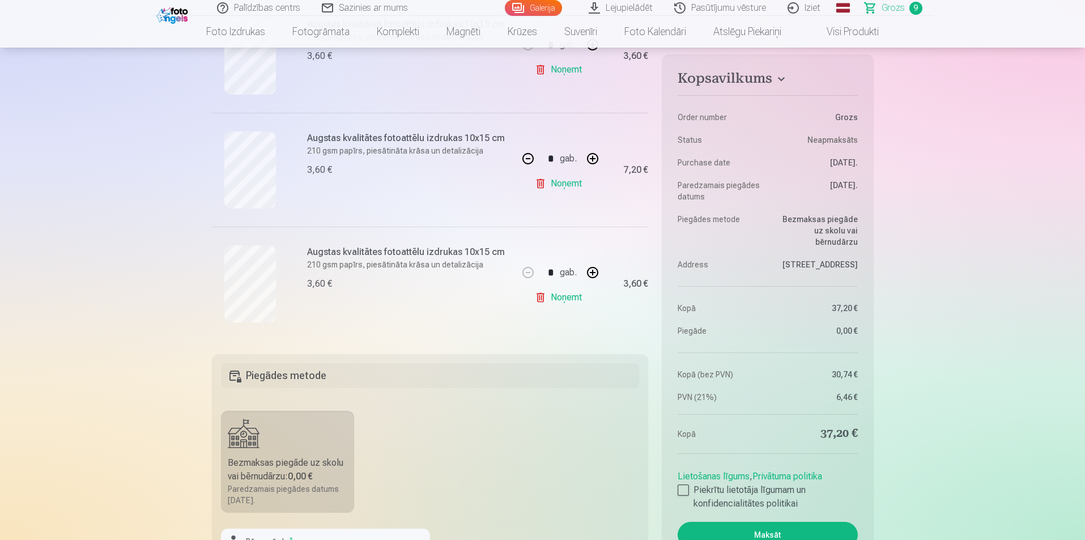
click at [562, 296] on link "Noņemt" at bounding box center [561, 297] width 52 height 23
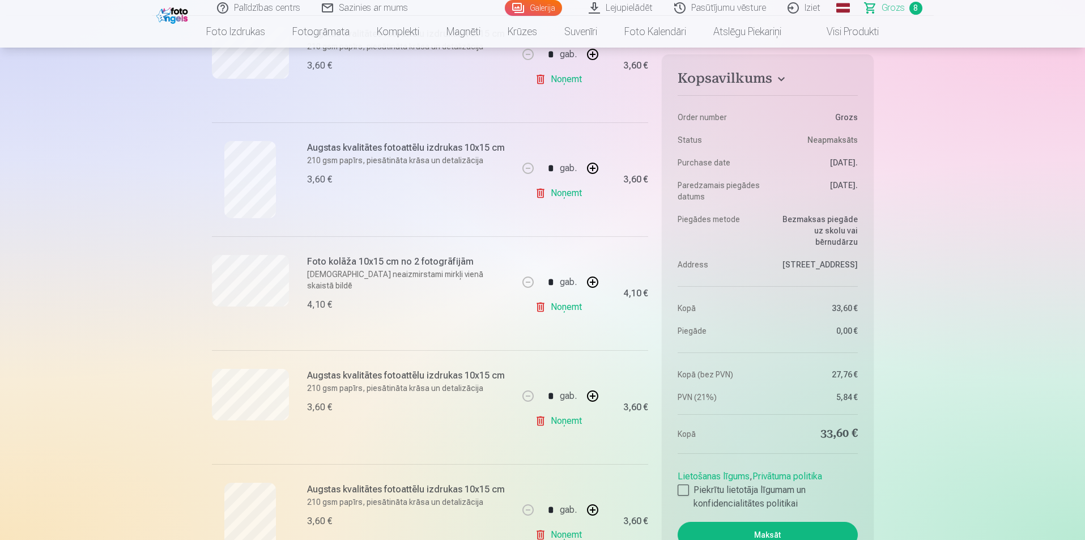
scroll to position [510, 0]
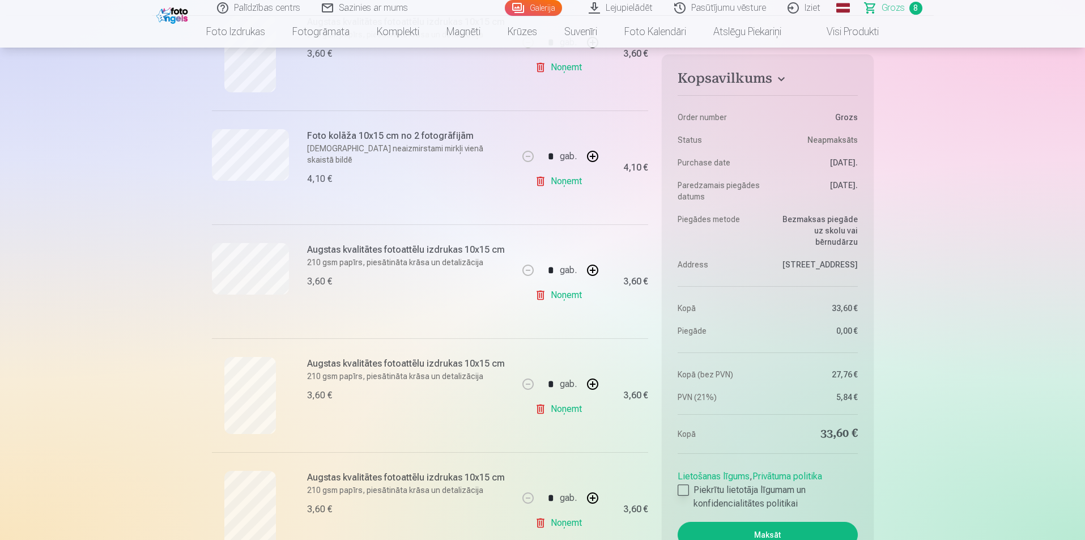
click at [682, 491] on div at bounding box center [683, 489] width 11 height 11
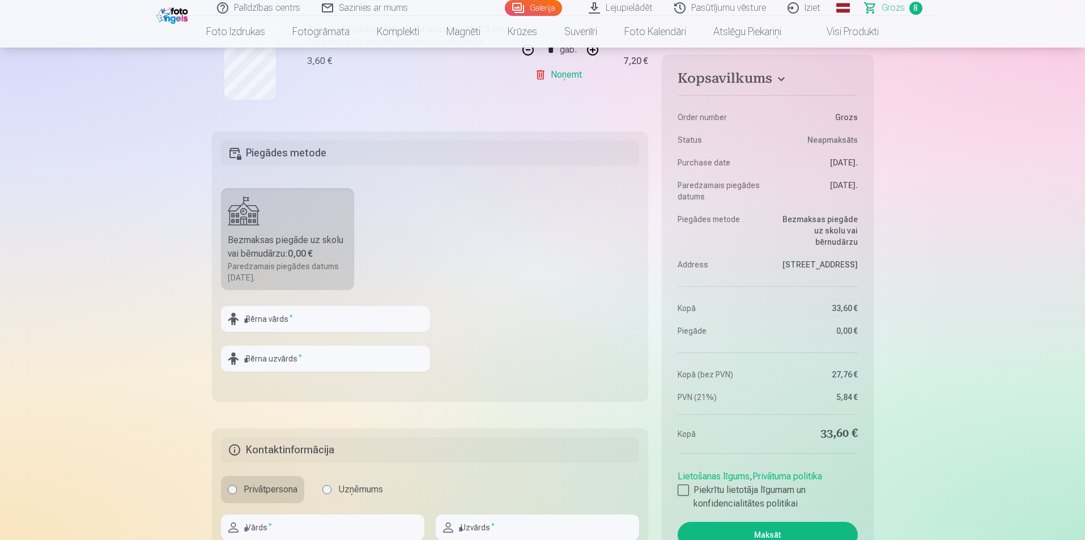
scroll to position [1077, 0]
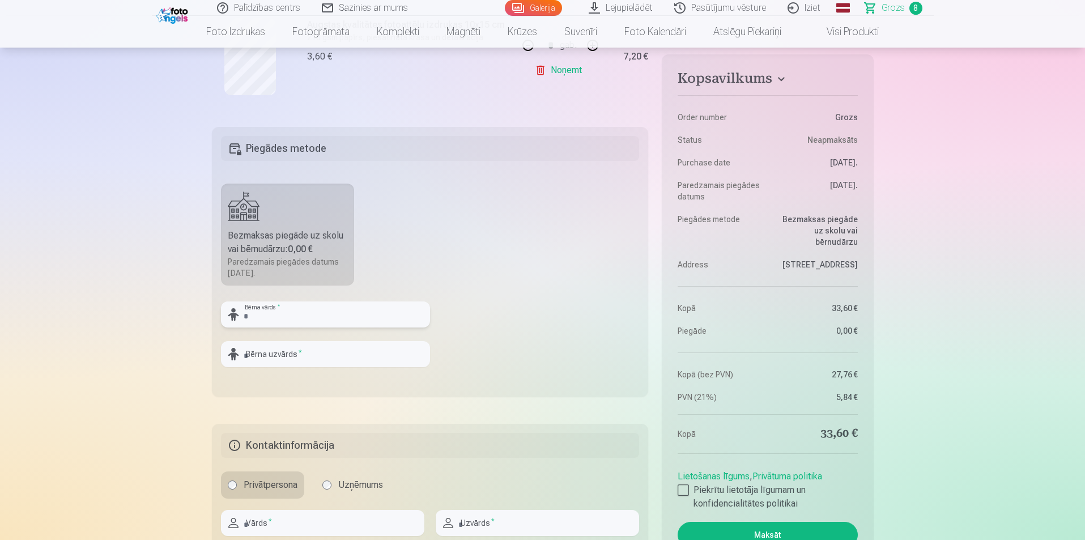
click at [273, 318] on input "text" at bounding box center [325, 314] width 209 height 26
type input "*"
type input "*****"
click at [265, 356] on input "text" at bounding box center [325, 354] width 209 height 26
type input "******"
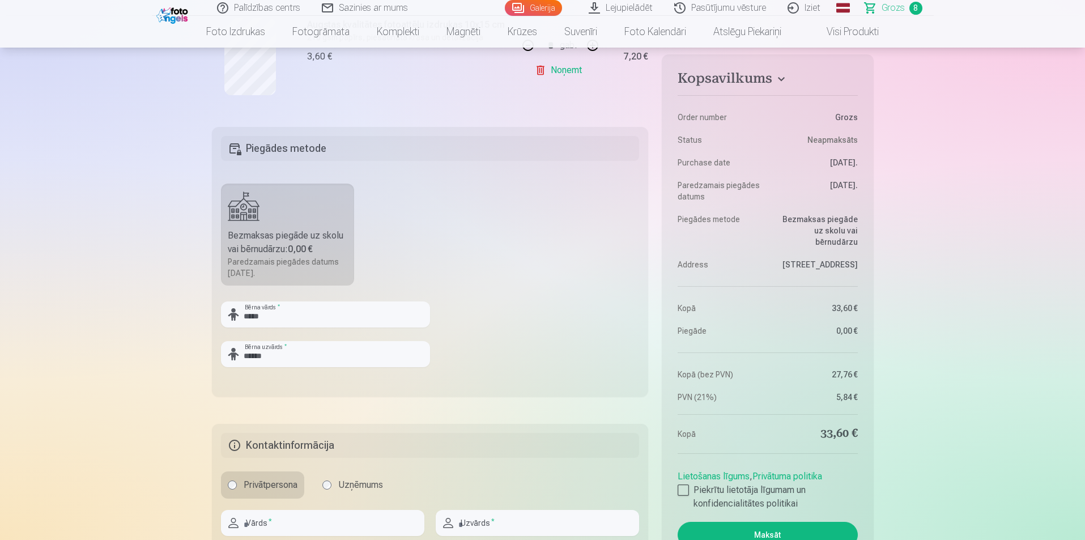
click at [543, 351] on fieldset "Piegādes metode Bezmaksas piegāde uz skolu vai bērnudārzu : 0,00 € Paredzamais …" at bounding box center [430, 262] width 437 height 270
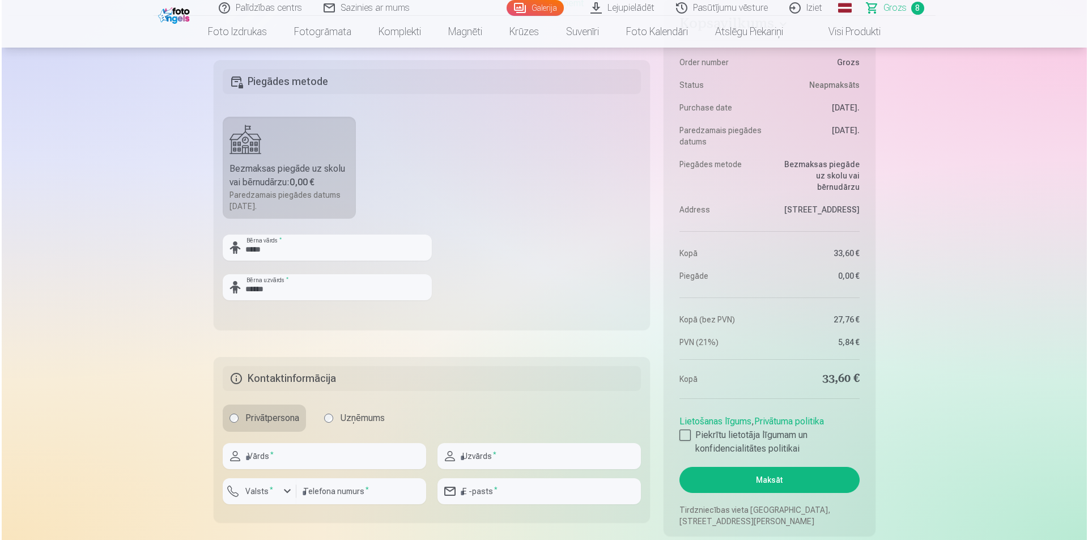
scroll to position [1247, 0]
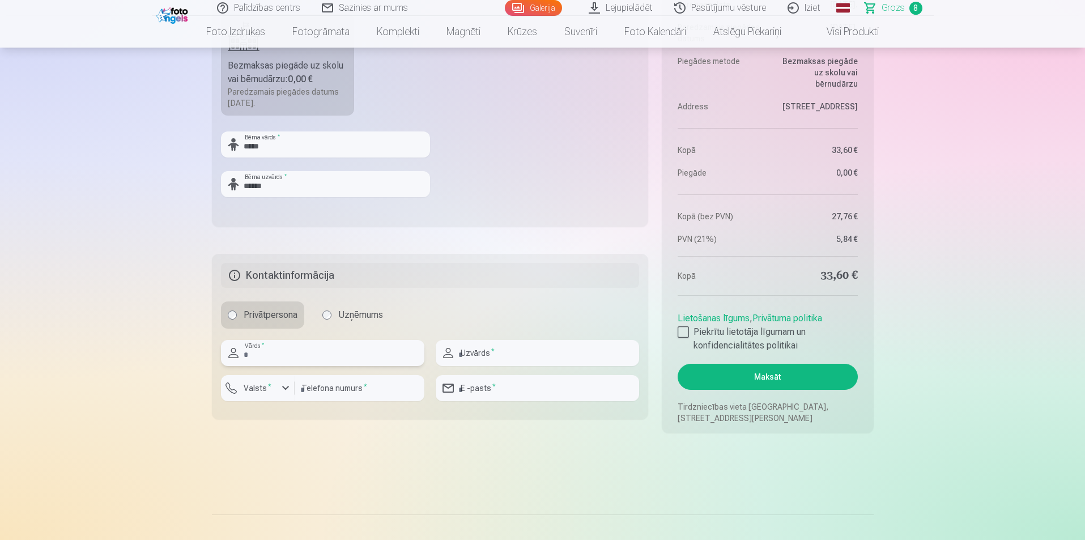
click at [324, 354] on input "text" at bounding box center [322, 353] width 203 height 26
type input "*****"
type input "******"
click at [338, 392] on input "number" at bounding box center [360, 388] width 130 height 26
type input "********"
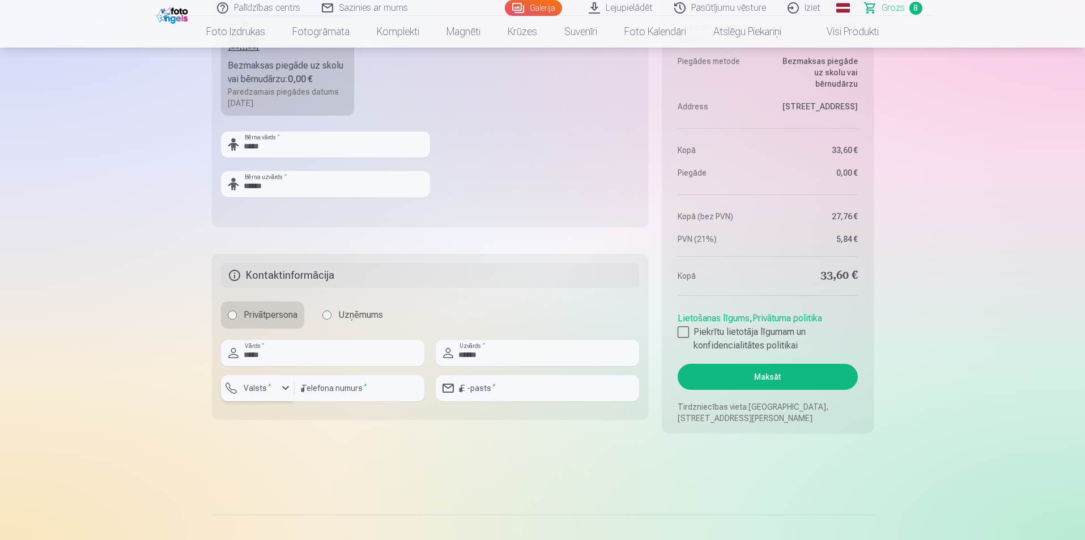
click at [287, 391] on div "button" at bounding box center [286, 388] width 14 height 14
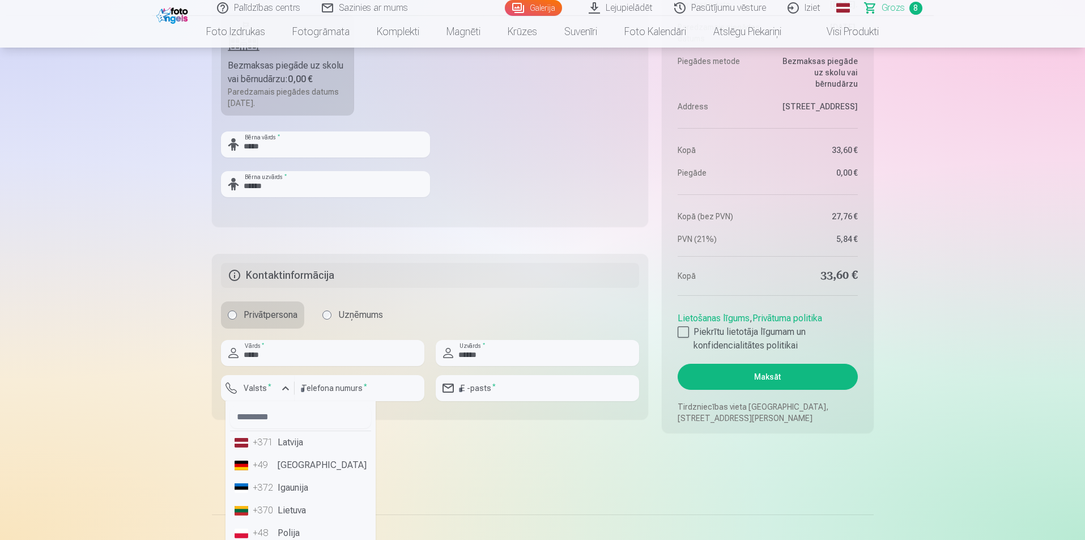
click at [277, 434] on li "+371 Latvija" at bounding box center [300, 442] width 141 height 23
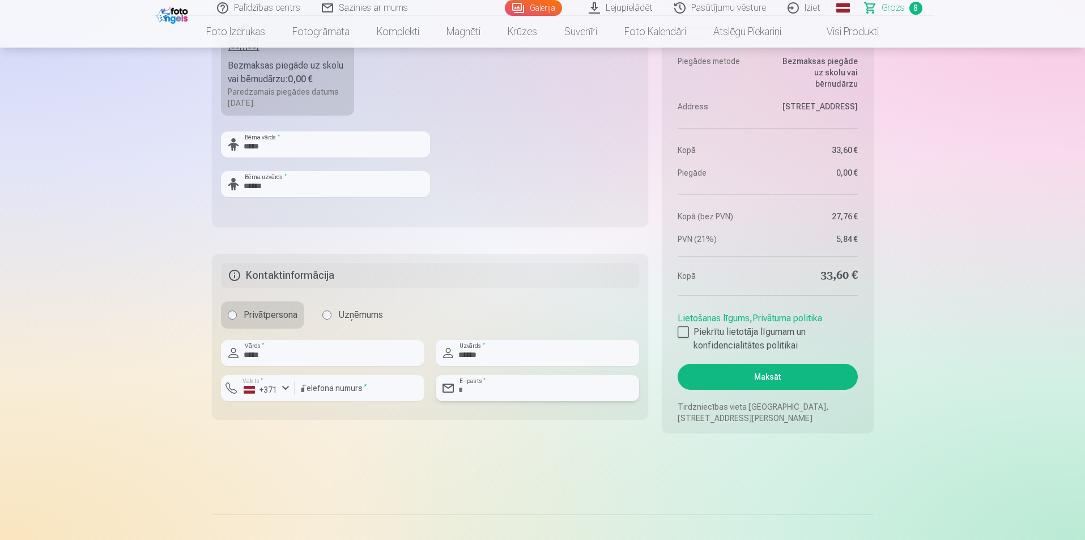
click at [493, 386] on input "email" at bounding box center [537, 388] width 203 height 26
type input "**********"
click at [763, 375] on button "Maksāt" at bounding box center [768, 377] width 180 height 26
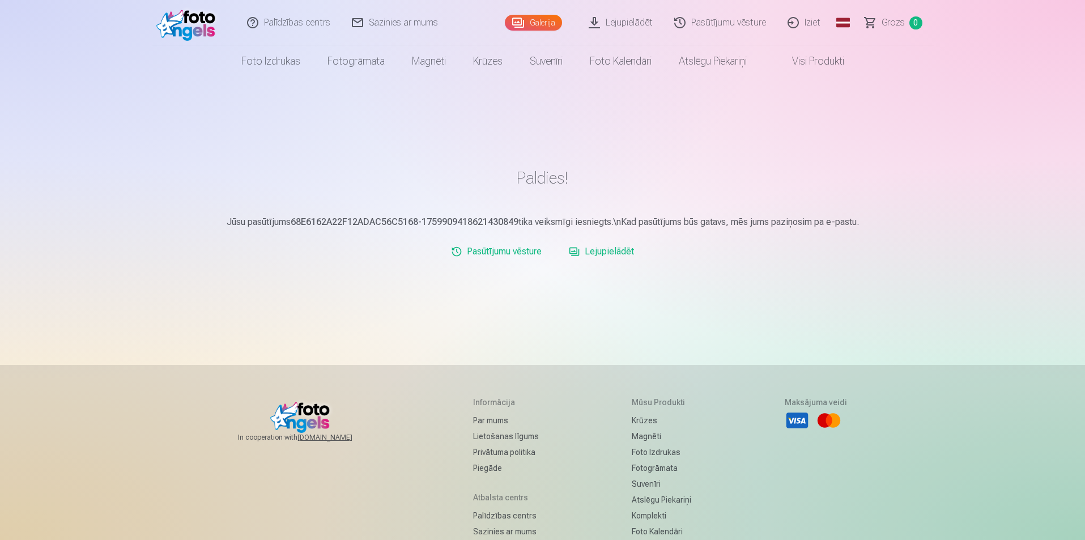
click at [641, 25] on link "Lejupielādēt" at bounding box center [622, 22] width 86 height 45
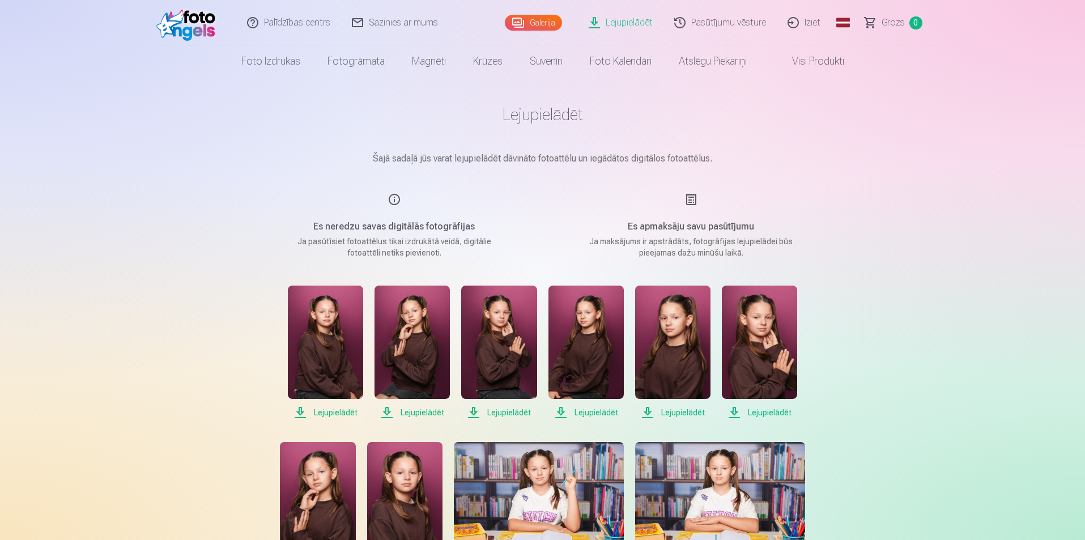
click at [329, 412] on span "Lejupielādēt" at bounding box center [325, 413] width 75 height 14
click at [414, 414] on span "Lejupielādēt" at bounding box center [412, 413] width 75 height 14
click at [507, 411] on span "Lejupielādēt" at bounding box center [498, 413] width 75 height 14
click at [590, 410] on span "Lejupielādēt" at bounding box center [585, 413] width 75 height 14
click at [784, 410] on span "Lejupielādēt" at bounding box center [759, 413] width 75 height 14
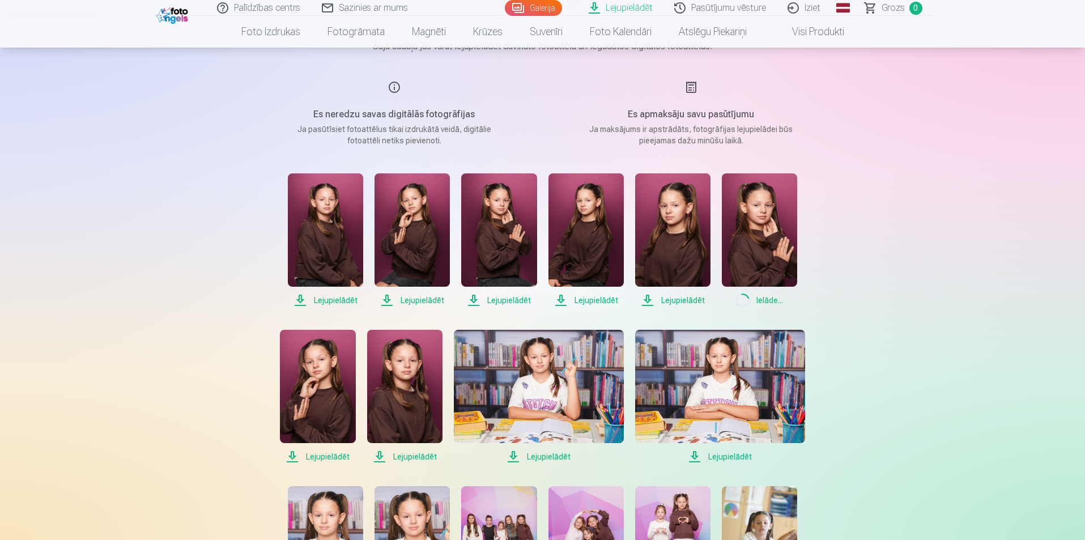
scroll to position [113, 0]
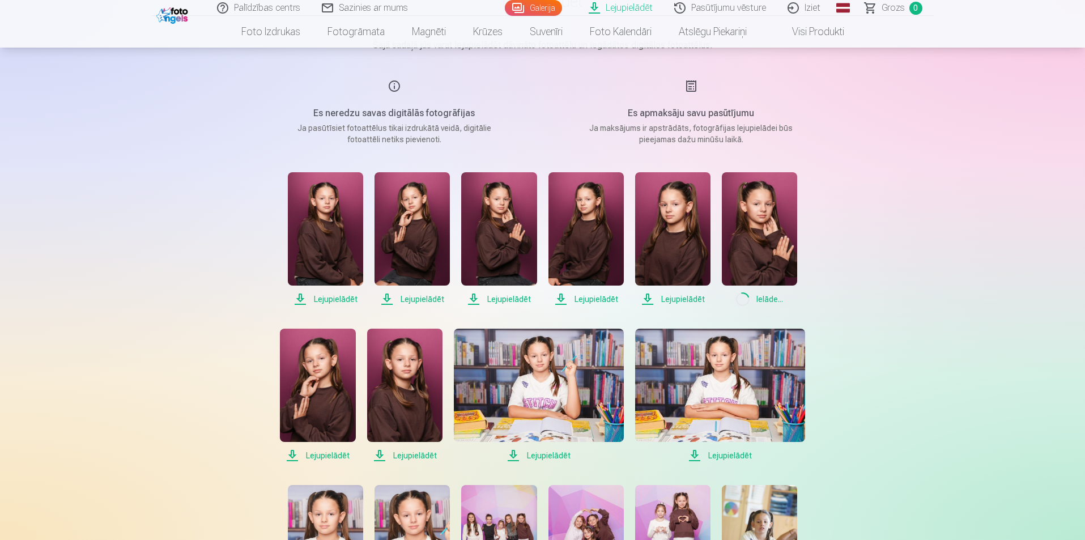
click at [544, 451] on span "Lejupielādēt" at bounding box center [539, 456] width 170 height 14
click at [723, 456] on span "Lejupielādēt" at bounding box center [720, 456] width 170 height 14
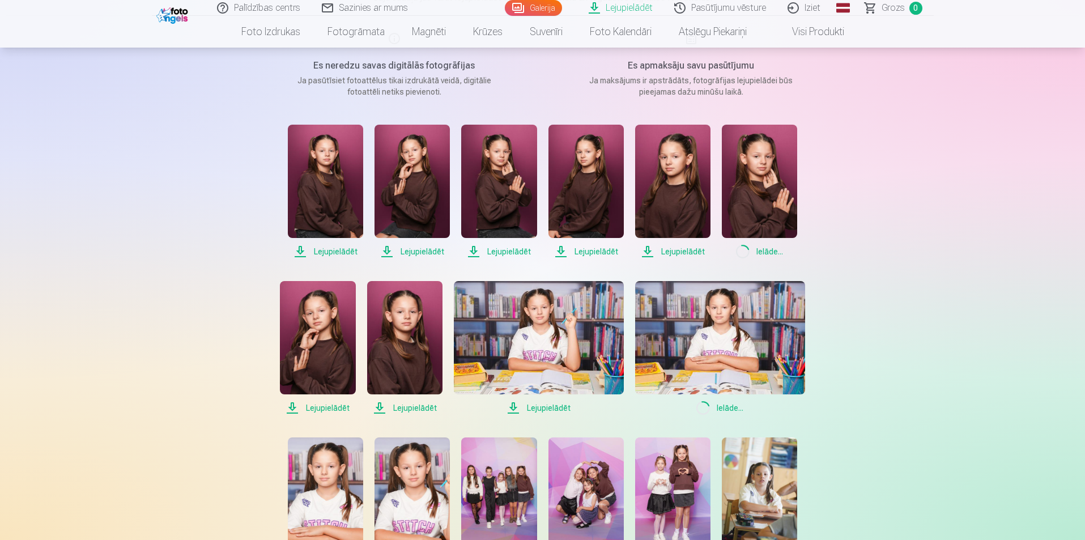
scroll to position [283, 0]
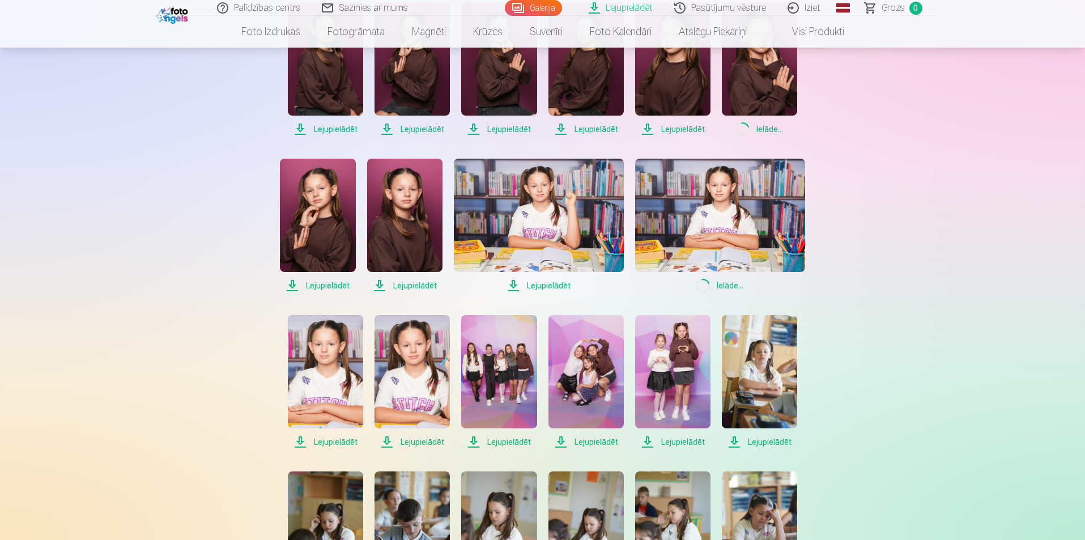
click at [337, 442] on span "Lejupielādēt" at bounding box center [325, 442] width 75 height 14
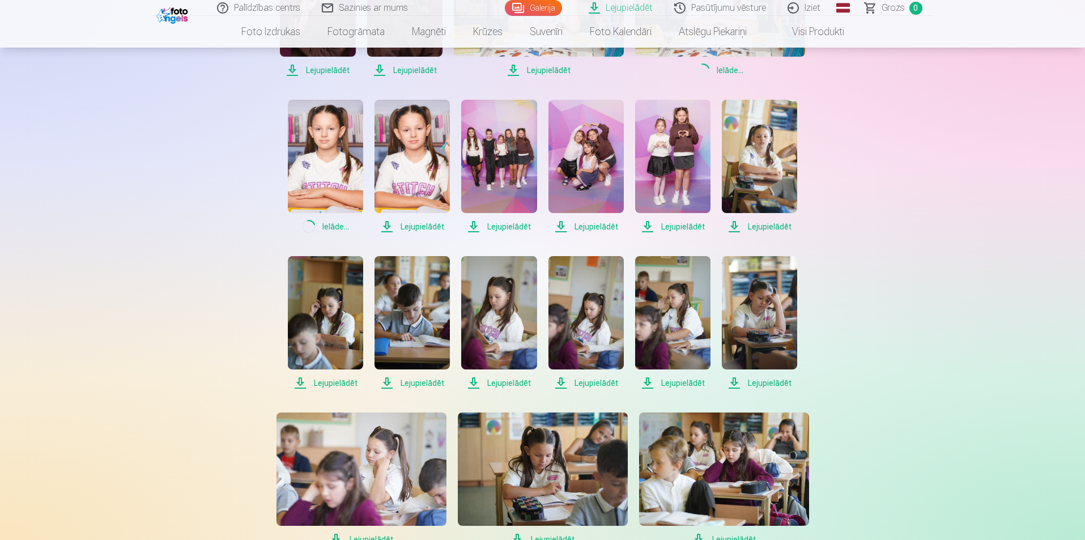
scroll to position [510, 0]
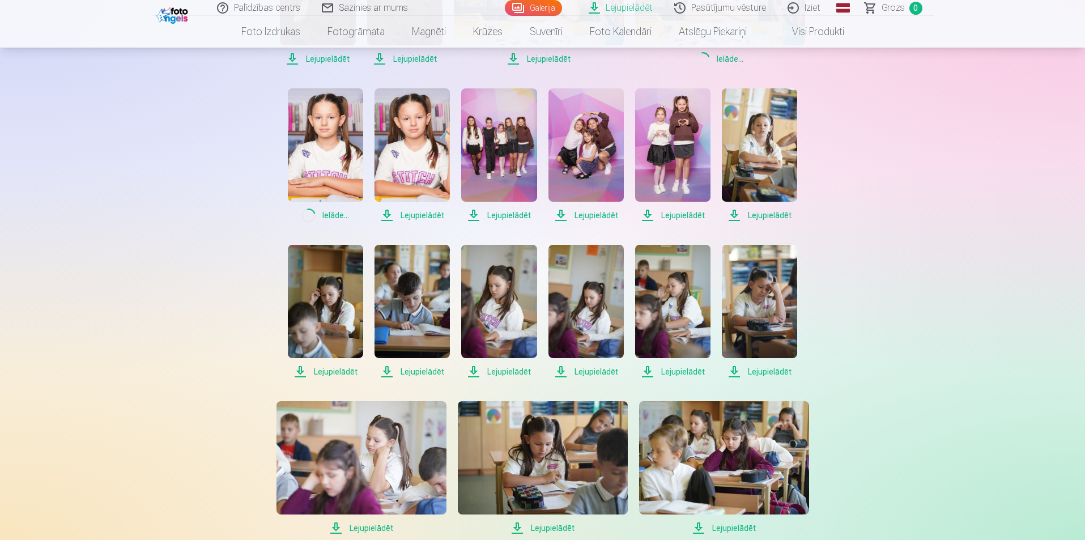
click at [329, 371] on span "Lejupielādēt" at bounding box center [325, 372] width 75 height 14
click at [594, 371] on span "Lejupielādēt" at bounding box center [585, 372] width 75 height 14
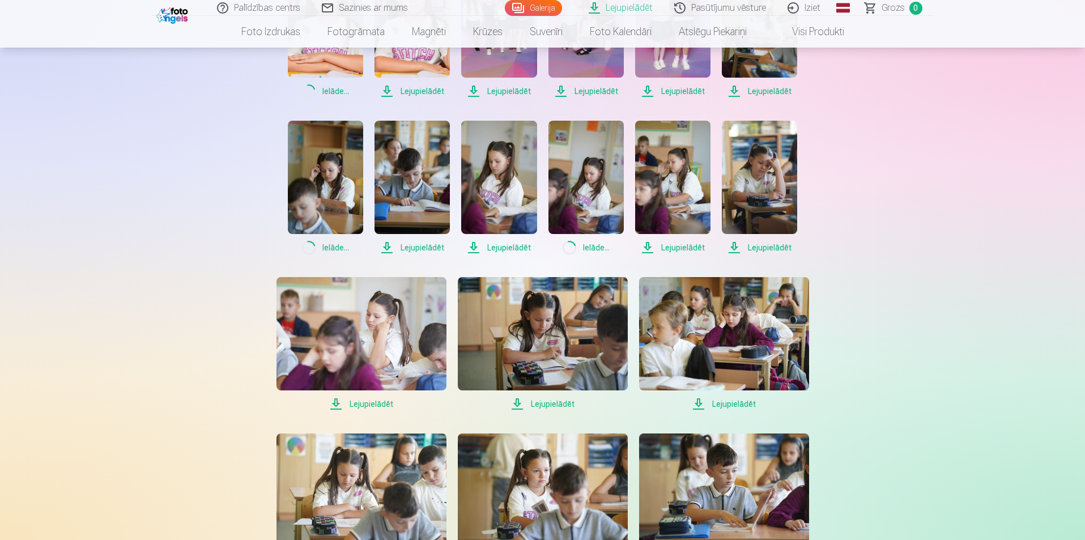
scroll to position [680, 0]
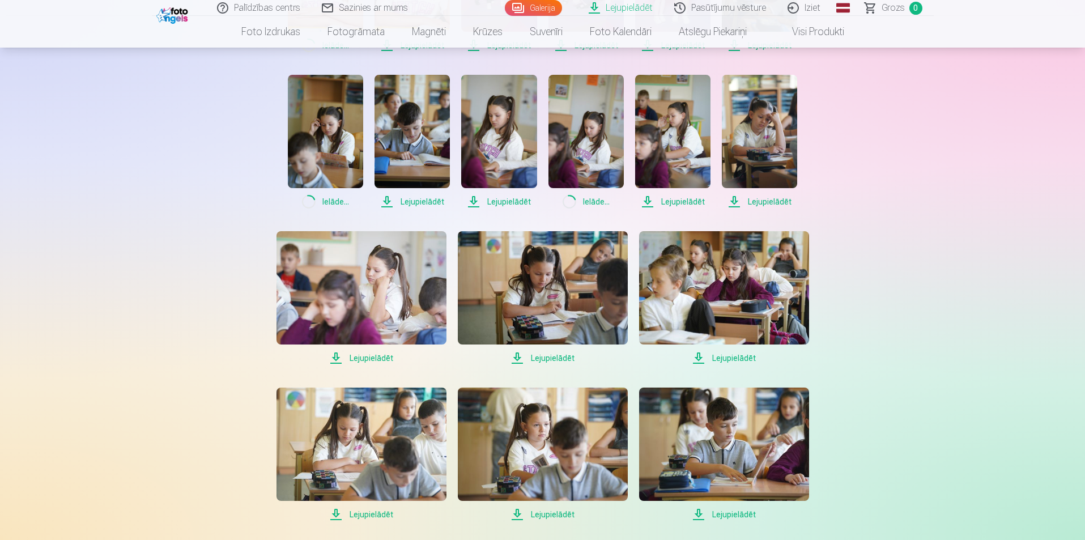
click at [372, 355] on span "Lejupielādēt" at bounding box center [362, 358] width 170 height 14
click at [556, 356] on span "Lejupielādēt" at bounding box center [543, 358] width 170 height 14
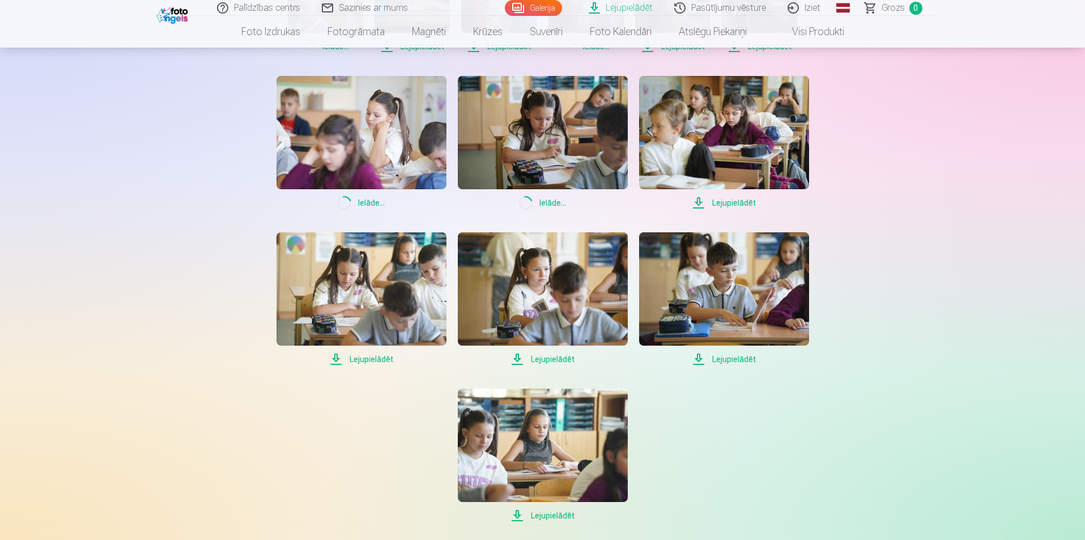
scroll to position [850, 0]
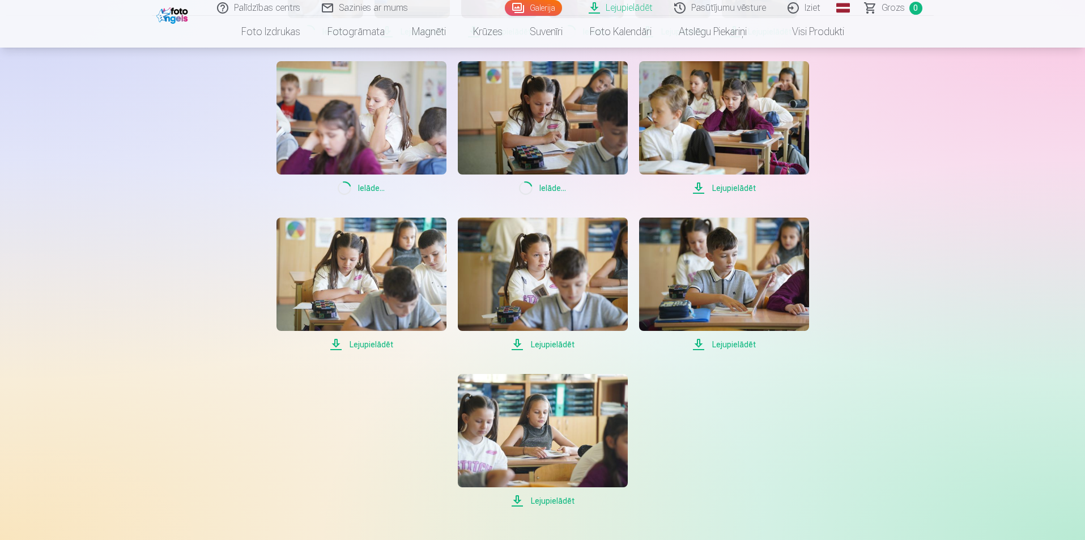
click at [550, 343] on span "Lejupielādēt" at bounding box center [543, 345] width 170 height 14
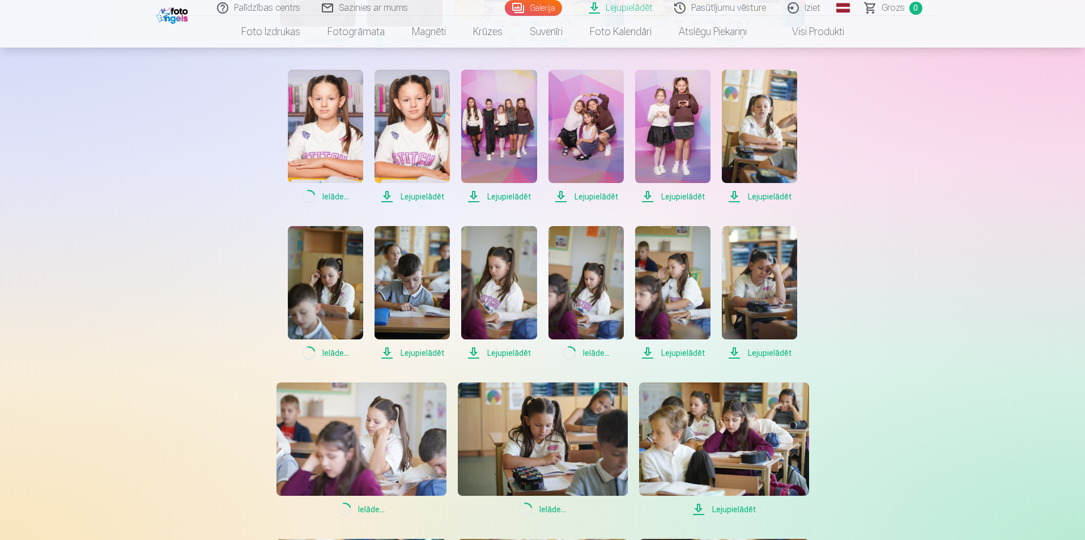
scroll to position [283, 0]
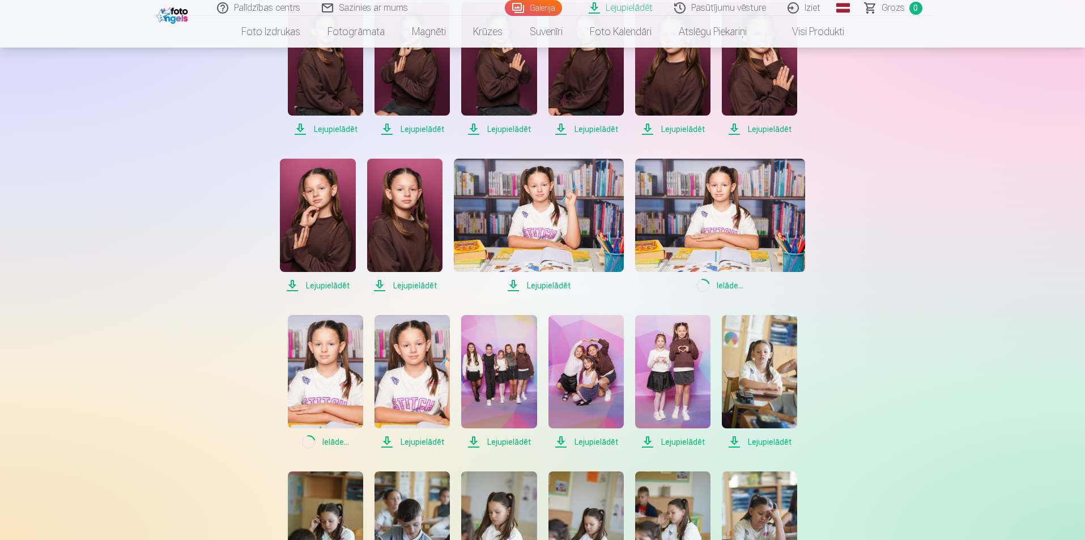
click at [334, 443] on span "Loading... Ielāde ..." at bounding box center [325, 442] width 75 height 14
click at [420, 443] on span "Lejupielādēt" at bounding box center [412, 442] width 75 height 14
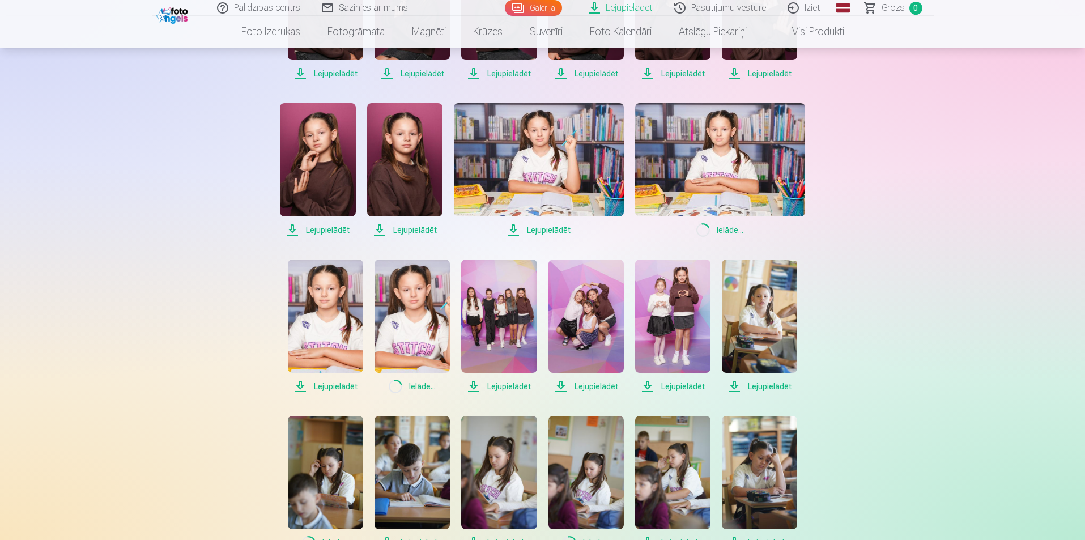
scroll to position [340, 0]
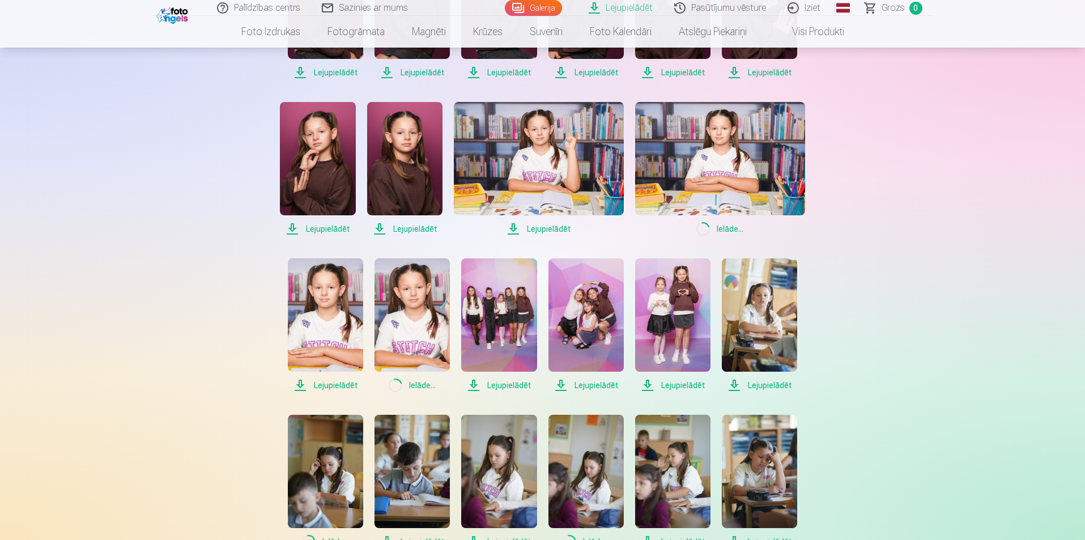
click at [330, 384] on span "Lejupielādēt" at bounding box center [325, 385] width 75 height 14
click at [403, 225] on span "Lejupielādēt" at bounding box center [404, 229] width 75 height 14
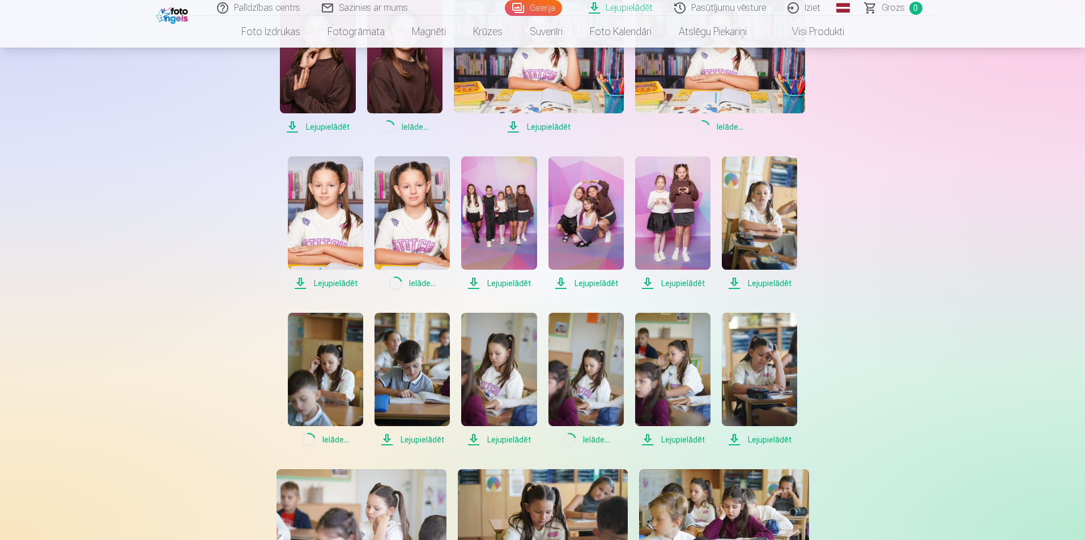
scroll to position [453, 0]
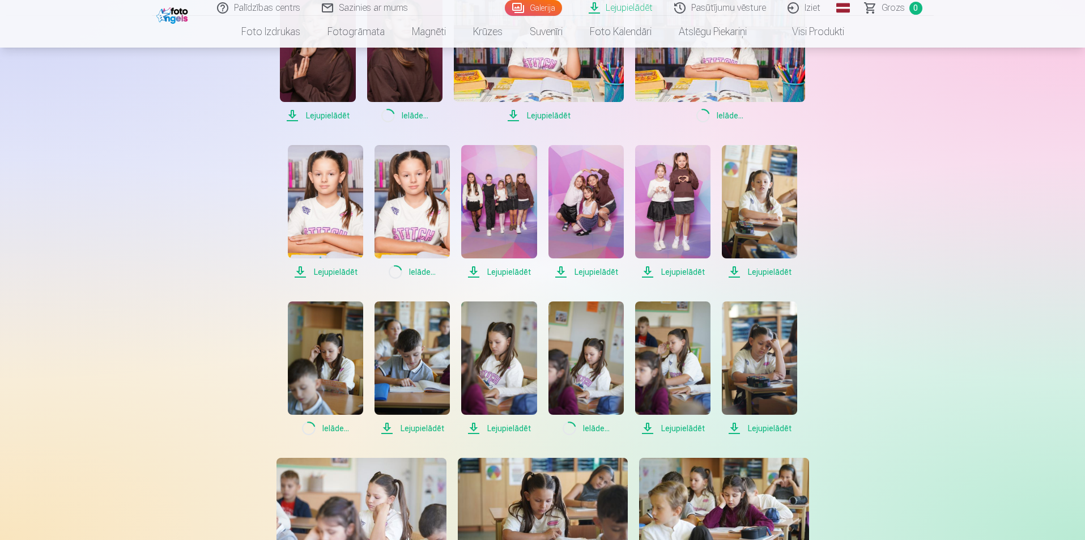
click at [681, 426] on span "Lejupielādēt" at bounding box center [672, 429] width 75 height 14
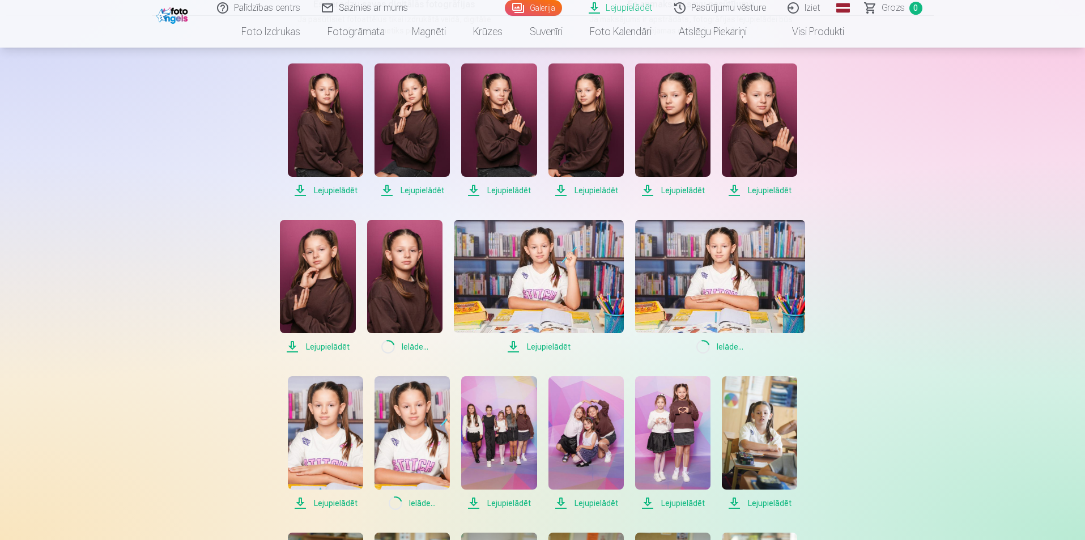
scroll to position [227, 0]
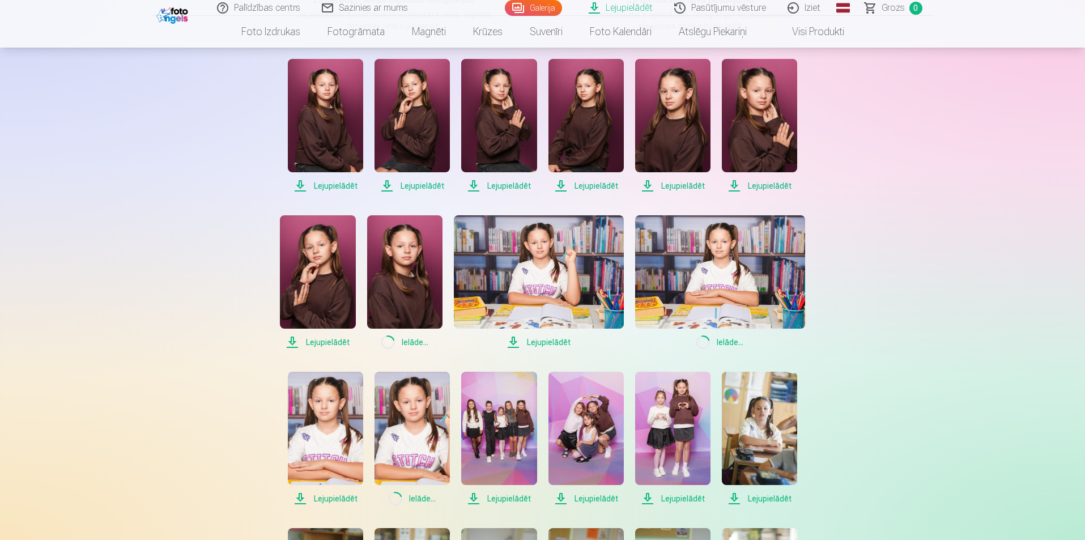
click at [624, 7] on link "Lejupielādēt" at bounding box center [622, 8] width 86 height 16
click at [785, 184] on span "Lejupielādēt" at bounding box center [759, 186] width 75 height 14
click at [674, 184] on span "Lejupielādēt" at bounding box center [672, 186] width 75 height 14
click at [332, 498] on span "Lejupielādēt" at bounding box center [325, 499] width 75 height 14
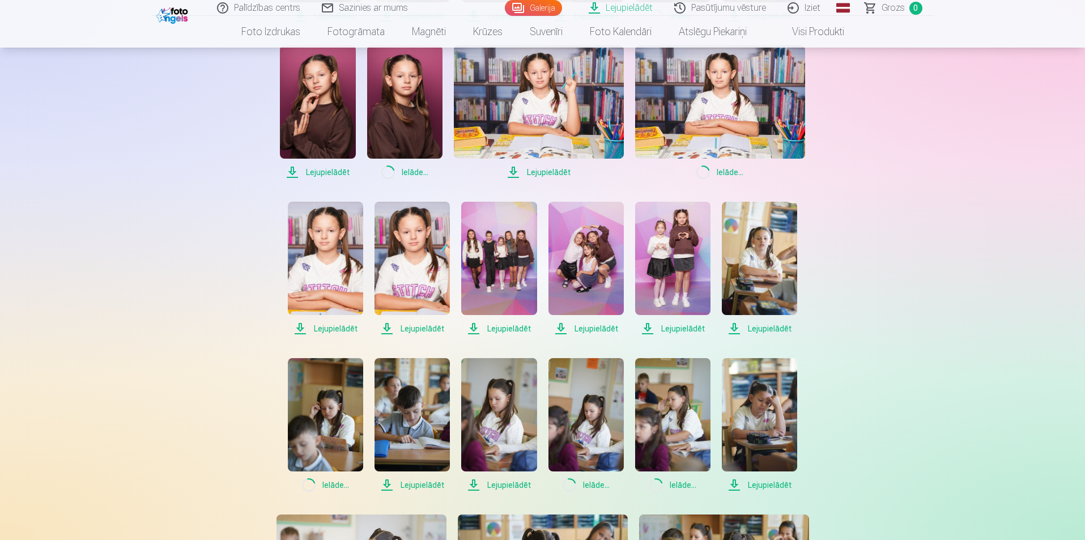
scroll to position [57, 0]
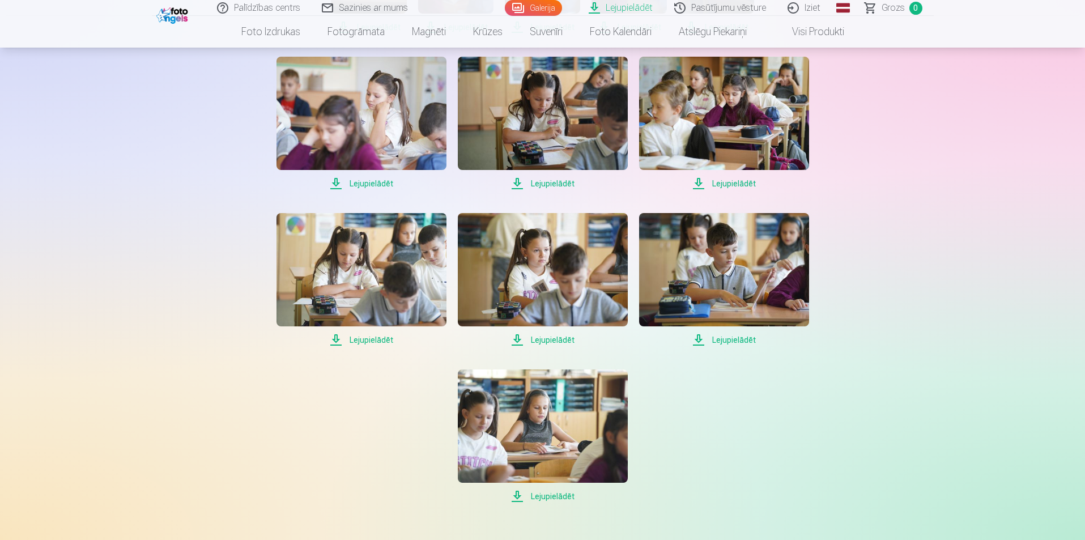
scroll to position [737, 0]
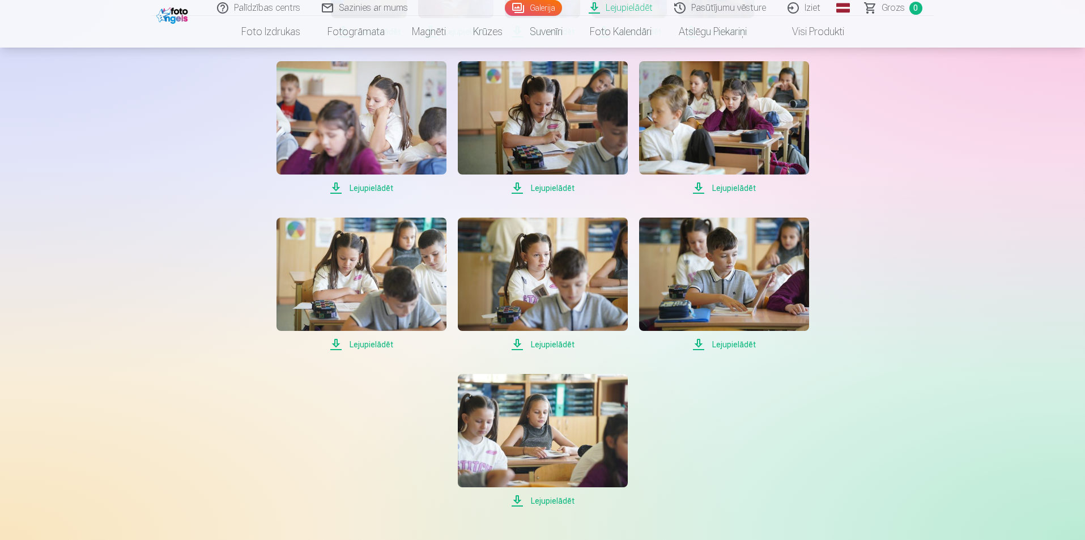
click at [354, 195] on span "Lejupielādēt" at bounding box center [362, 188] width 170 height 14
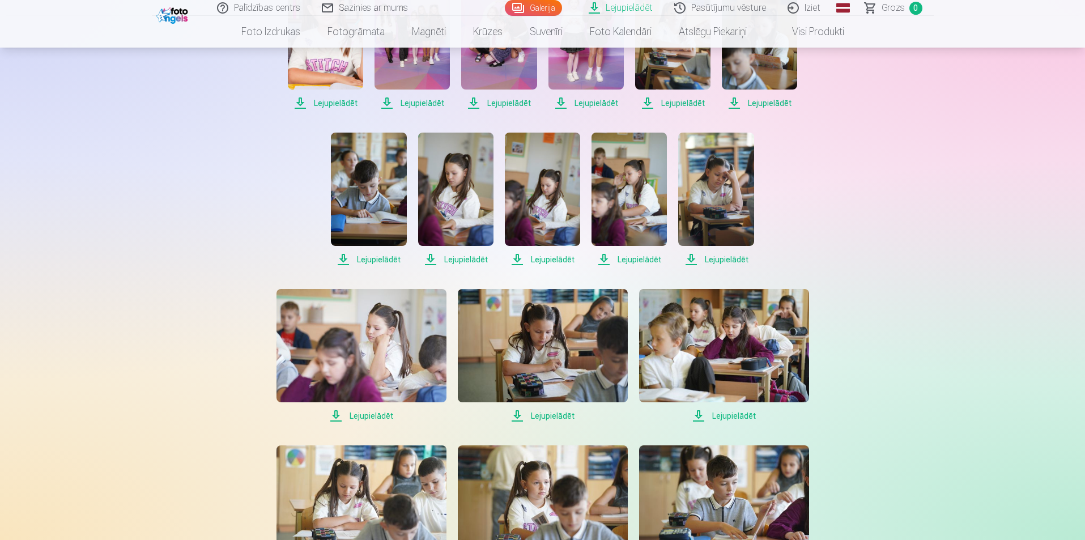
scroll to position [510, 0]
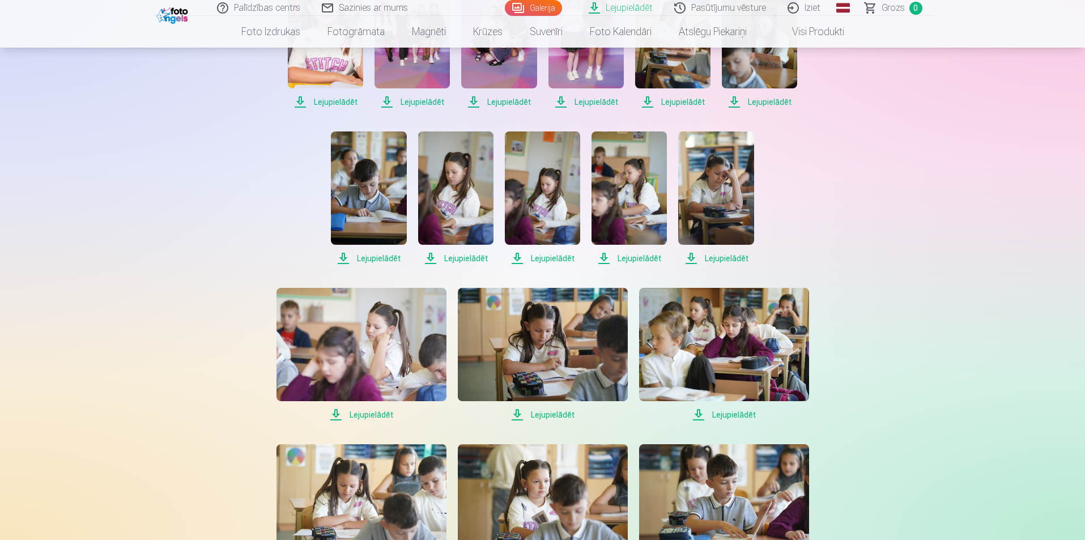
click at [667, 265] on span "Lejupielādēt" at bounding box center [629, 259] width 75 height 14
click at [494, 265] on span "Lejupielādēt" at bounding box center [455, 259] width 75 height 14
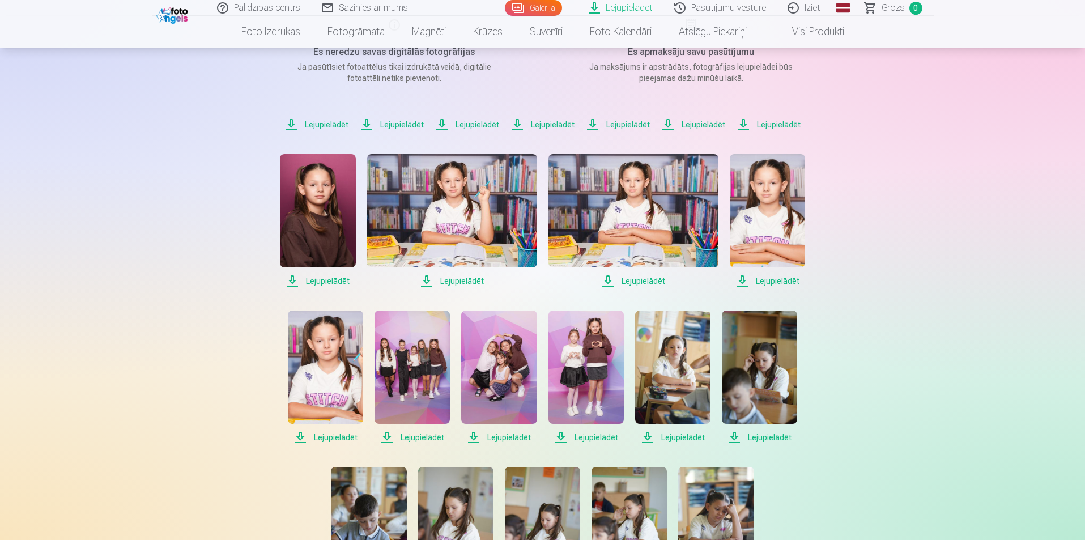
scroll to position [170, 0]
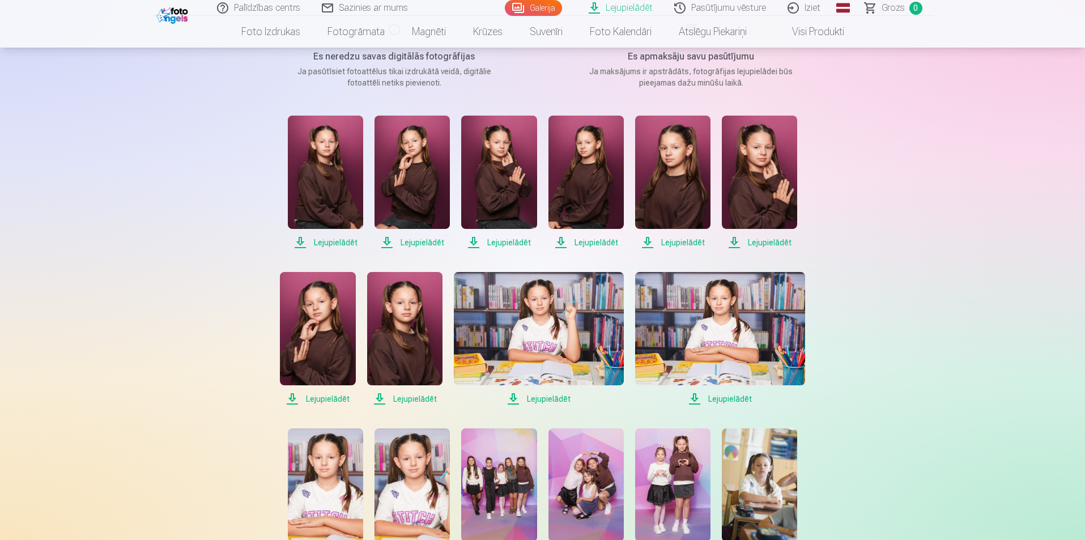
click at [507, 243] on span "Lejupielādēt" at bounding box center [498, 243] width 75 height 14
click at [583, 244] on span "Lejupielādēt" at bounding box center [585, 243] width 75 height 14
click at [322, 241] on span "Lejupielādēt" at bounding box center [325, 243] width 75 height 14
click at [329, 243] on span "Lejupielādēt" at bounding box center [325, 243] width 75 height 14
click at [772, 242] on span "Lejupielādēt" at bounding box center [759, 243] width 75 height 14
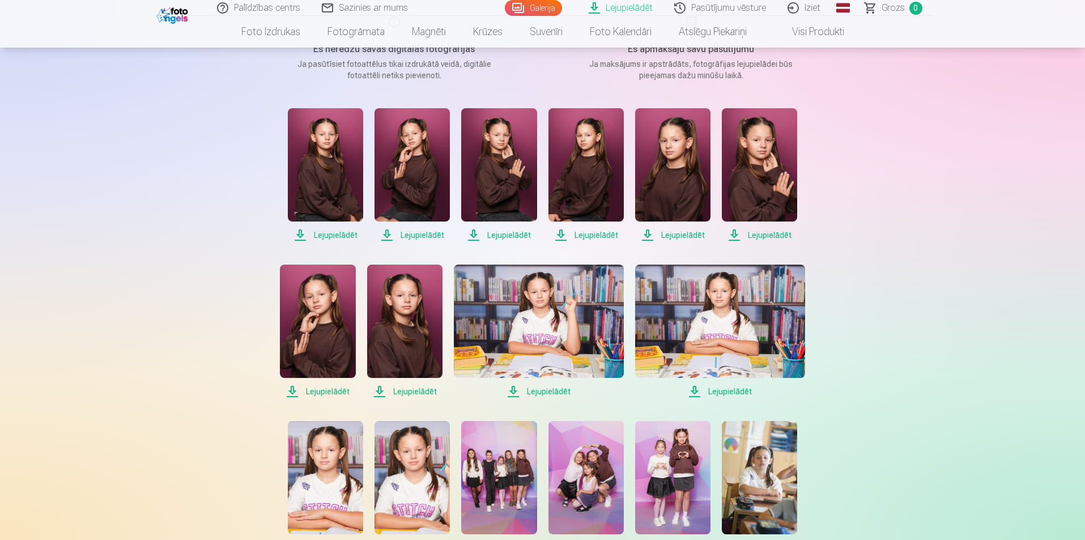
scroll to position [283, 0]
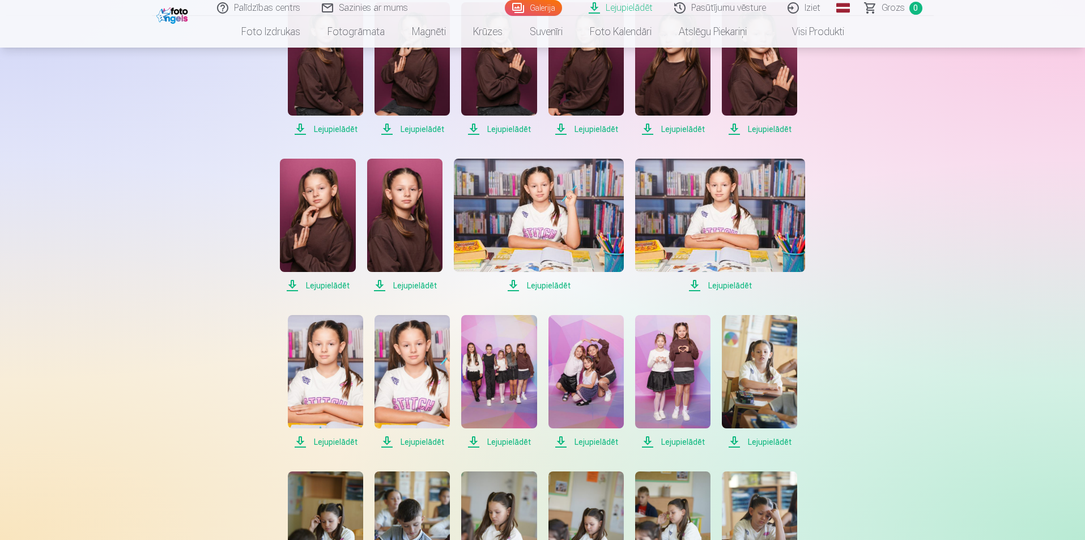
click at [736, 284] on span "Lejupielādēt" at bounding box center [720, 286] width 170 height 14
click at [554, 284] on span "Lejupielādēt" at bounding box center [539, 286] width 170 height 14
click at [505, 434] on link "Lejupielādēt" at bounding box center [498, 382] width 75 height 134
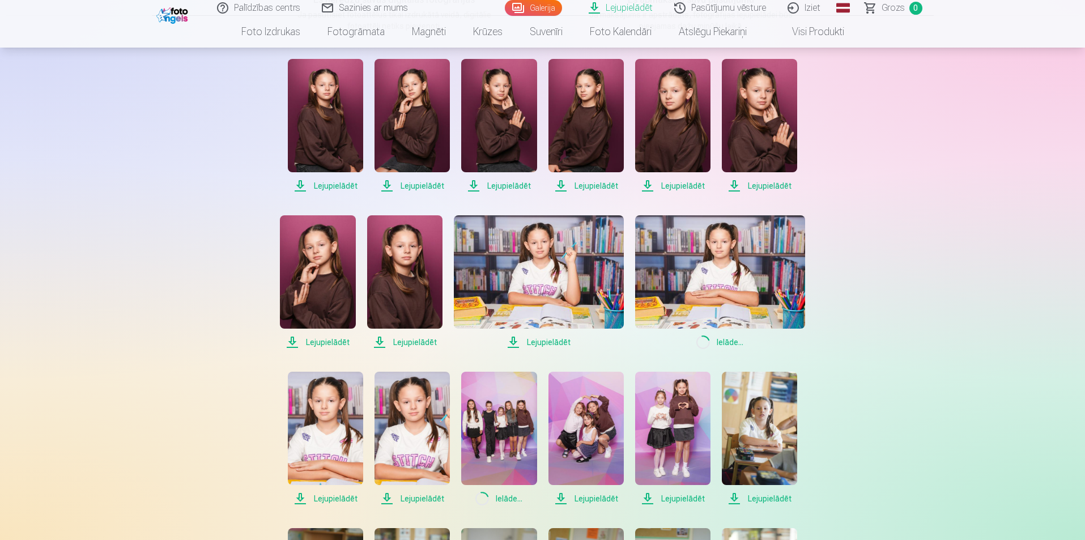
scroll to position [0, 0]
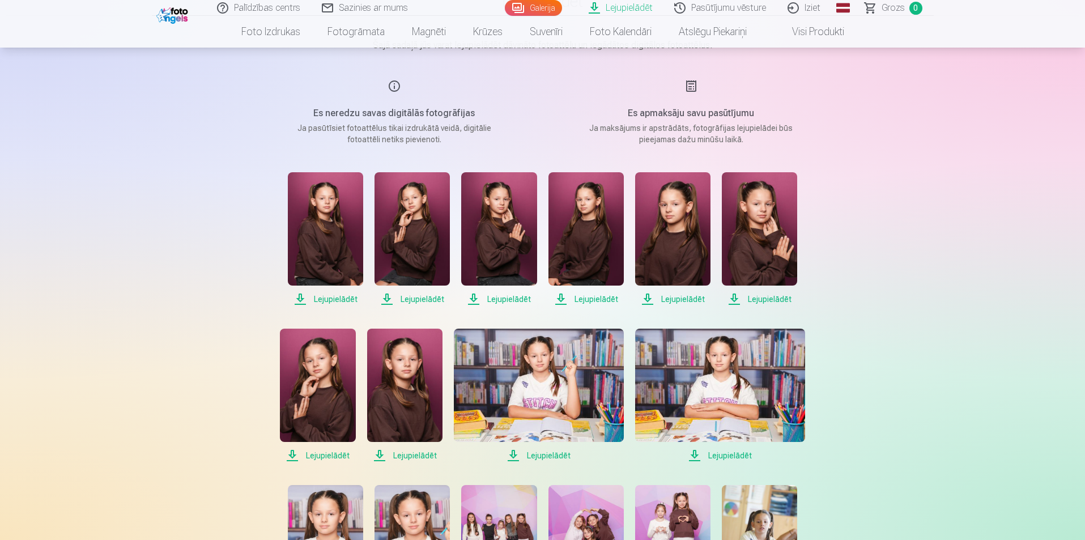
scroll to position [227, 0]
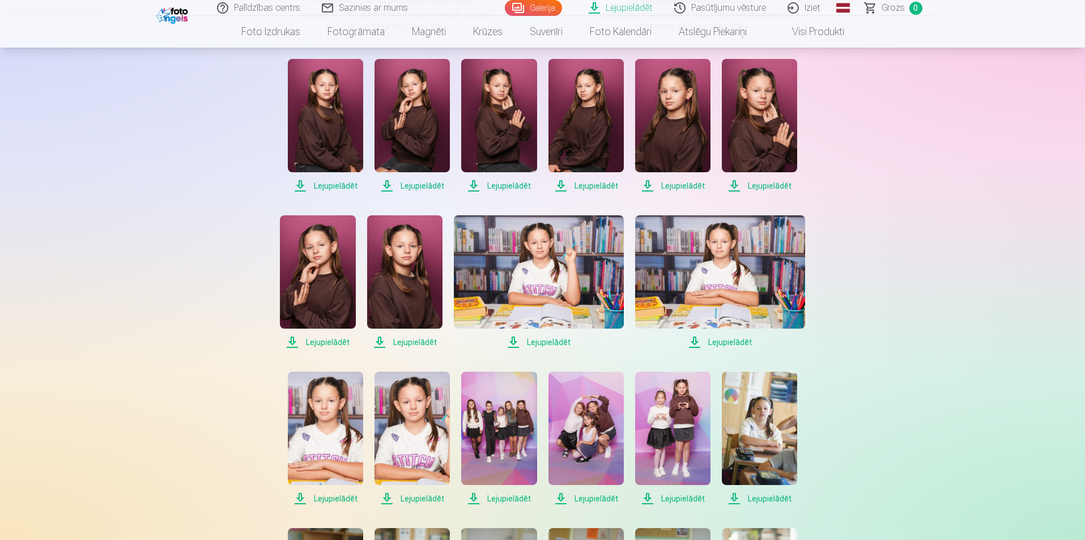
click at [726, 344] on span "Lejupielādēt" at bounding box center [720, 342] width 170 height 14
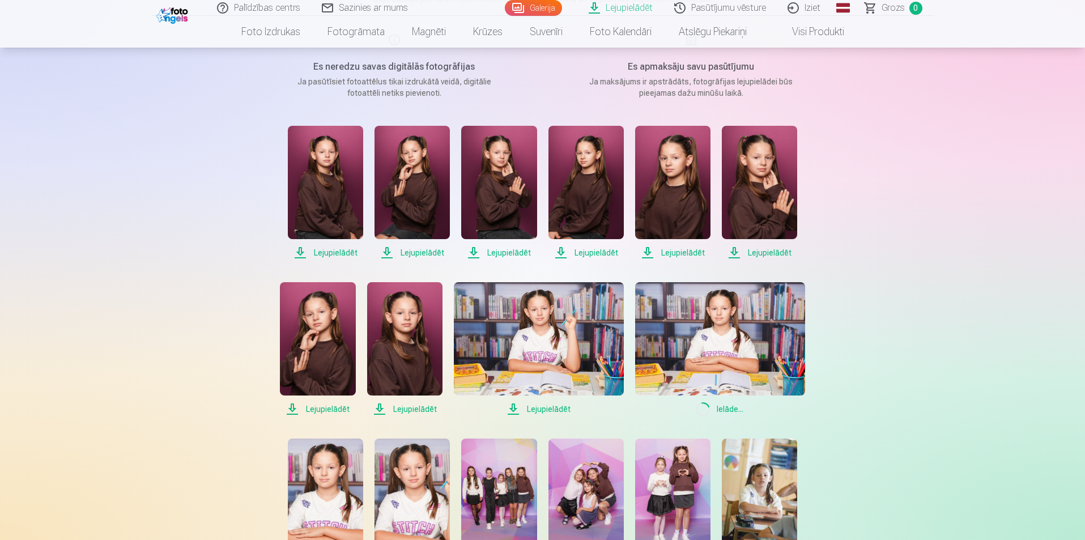
scroll to position [283, 0]
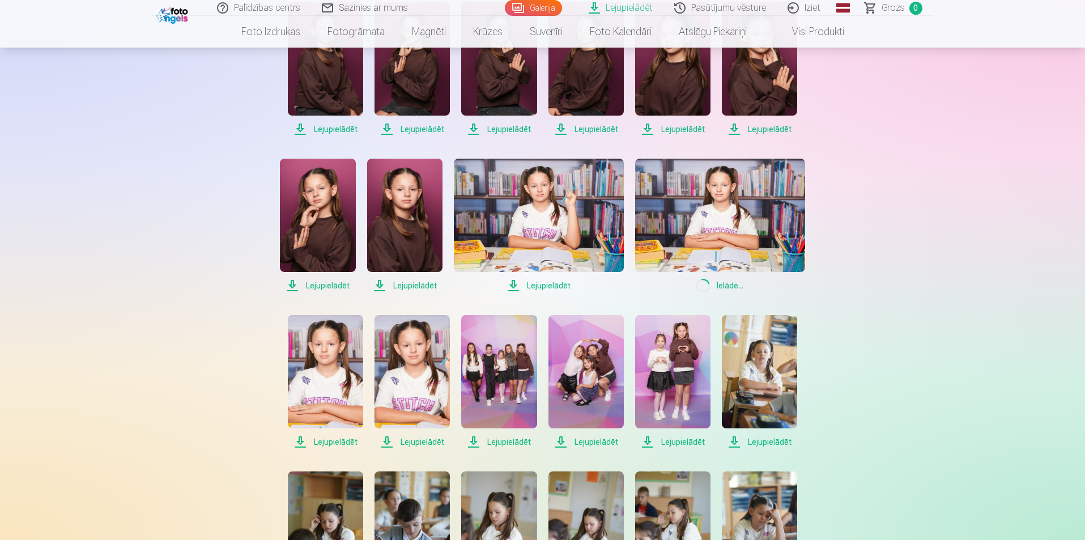
click at [776, 241] on img at bounding box center [720, 215] width 170 height 113
click at [712, 241] on img at bounding box center [720, 215] width 170 height 113
click at [726, 280] on span "Loading... Ielāde ..." at bounding box center [720, 286] width 170 height 14
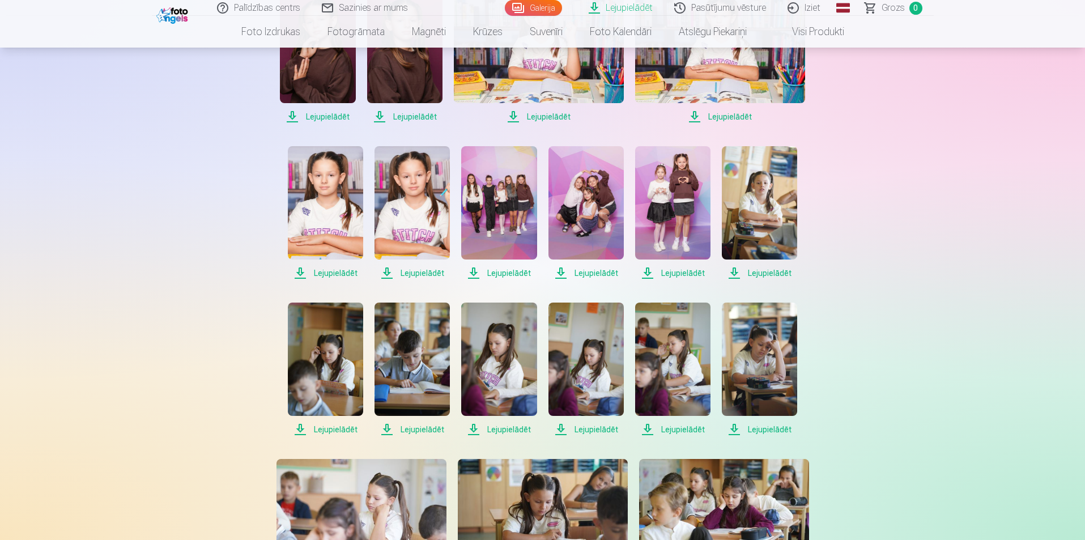
scroll to position [453, 0]
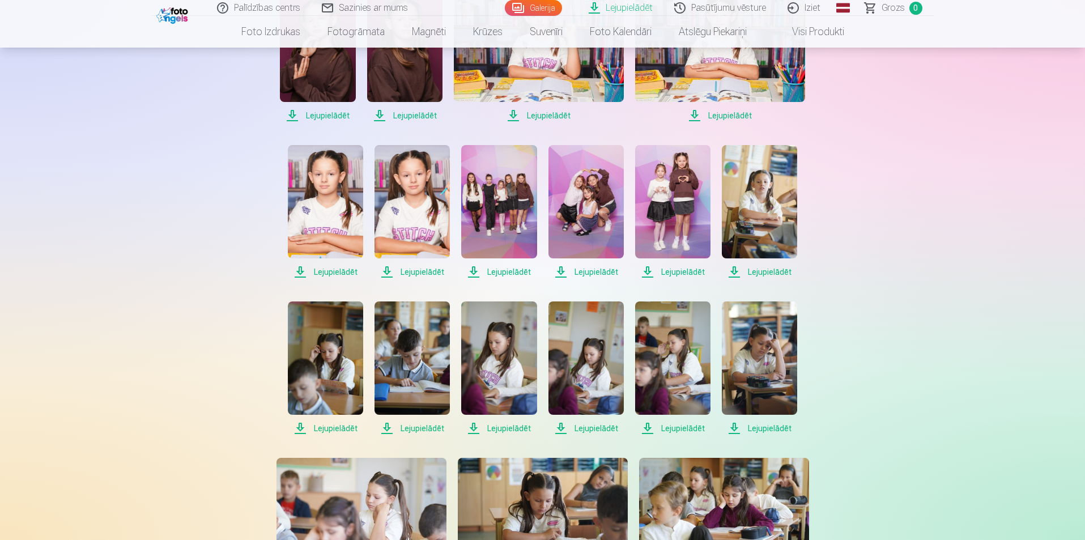
click at [995, 139] on div "Palīdzības centrs Sazinies ar mums Galerija Lejupielādēt Pasūtījumu vēsture Izi…" at bounding box center [542, 409] width 1085 height 1724
click at [727, 115] on span "Lejupielādēt" at bounding box center [720, 116] width 170 height 14
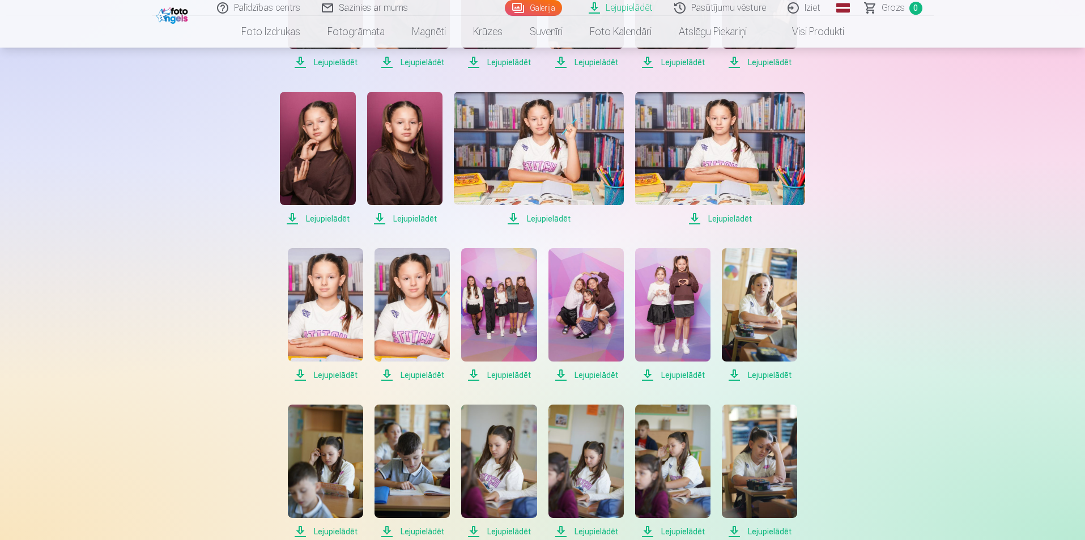
scroll to position [170, 0]
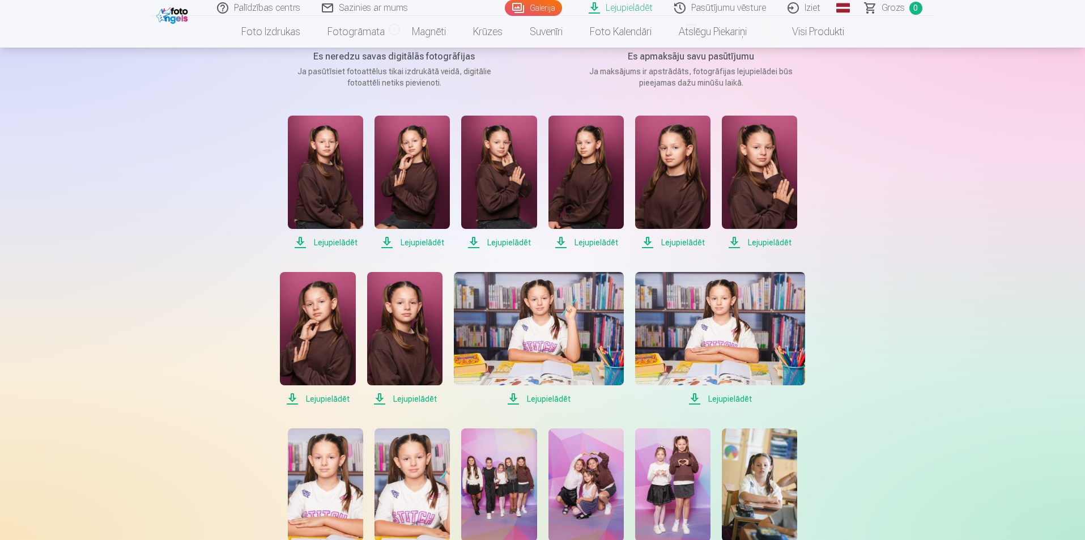
click at [1061, 46] on nav "Foto izdrukas Augstas kvalitātes fotoattēlu izdrukas 210 gsm papīrs, piesātināt…" at bounding box center [542, 32] width 1085 height 32
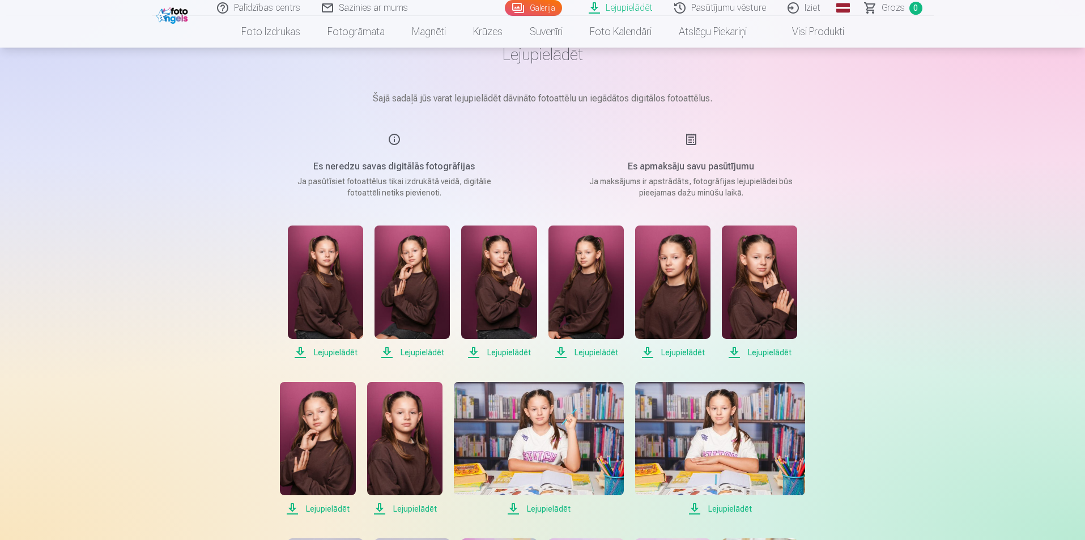
scroll to position [0, 0]
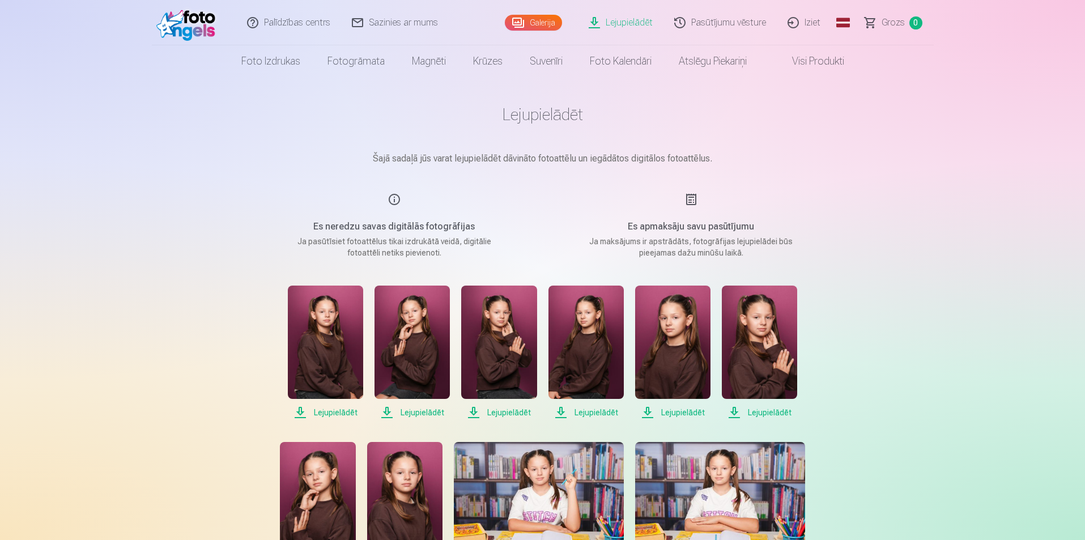
click at [811, 24] on link "Iziet" at bounding box center [804, 22] width 54 height 45
